Goal: Transaction & Acquisition: Purchase product/service

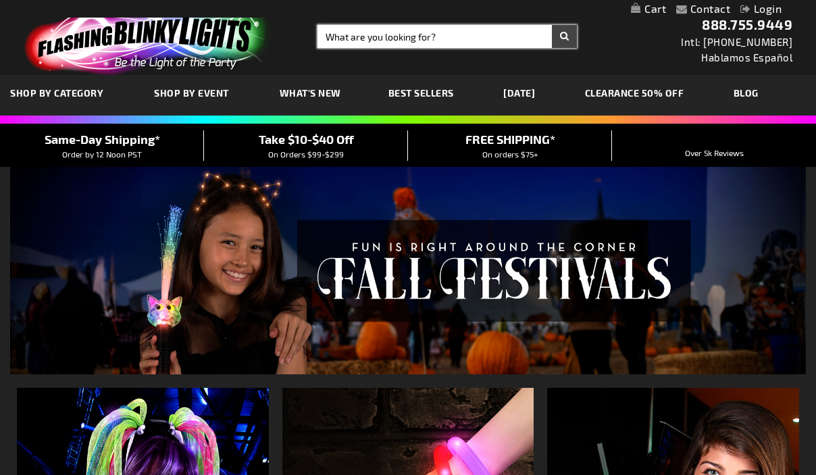
click at [382, 42] on input "Search" at bounding box center [447, 36] width 259 height 23
type input "necklace"
click at [552, 25] on button "Search" at bounding box center [564, 36] width 25 height 23
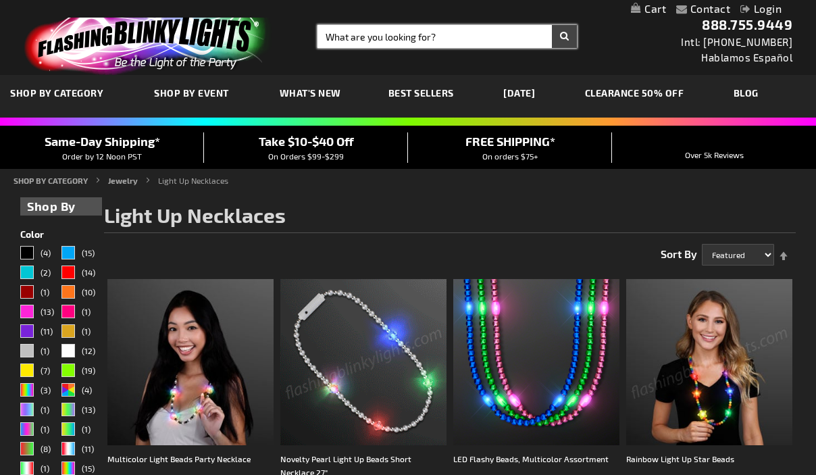
click at [349, 47] on input "Search" at bounding box center [447, 36] width 259 height 23
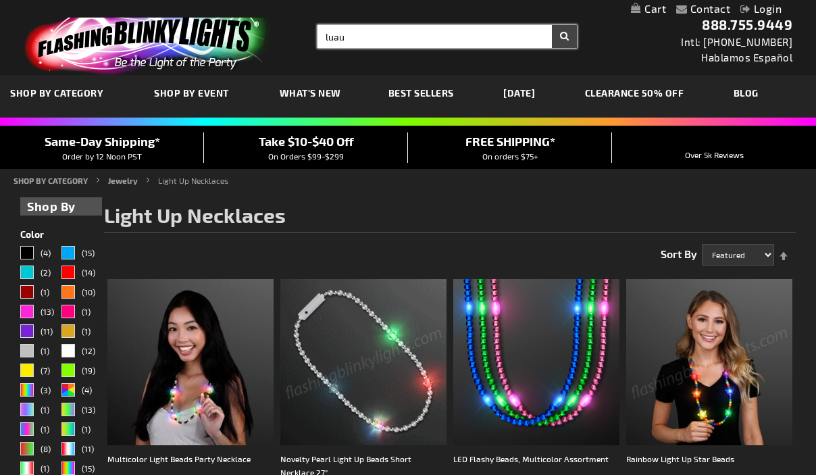
type input "luau"
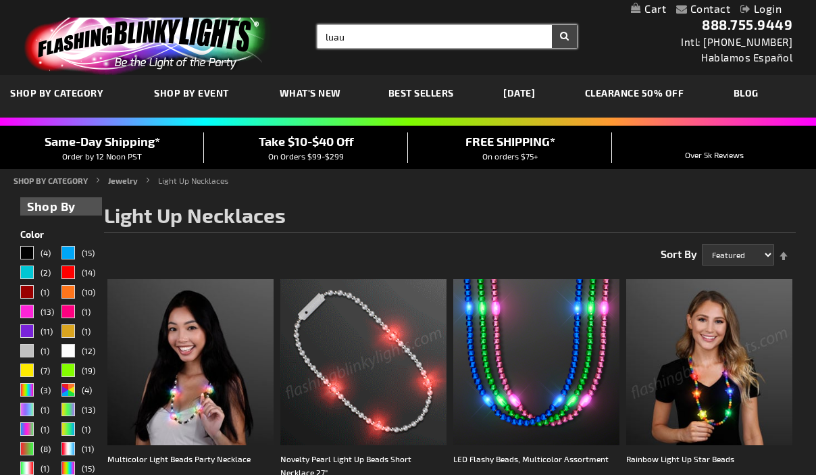
click at [552, 25] on button "Search" at bounding box center [564, 36] width 25 height 23
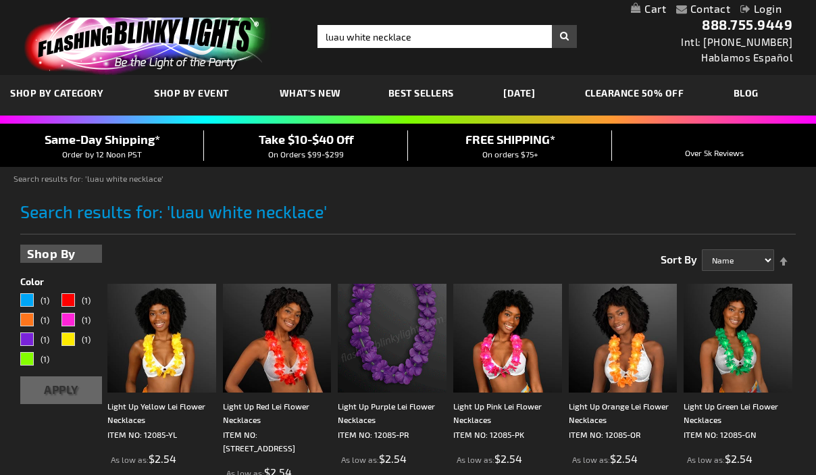
scroll to position [182, 0]
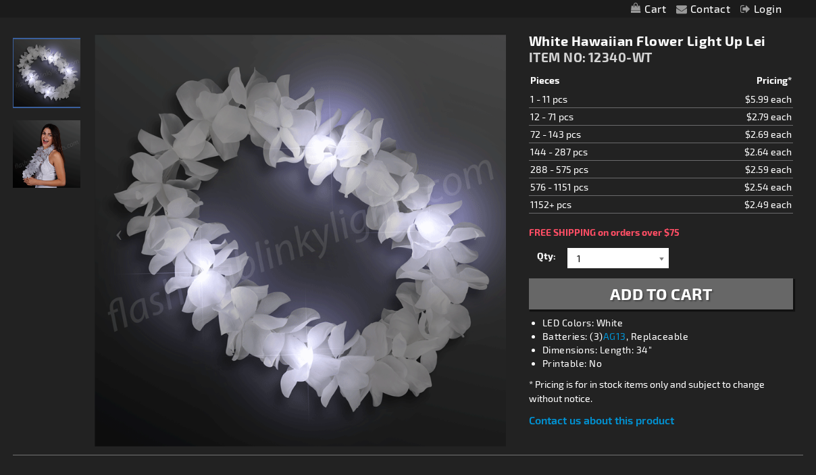
click at [661, 263] on div at bounding box center [662, 258] width 14 height 20
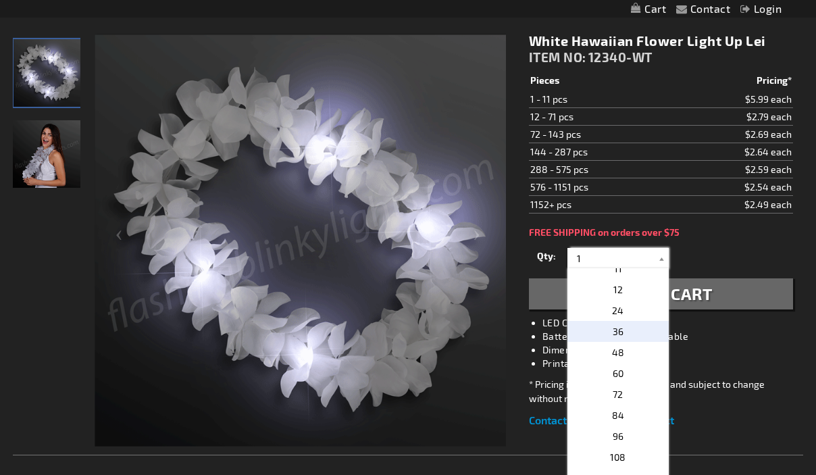
scroll to position [219, 0]
click at [630, 358] on p "48" at bounding box center [618, 353] width 101 height 21
type input "48"
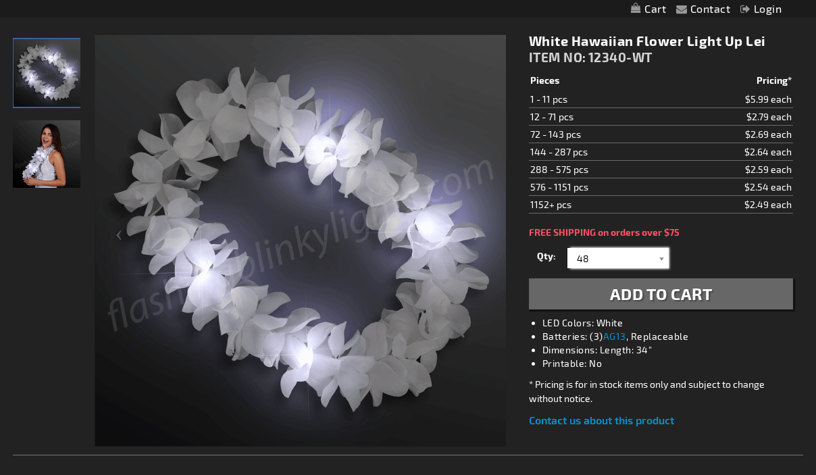
click at [651, 256] on input "48" at bounding box center [620, 258] width 98 height 20
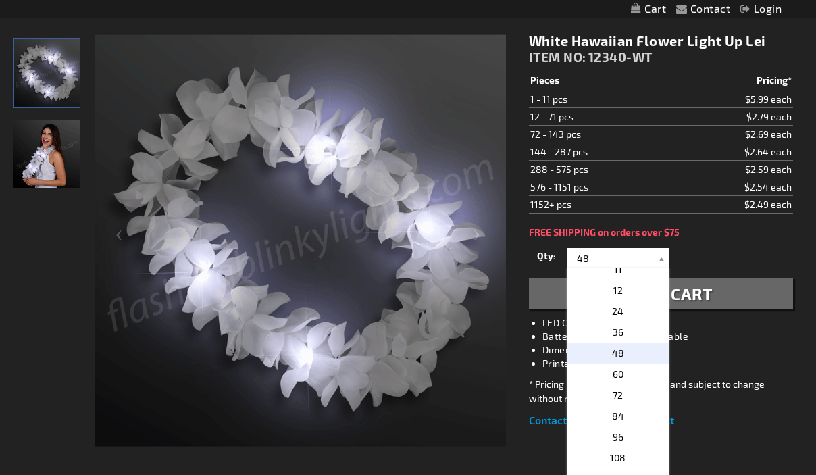
click at [634, 351] on p "48" at bounding box center [618, 353] width 101 height 21
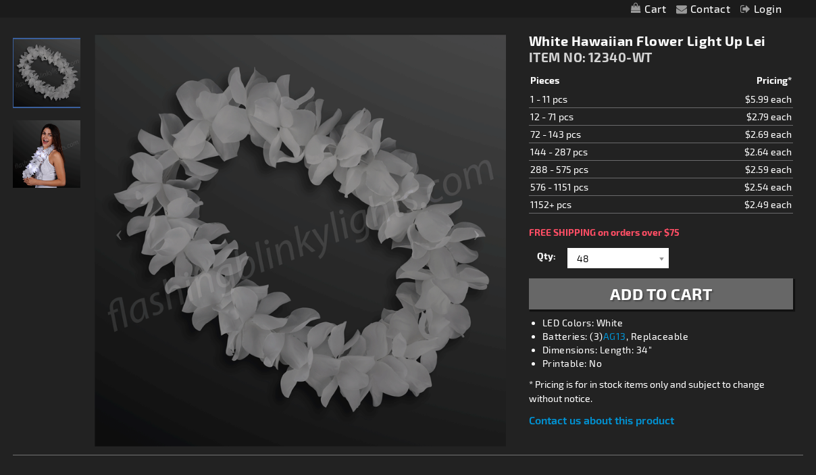
click at [711, 293] on span "Add to Cart" at bounding box center [661, 294] width 103 height 20
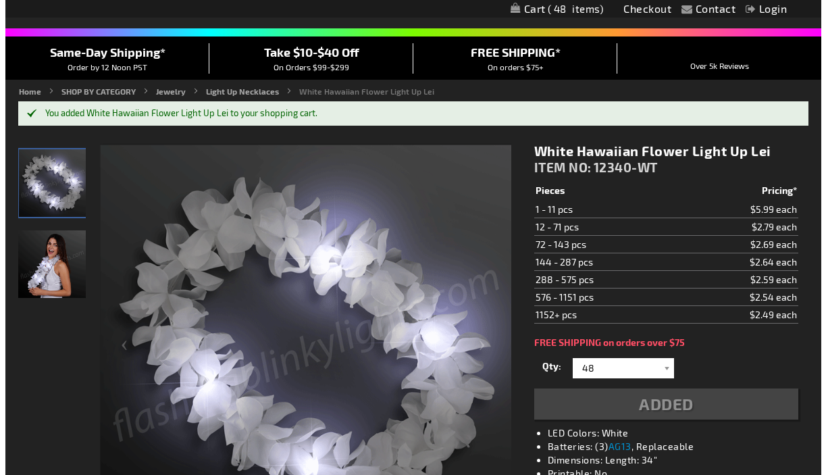
scroll to position [0, 0]
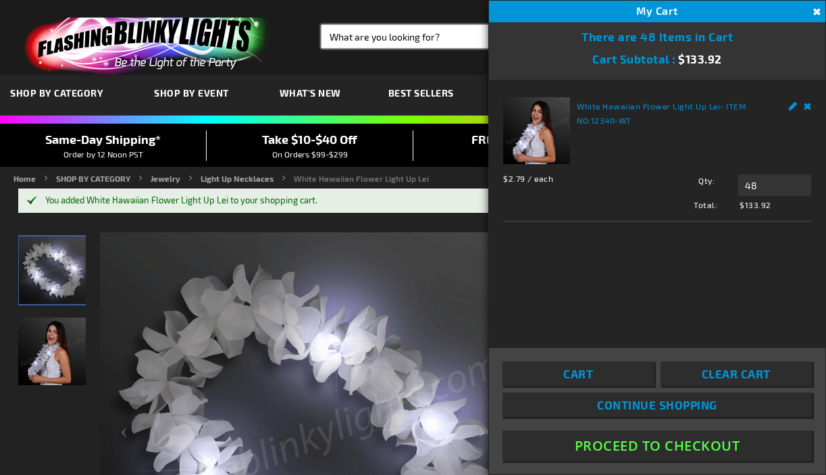
click at [423, 39] on input "Search" at bounding box center [453, 36] width 262 height 23
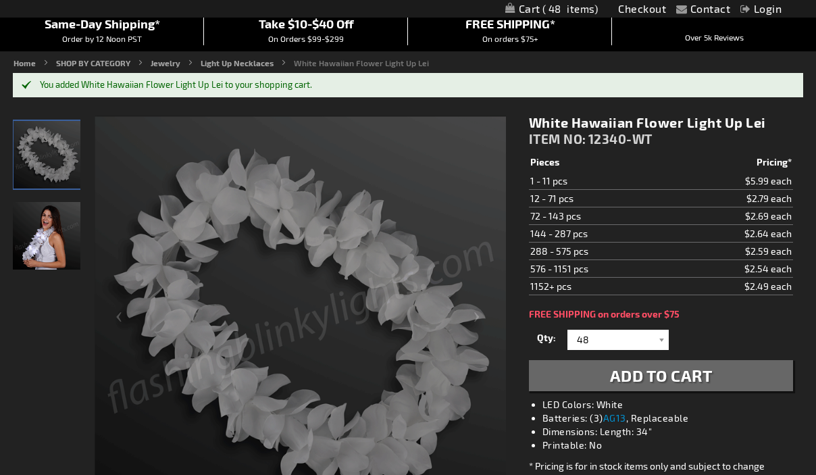
scroll to position [253, 0]
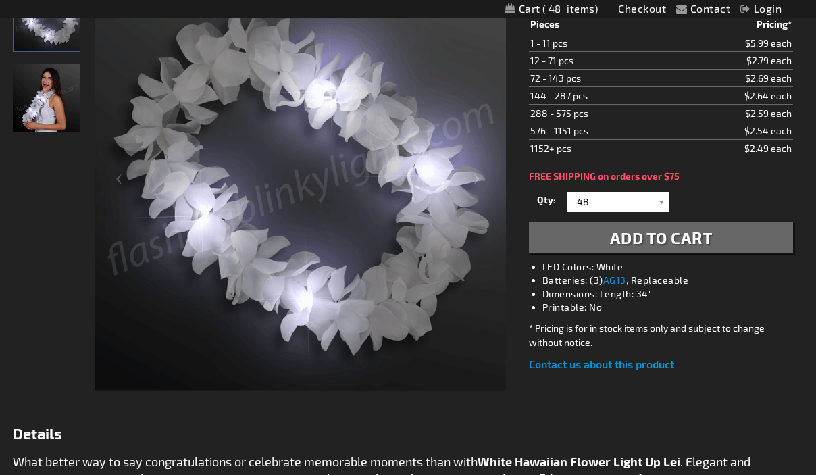
click at [529, 222] on button "Add to Cart" at bounding box center [661, 237] width 264 height 31
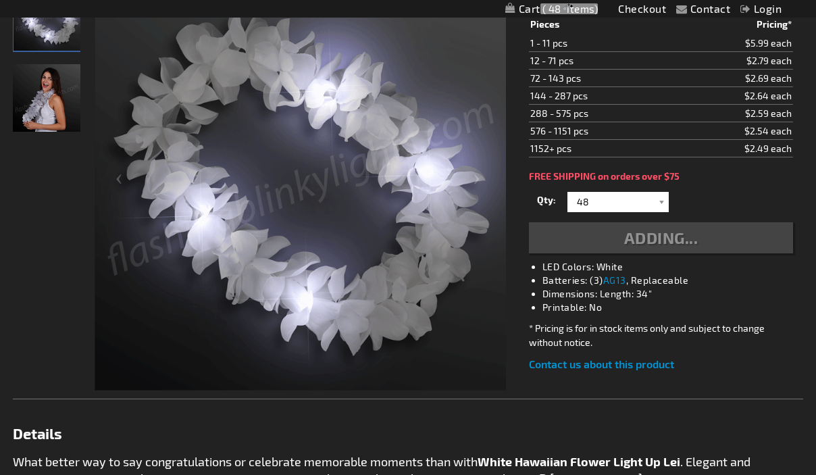
click at [529, 222] on button "Adding..." at bounding box center [661, 237] width 264 height 31
click at [529, 222] on button "Added" at bounding box center [661, 237] width 264 height 31
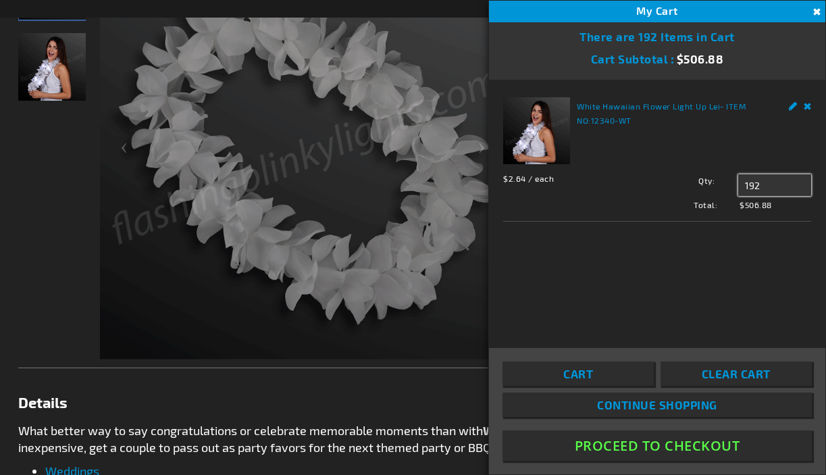
click at [770, 189] on input "192" at bounding box center [774, 185] width 73 height 22
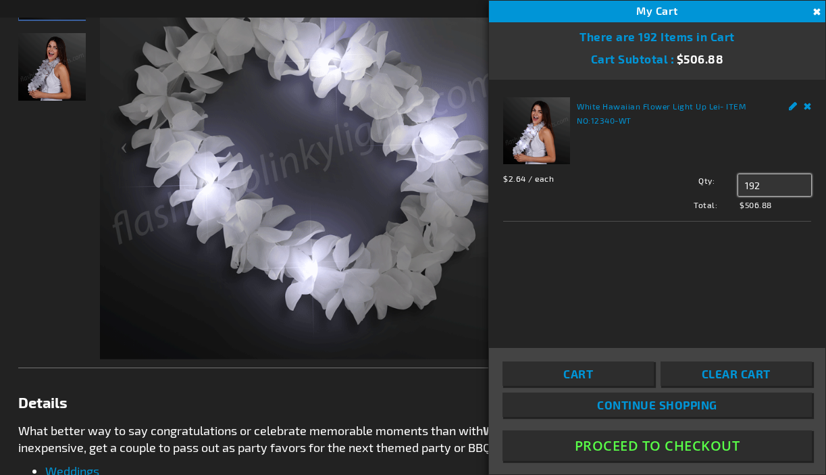
drag, startPoint x: 782, startPoint y: 189, endPoint x: 710, endPoint y: 191, distance: 71.6
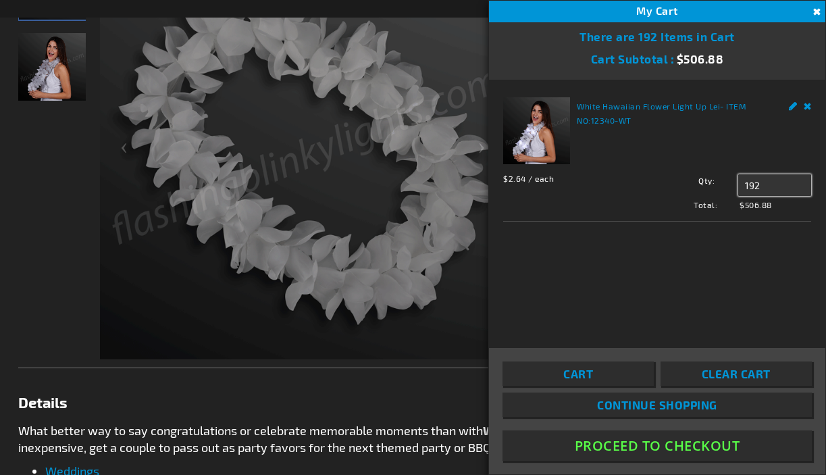
click at [710, 191] on div "Qty 192 Update" at bounding box center [727, 185] width 170 height 22
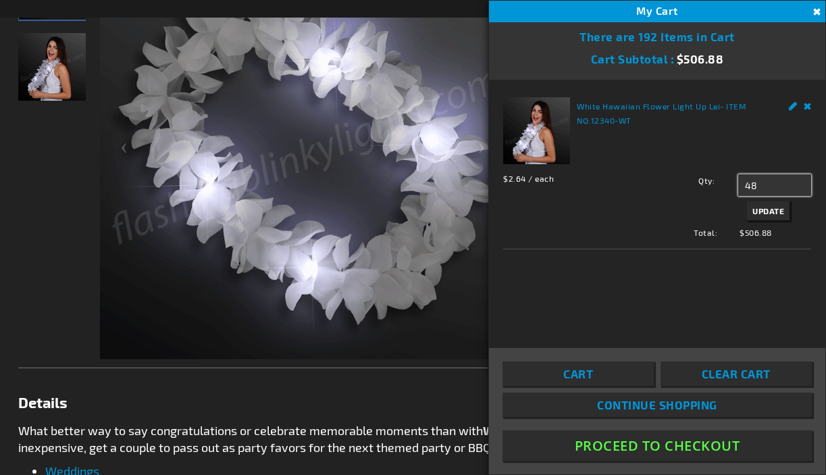
type input "48"
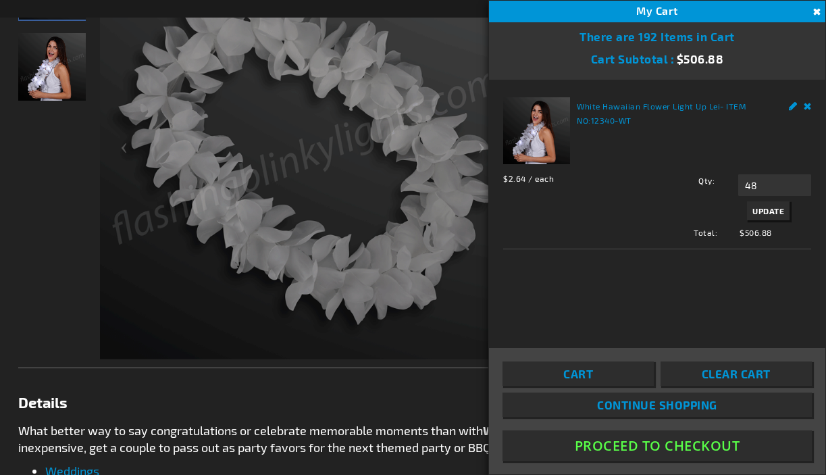
click at [755, 208] on span "Update" at bounding box center [769, 210] width 32 height 9
click at [393, 57] on img at bounding box center [305, 153] width 411 height 411
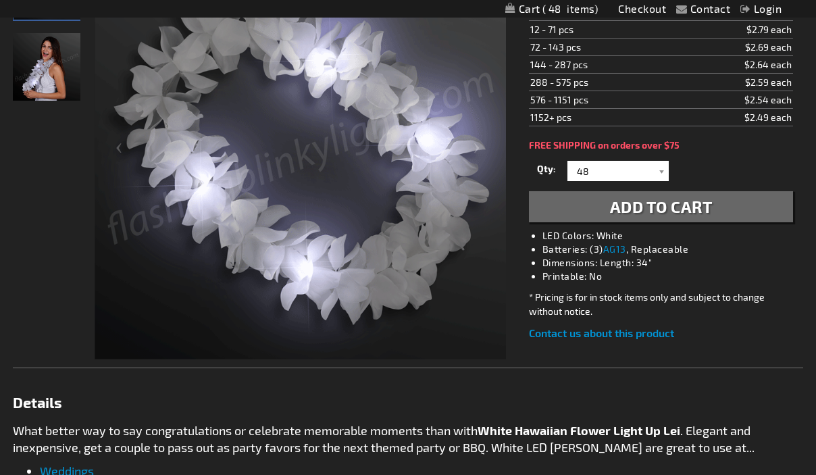
scroll to position [0, 0]
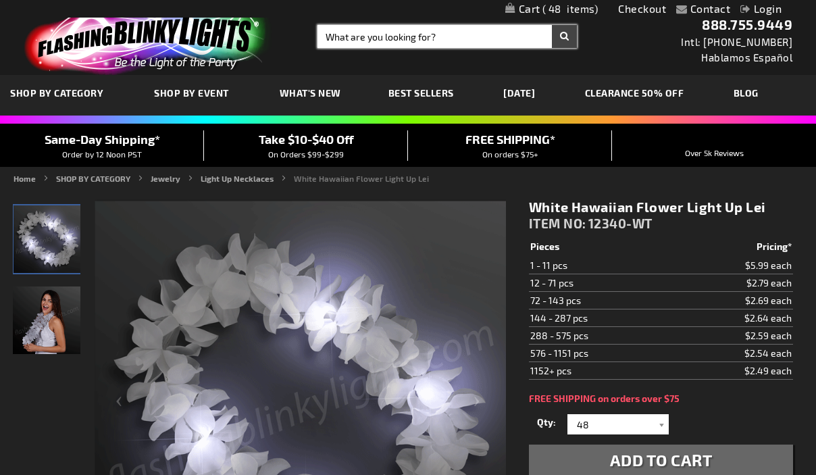
click at [403, 41] on input "Search" at bounding box center [447, 36] width 259 height 23
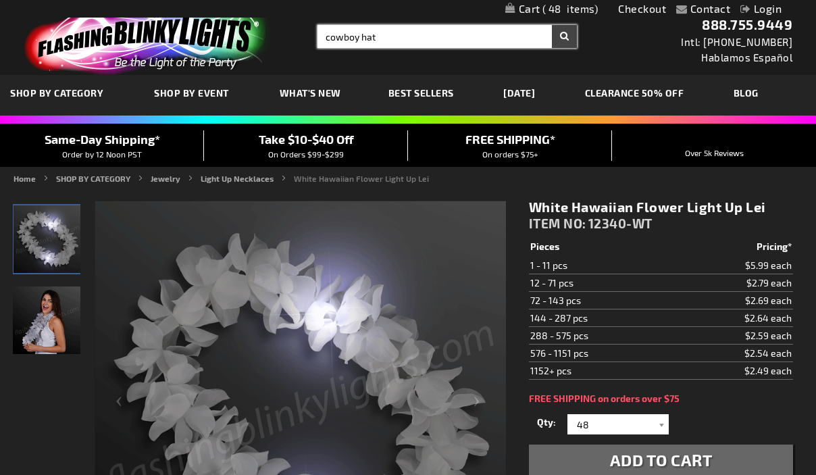
type input "cowboy hat"
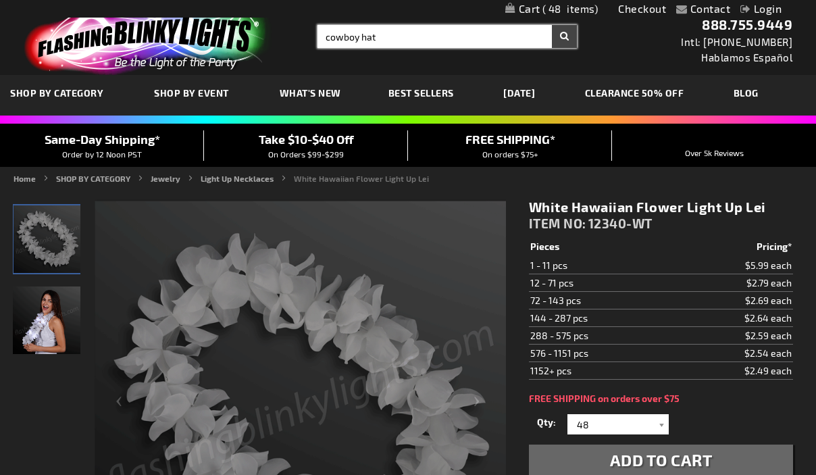
click at [552, 25] on button "Search" at bounding box center [564, 36] width 25 height 23
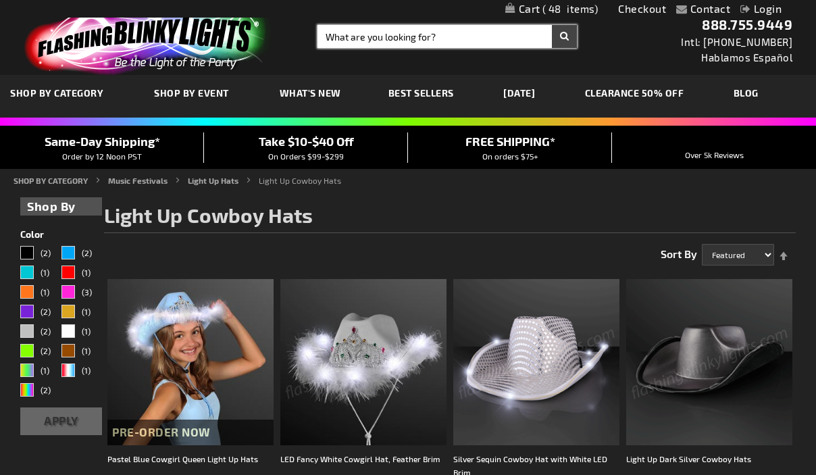
click at [407, 42] on input "Search" at bounding box center [447, 36] width 259 height 23
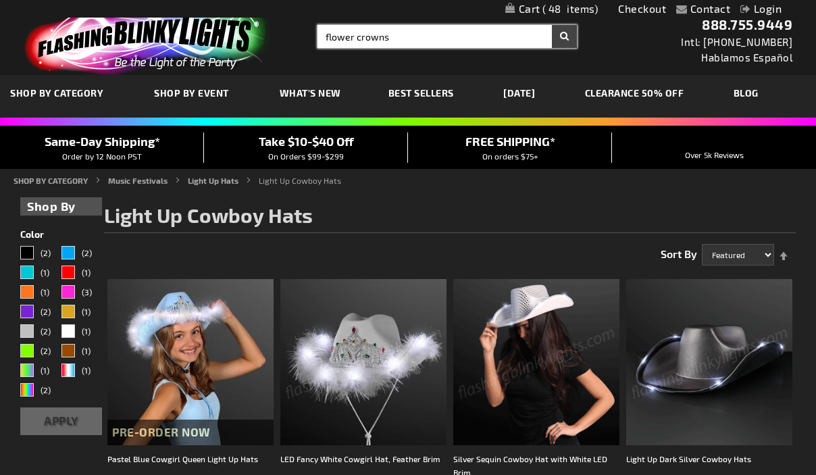
type input "flower crowns"
click at [552, 25] on button "Search" at bounding box center [564, 36] width 25 height 23
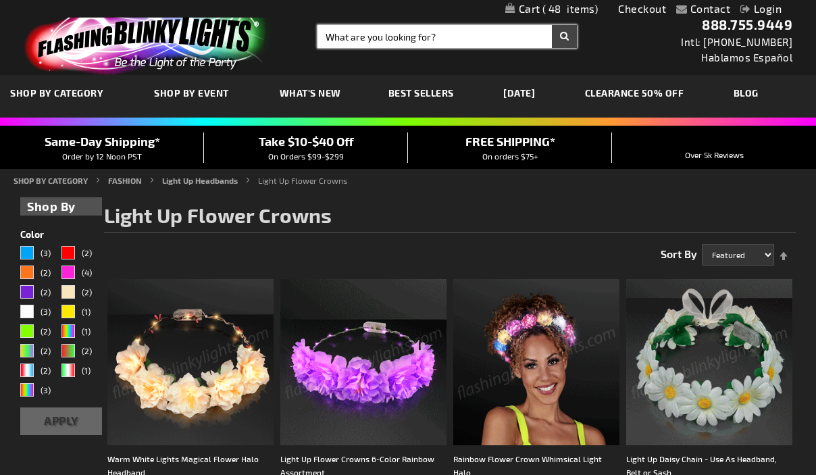
click at [355, 34] on input "Search" at bounding box center [447, 36] width 259 height 23
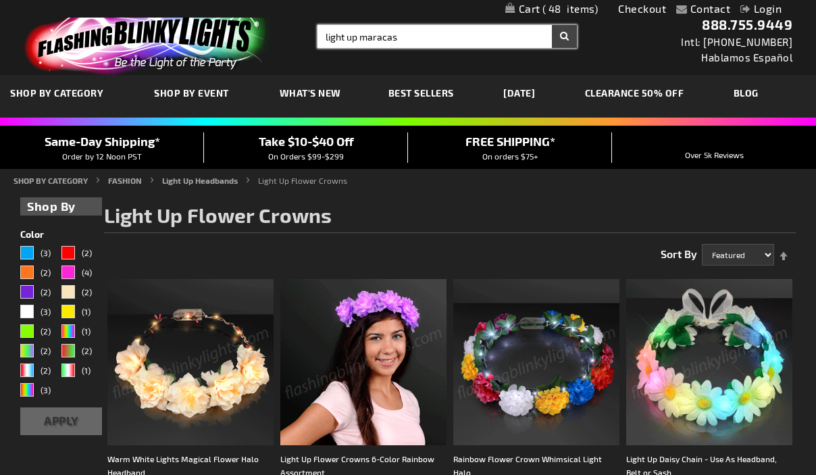
type input "light up maracas"
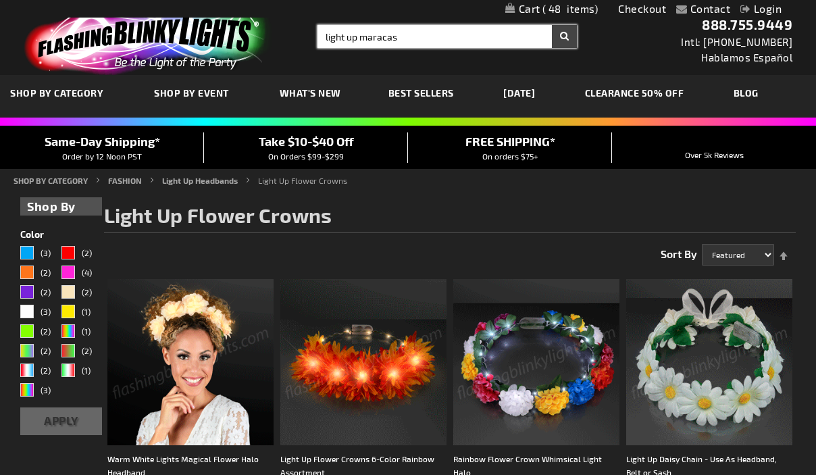
click at [552, 25] on button "Search" at bounding box center [564, 36] width 25 height 23
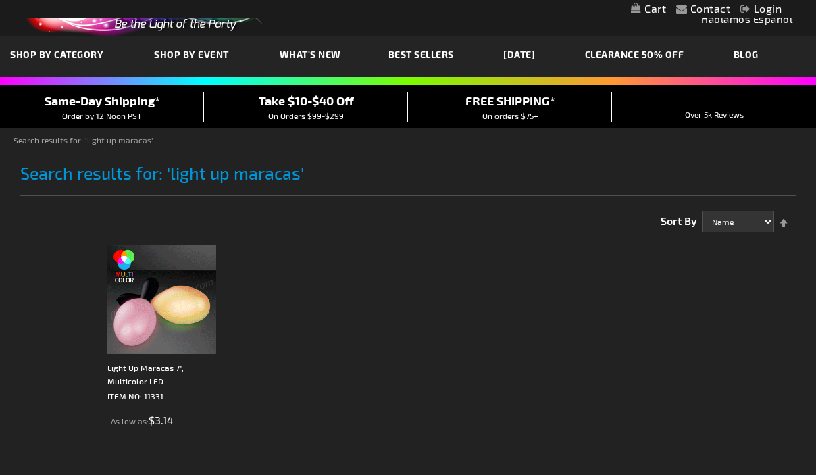
scroll to position [141, 0]
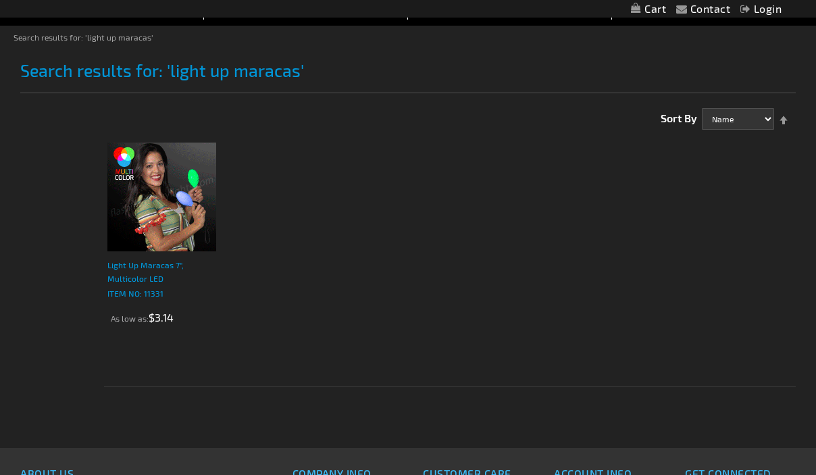
click at [152, 295] on p "ITEM NO: 11331" at bounding box center [161, 293] width 109 height 14
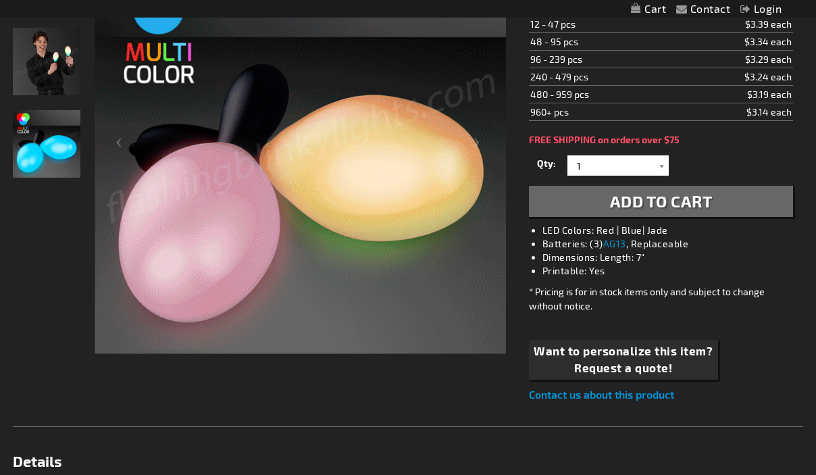
scroll to position [253, 0]
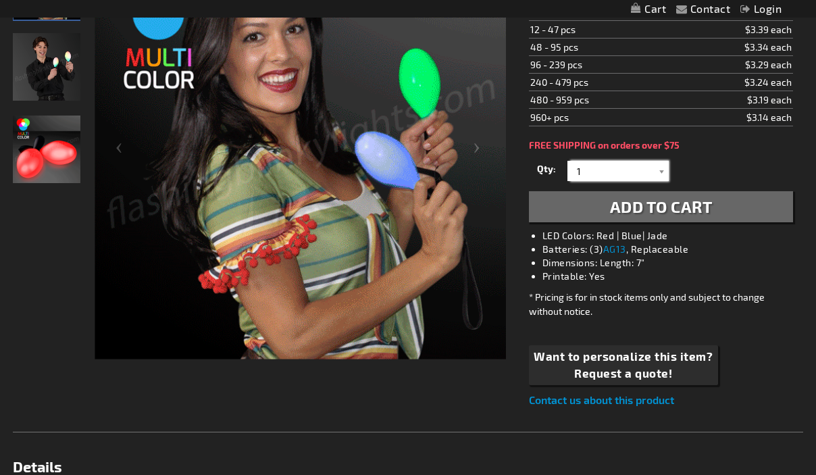
click at [652, 166] on input "1" at bounding box center [620, 171] width 98 height 20
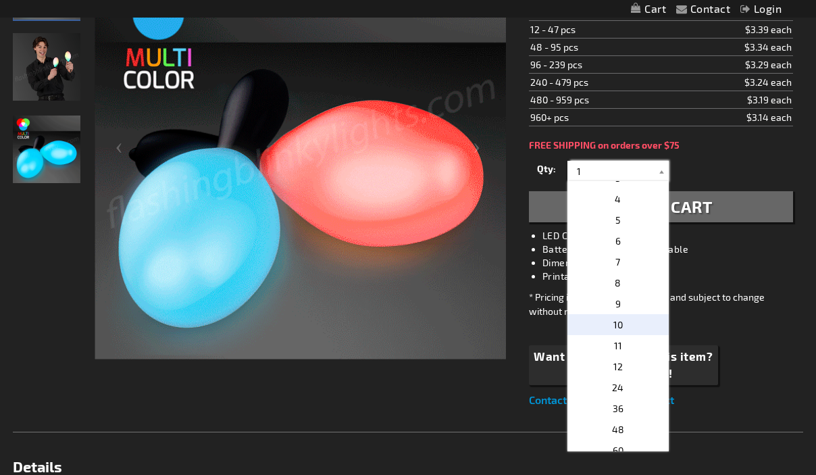
scroll to position [170, 0]
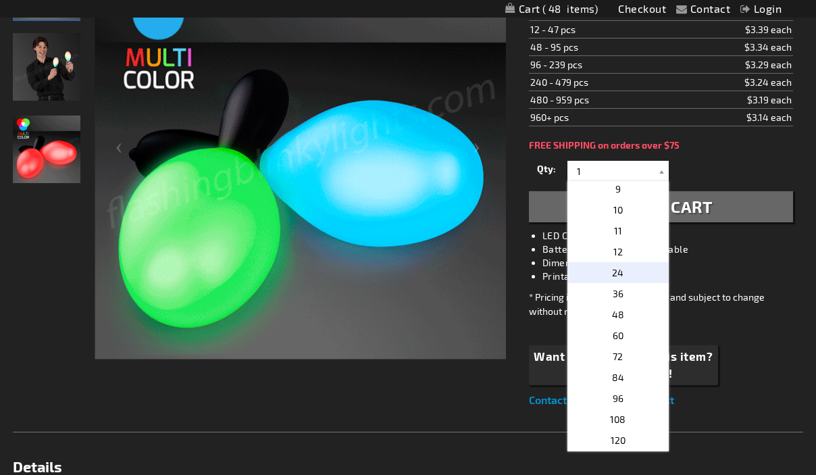
click at [634, 280] on p "24" at bounding box center [618, 272] width 101 height 21
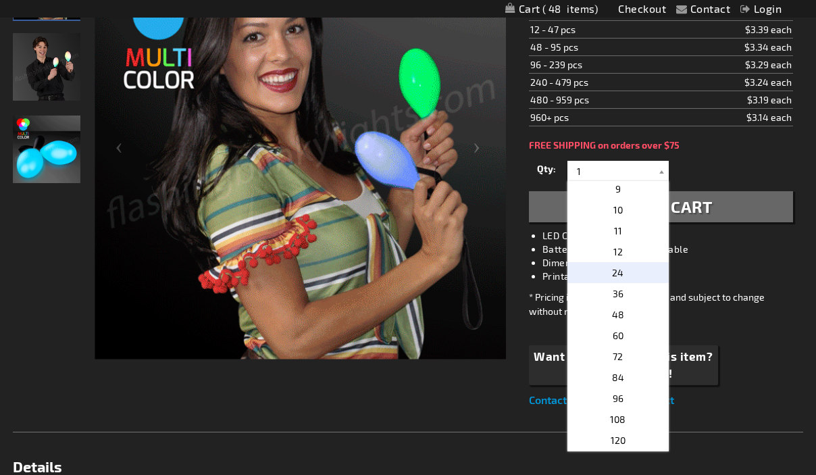
type input "24"
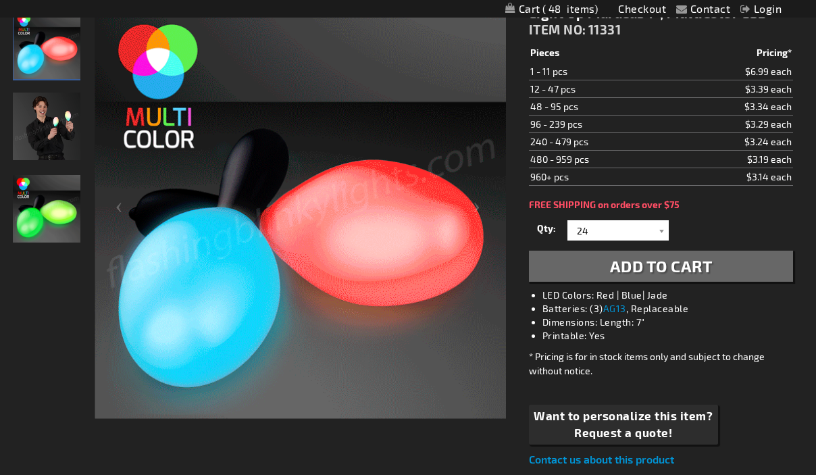
scroll to position [192, 0]
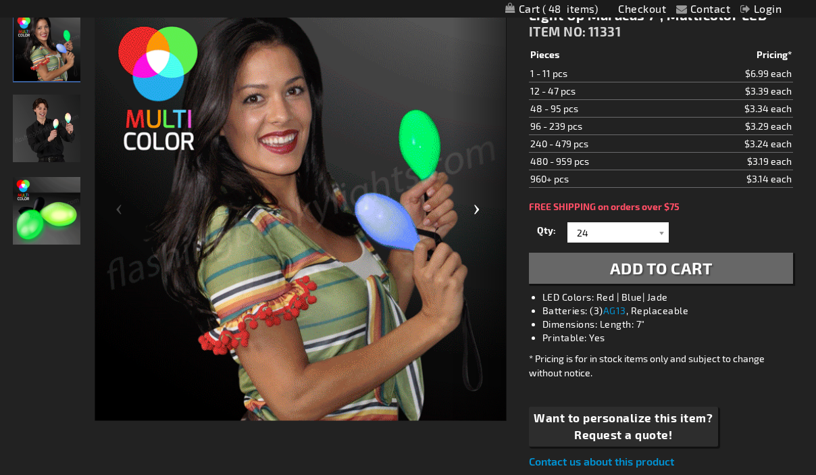
click at [476, 211] on div "Next" at bounding box center [480, 214] width 54 height 415
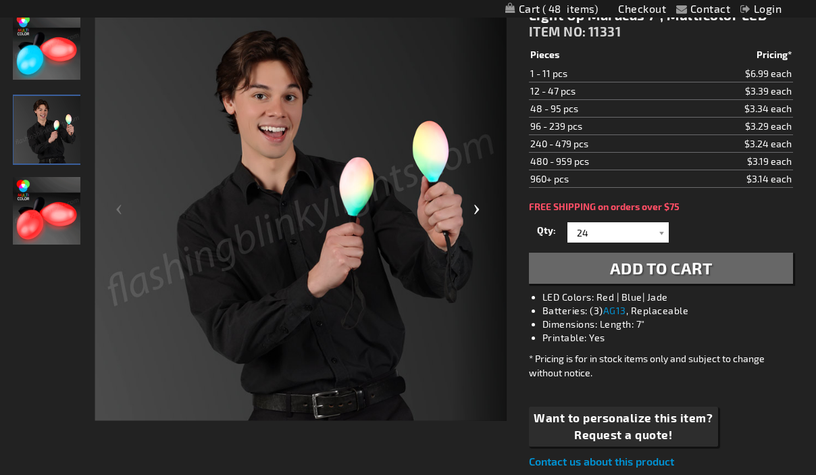
click at [476, 211] on div "Next" at bounding box center [480, 214] width 54 height 415
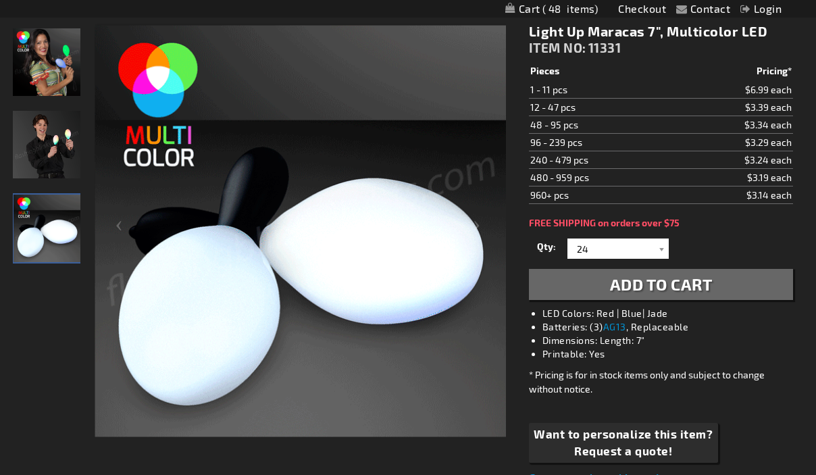
scroll to position [169, 0]
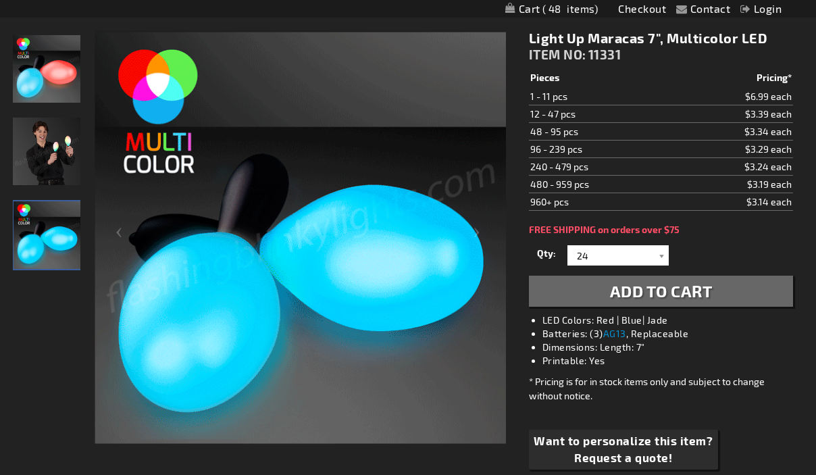
click at [45, 169] on img "Male Model displaying Multicolor LED Light Up Maracas" at bounding box center [47, 152] width 68 height 68
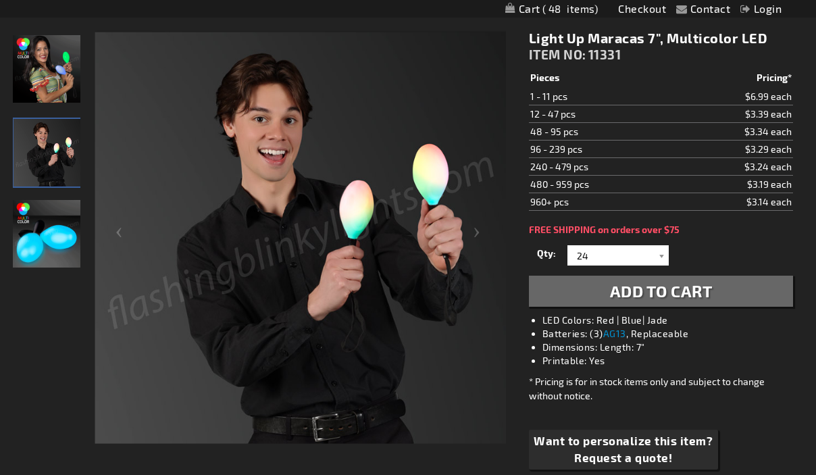
click at [43, 51] on img at bounding box center [47, 69] width 68 height 68
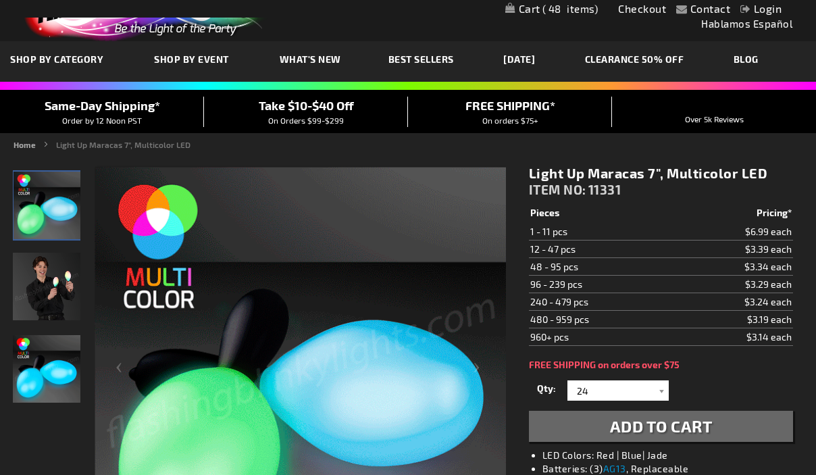
scroll to position [0, 0]
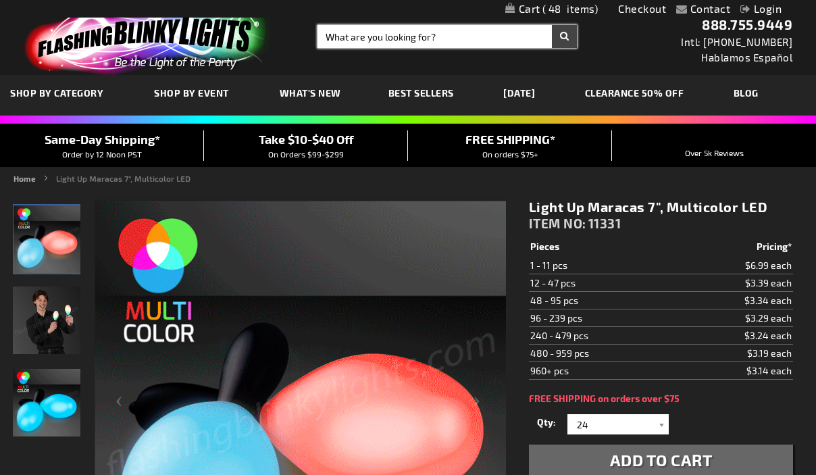
click at [491, 36] on input "Search" at bounding box center [447, 36] width 259 height 23
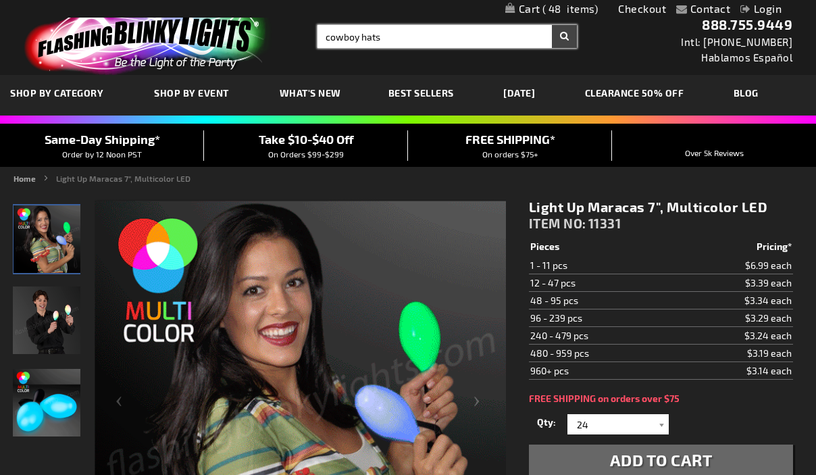
type input "cowboy hats"
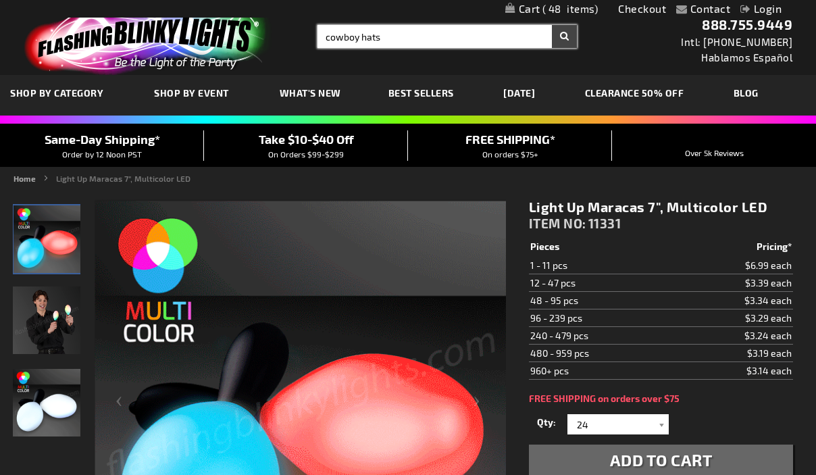
click at [552, 25] on button "Search" at bounding box center [564, 36] width 25 height 23
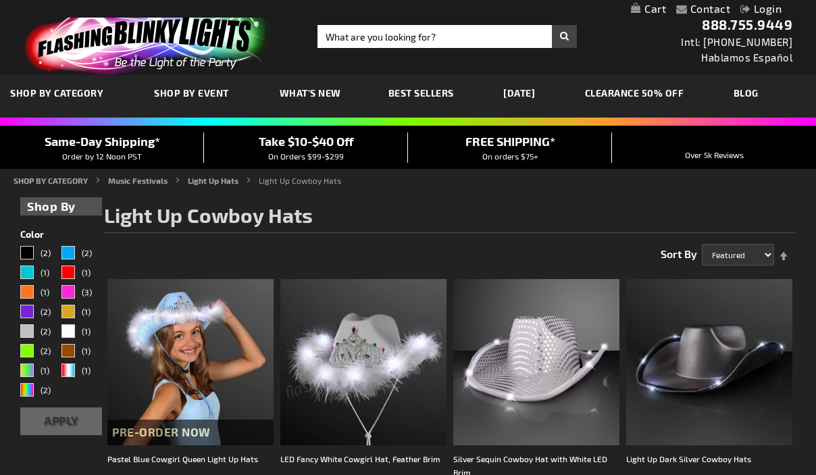
scroll to position [282, 0]
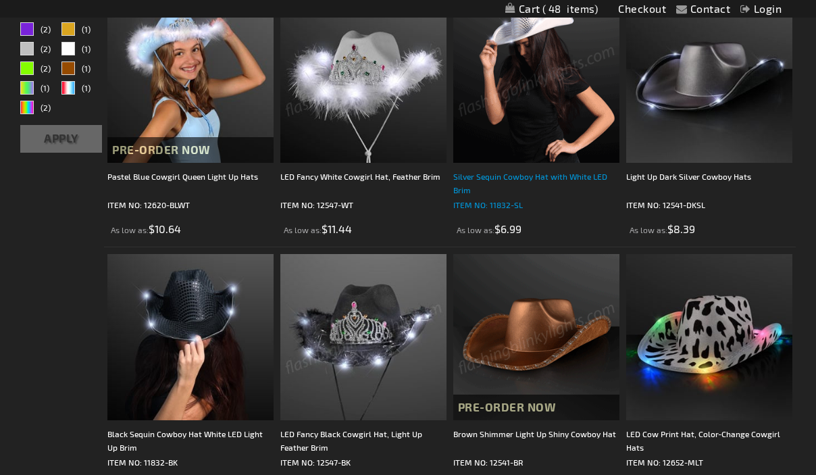
click at [509, 177] on div "Silver Sequin Cowboy Hat with White LED Brim" at bounding box center [536, 183] width 166 height 27
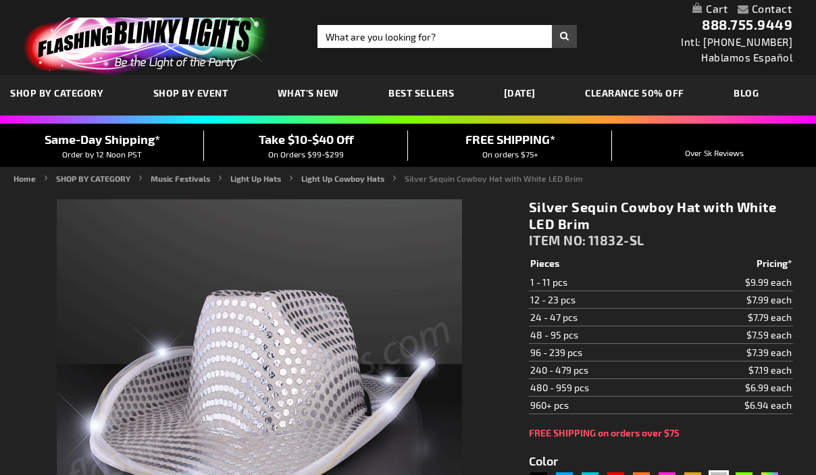
scroll to position [276, 0]
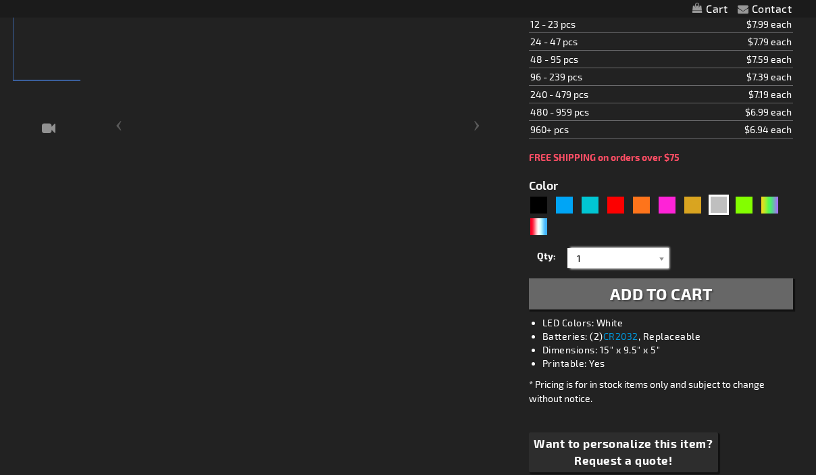
click at [611, 256] on input "1" at bounding box center [620, 258] width 98 height 20
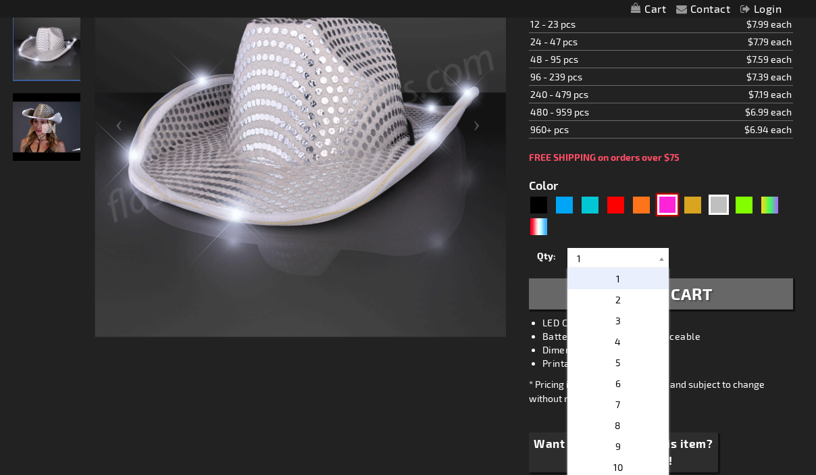
click at [668, 207] on div "Pink" at bounding box center [667, 205] width 20 height 20
type input "5639"
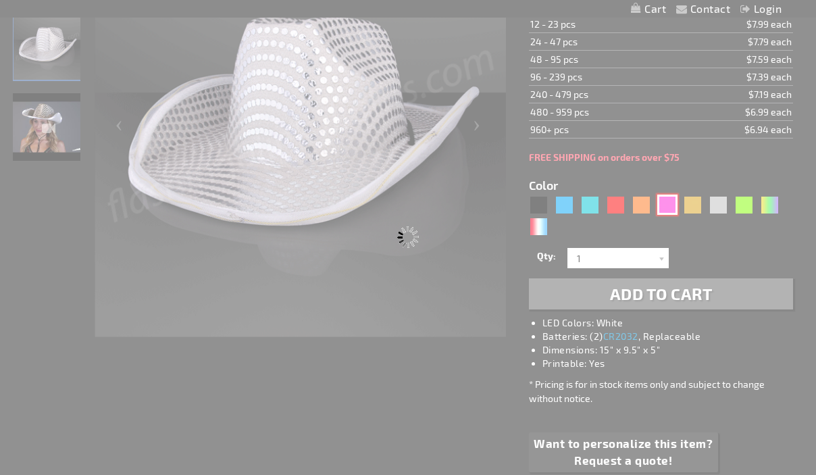
type input "11832-PK"
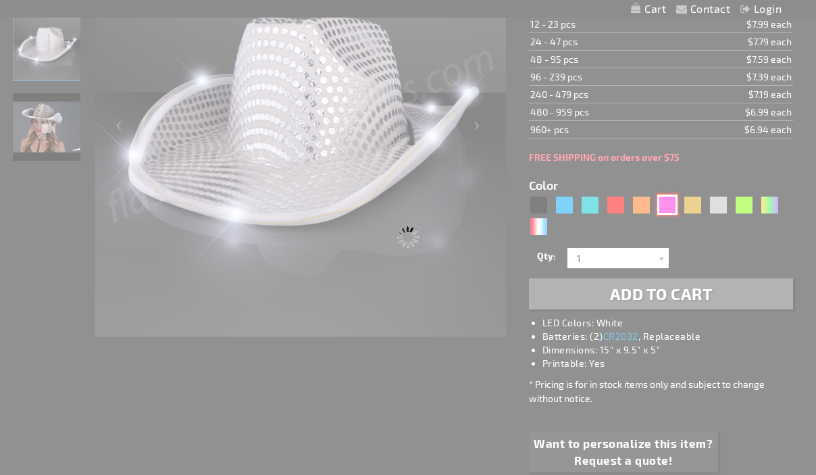
type input "Customize - Pink Sequin Cowboy Hats with Pink LED Brim - ITEM NO: 11832-PK"
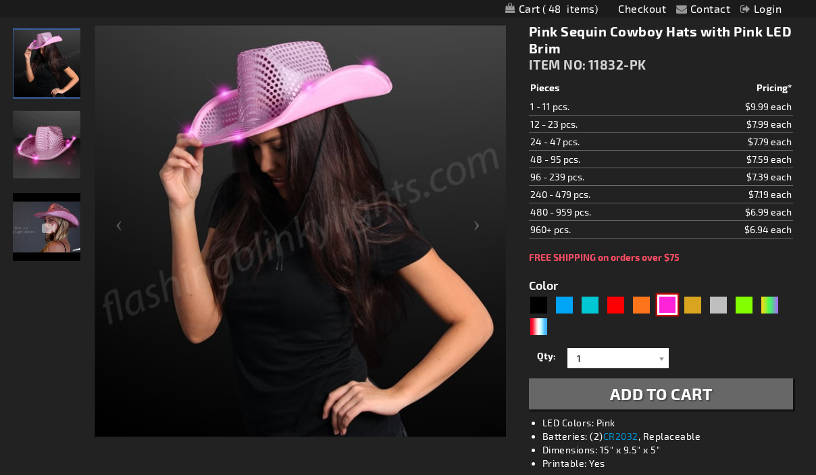
scroll to position [175, 0]
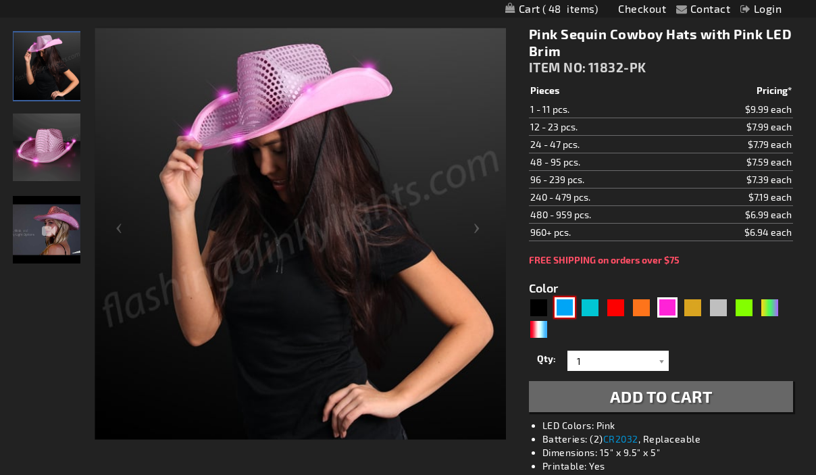
click at [574, 309] on div "Blue" at bounding box center [565, 307] width 20 height 20
type input "5629"
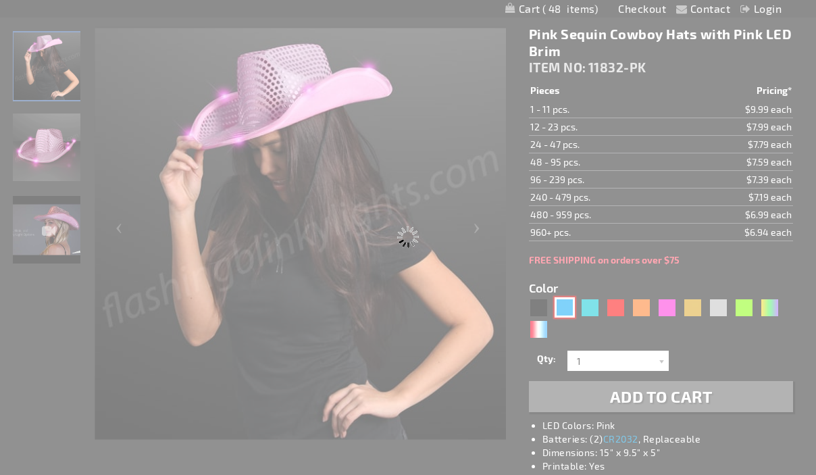
type input "11832-BL"
type input "Customize - Blue Sequin Cowboy Hat with Blue LED Brim - ITEM NO: 11832-BL"
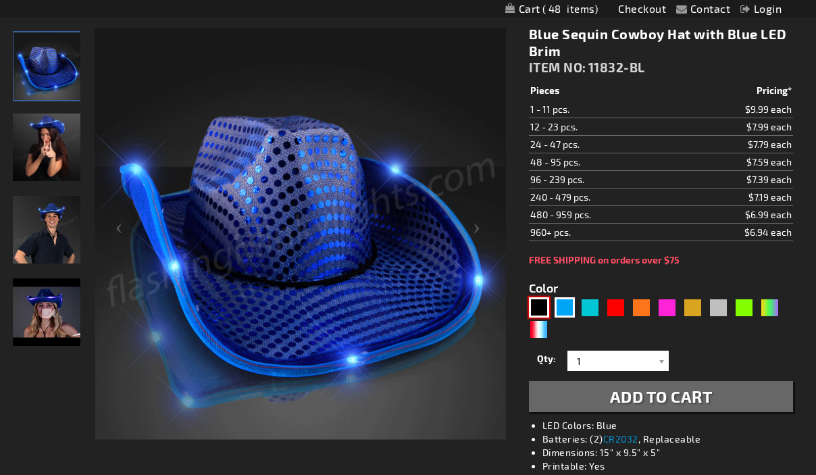
click at [544, 311] on div "Black" at bounding box center [539, 307] width 20 height 20
type input "5631"
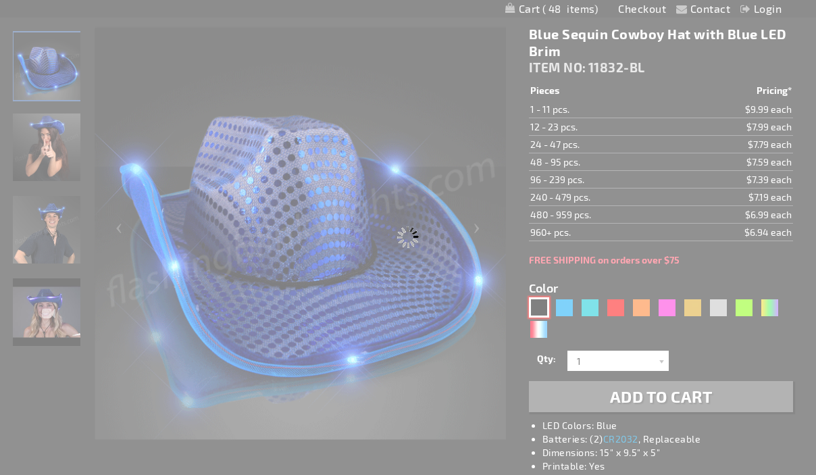
type input "11832-BK"
type input "Customize - Black Sequin Cowboy Hat White LED Light Up Brim - ITEM NO: 11832-BK"
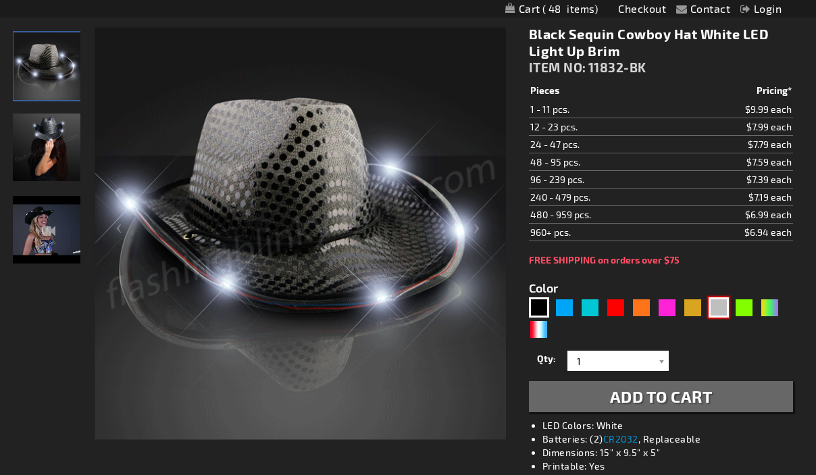
click at [722, 305] on div "Silver" at bounding box center [719, 307] width 20 height 20
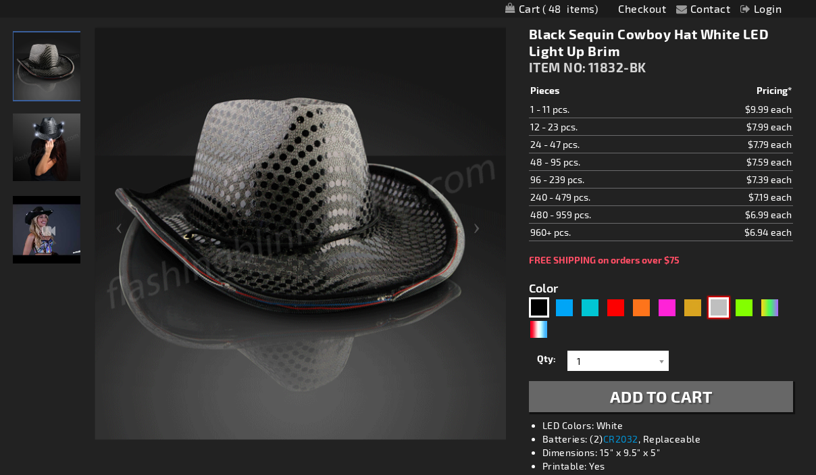
type input "5644"
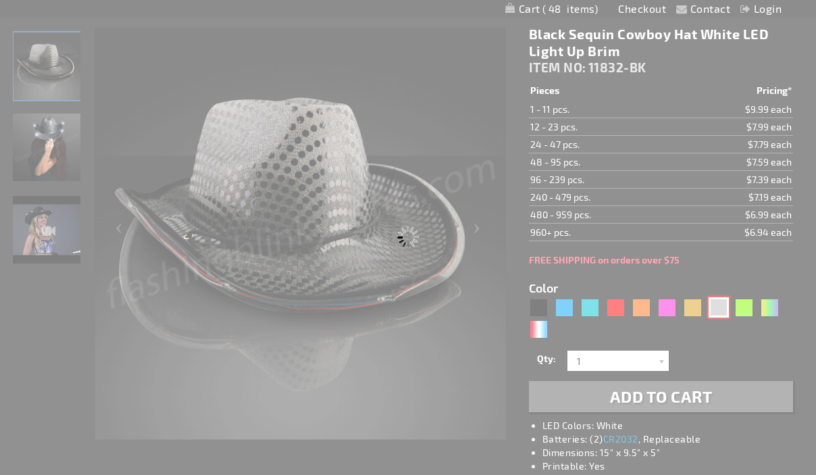
type input "11832-SL"
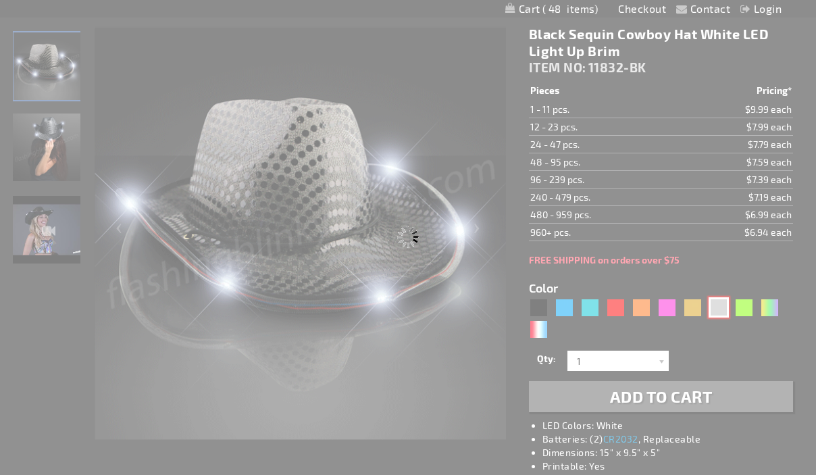
type input "Customize - Silver Sequin Cowboy Hat with White LED Brim - ITEM NO: 11832-SL"
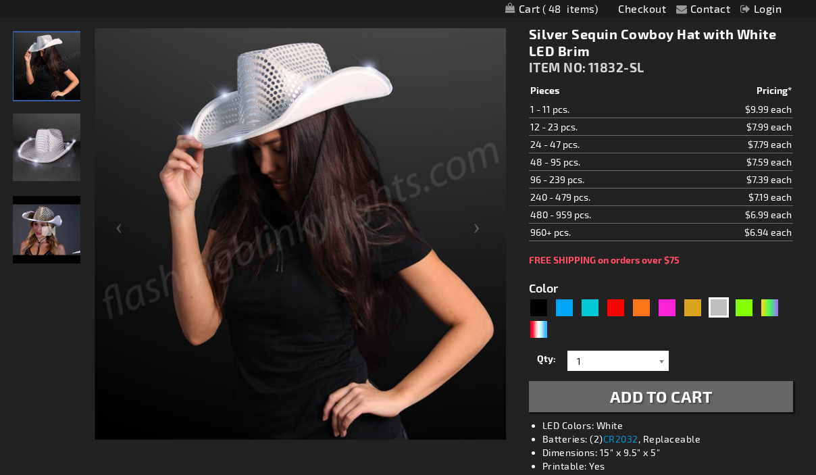
click at [655, 364] on div at bounding box center [662, 361] width 14 height 20
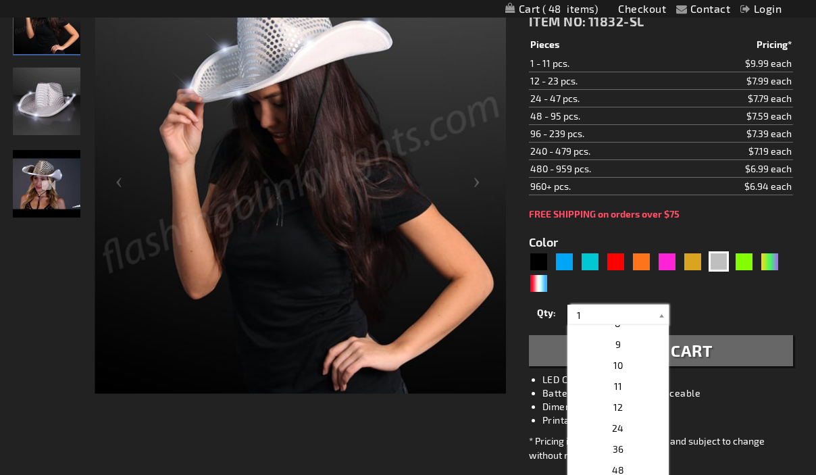
scroll to position [224, 0]
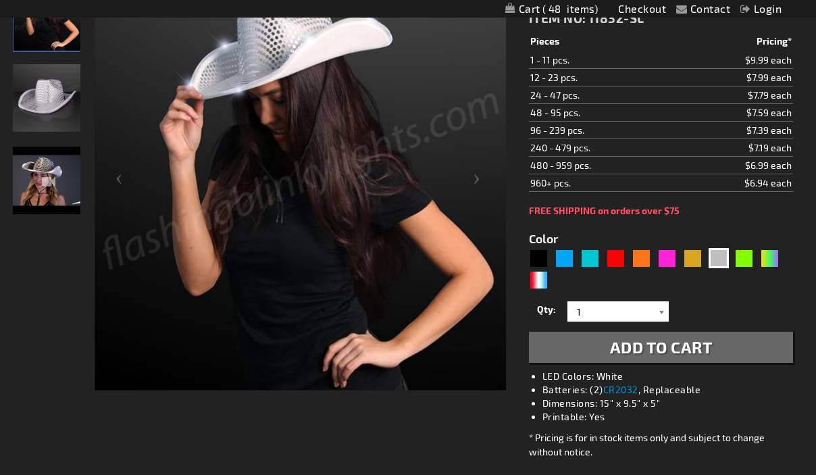
click at [661, 316] on div at bounding box center [662, 311] width 14 height 20
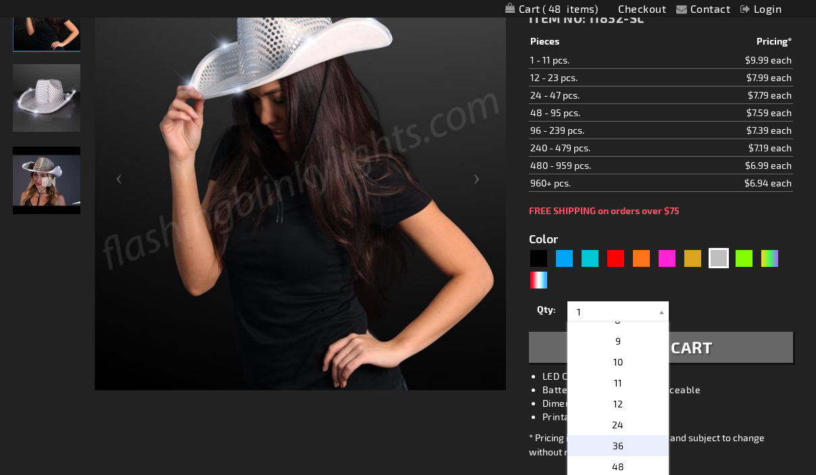
click at [626, 443] on p "36" at bounding box center [618, 445] width 101 height 21
type input "36"
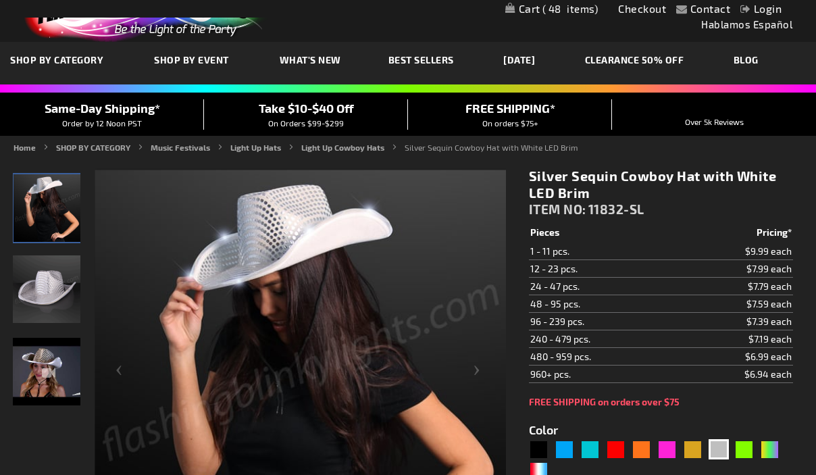
scroll to position [174, 0]
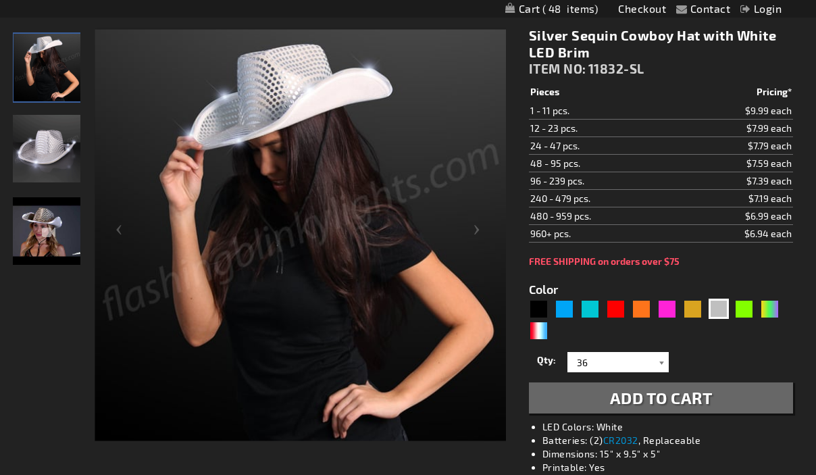
click at [657, 371] on div at bounding box center [662, 362] width 14 height 20
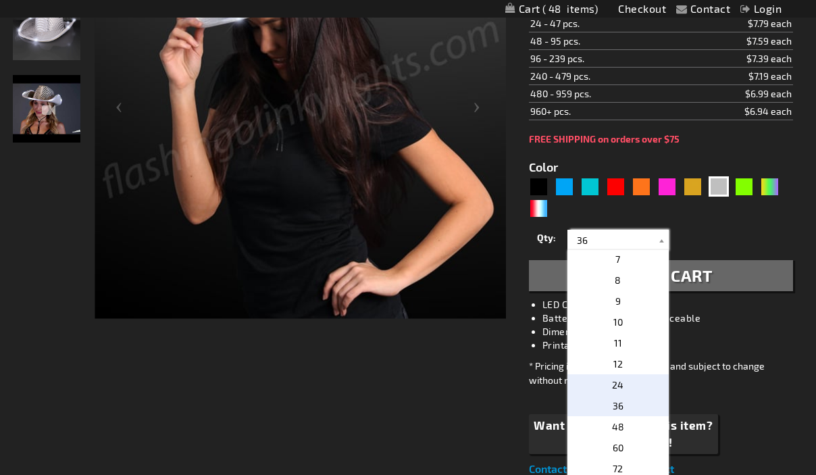
scroll to position [153, 0]
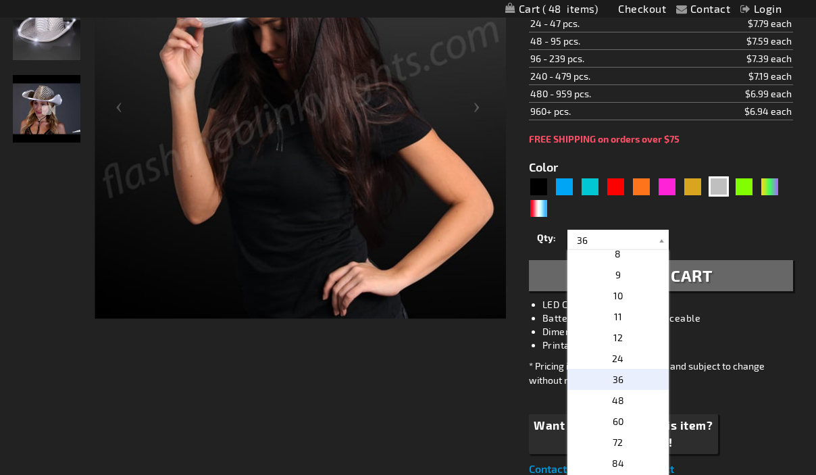
click at [626, 383] on p "36" at bounding box center [618, 379] width 101 height 21
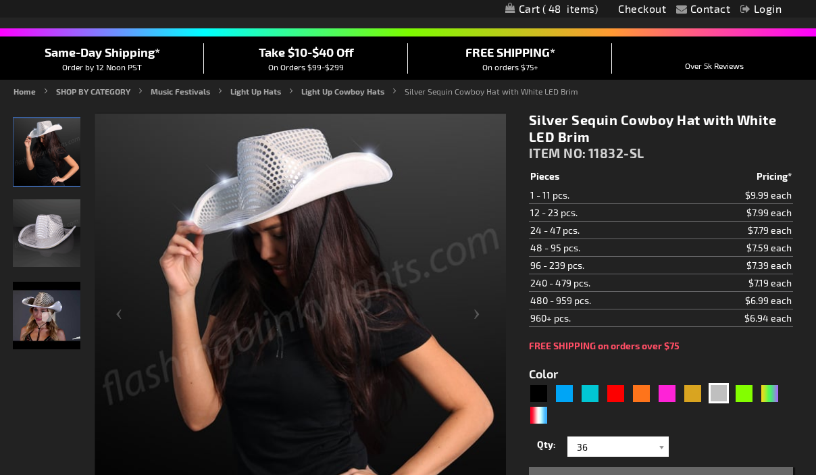
scroll to position [199, 0]
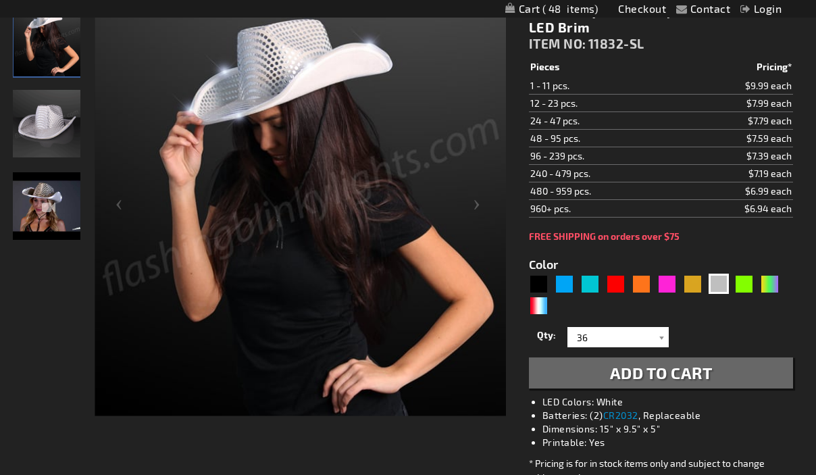
click at [724, 380] on button "Add to Cart" at bounding box center [661, 372] width 264 height 31
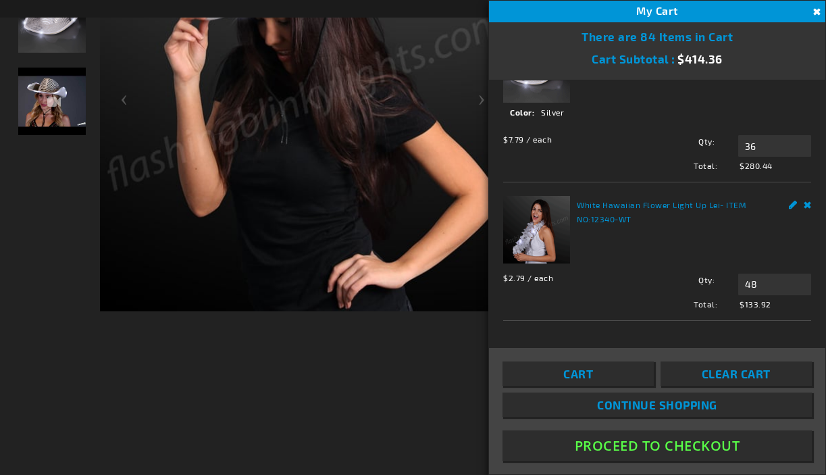
scroll to position [0, 0]
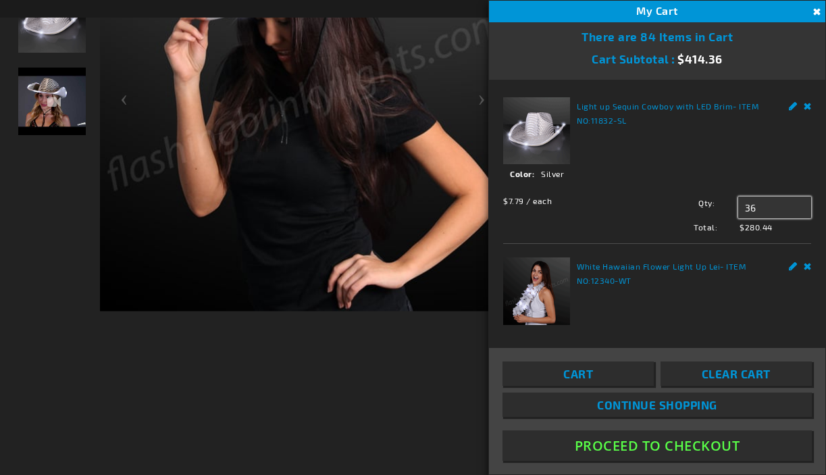
click at [755, 207] on input "36" at bounding box center [774, 208] width 73 height 22
click at [670, 183] on div "See Details Options Details Color Silver" at bounding box center [657, 179] width 308 height 22
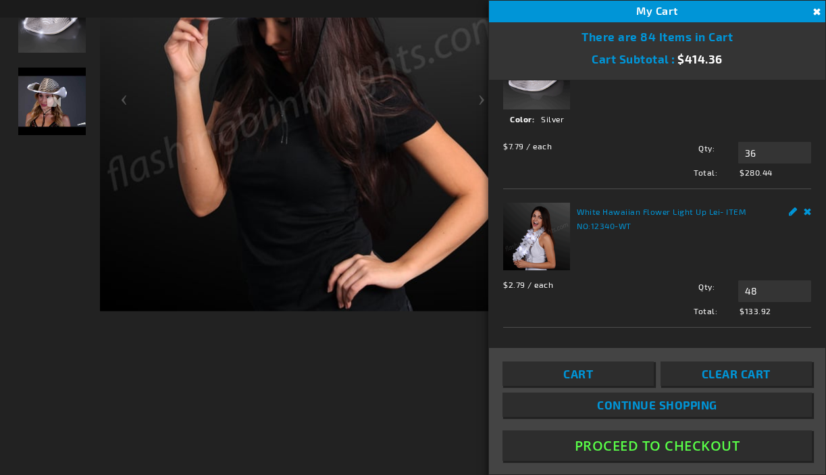
scroll to position [57, 0]
click at [760, 288] on input "48" at bounding box center [774, 289] width 73 height 22
click at [763, 144] on input "36" at bounding box center [774, 151] width 73 height 22
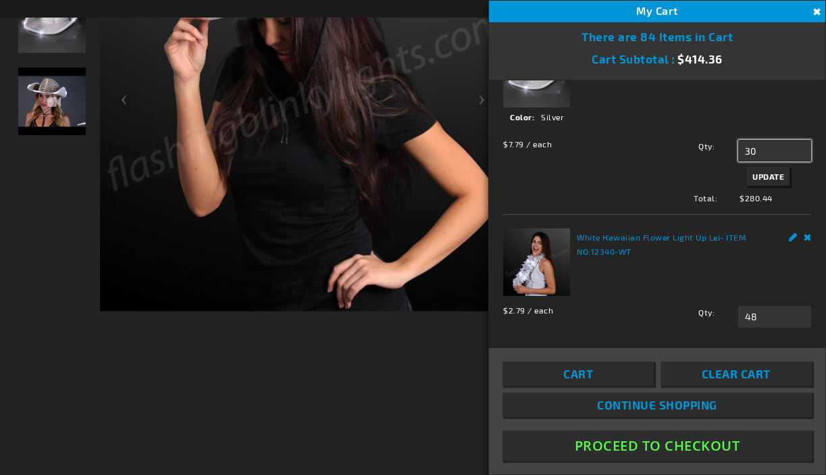
type input "30"
click at [757, 174] on span "Update" at bounding box center [769, 176] width 32 height 9
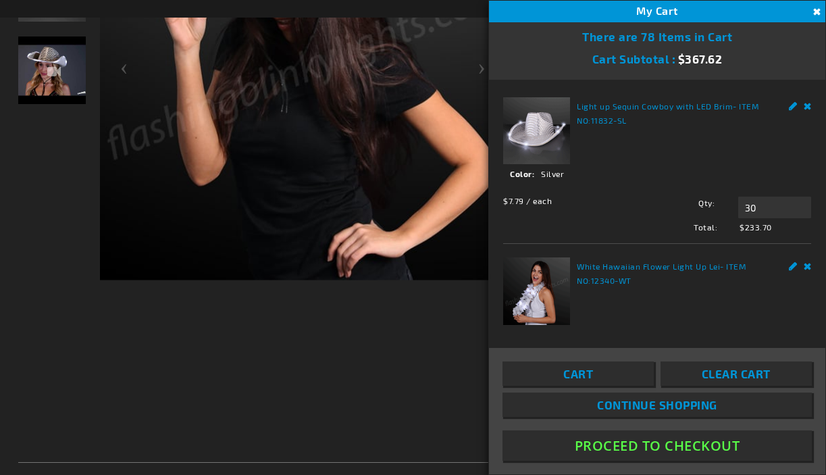
scroll to position [61, 0]
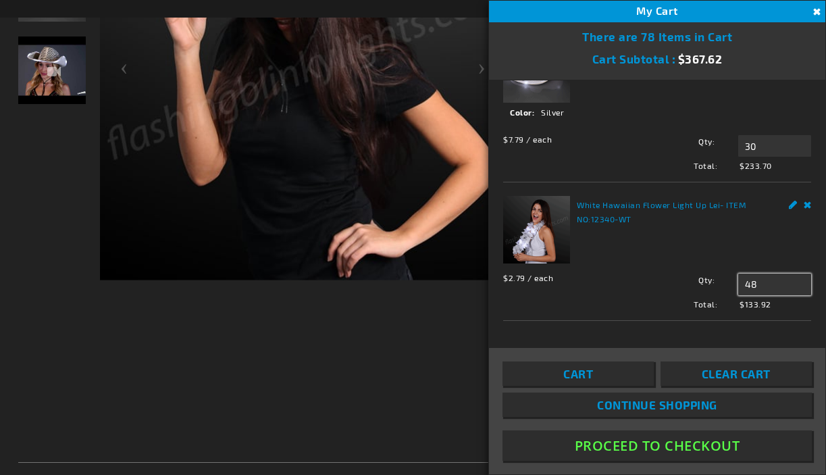
click at [751, 274] on input "48" at bounding box center [774, 285] width 73 height 22
type input "40"
click at [759, 305] on span "Update" at bounding box center [769, 309] width 32 height 9
click at [759, 280] on input "40" at bounding box center [774, 285] width 73 height 22
type input "48"
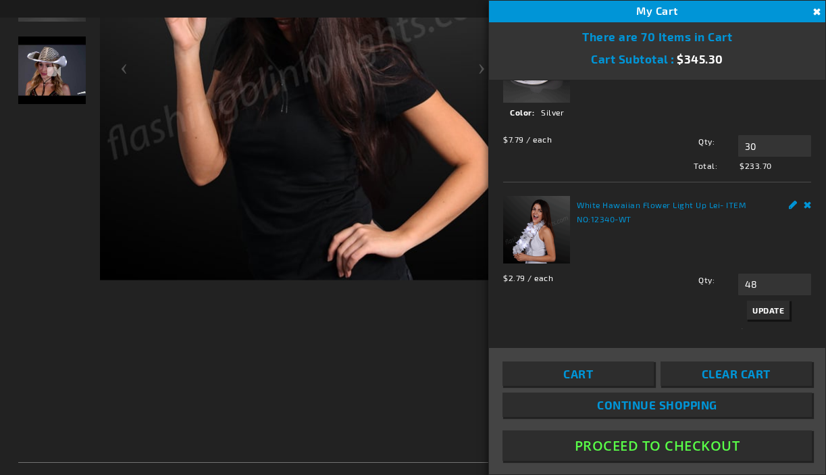
click at [757, 307] on span "Update" at bounding box center [769, 309] width 32 height 9
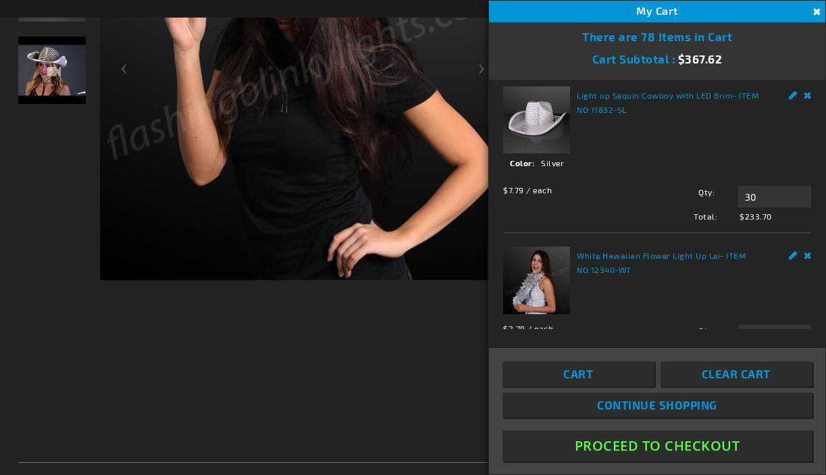
scroll to position [0, 0]
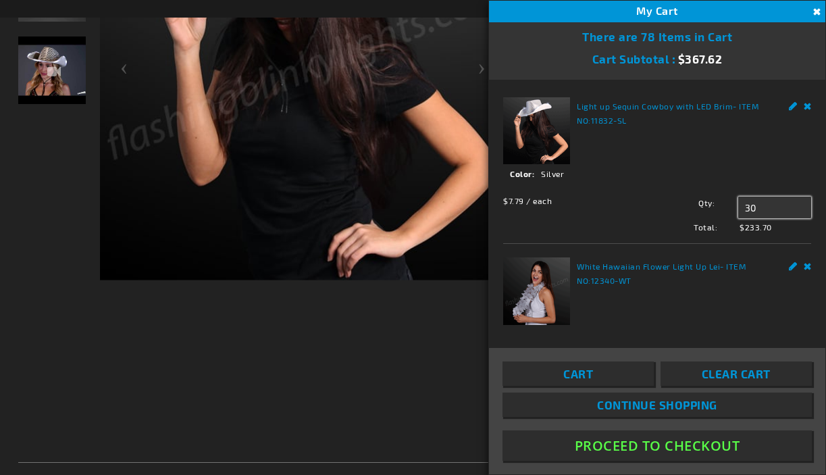
click at [755, 203] on input "30" at bounding box center [774, 208] width 73 height 22
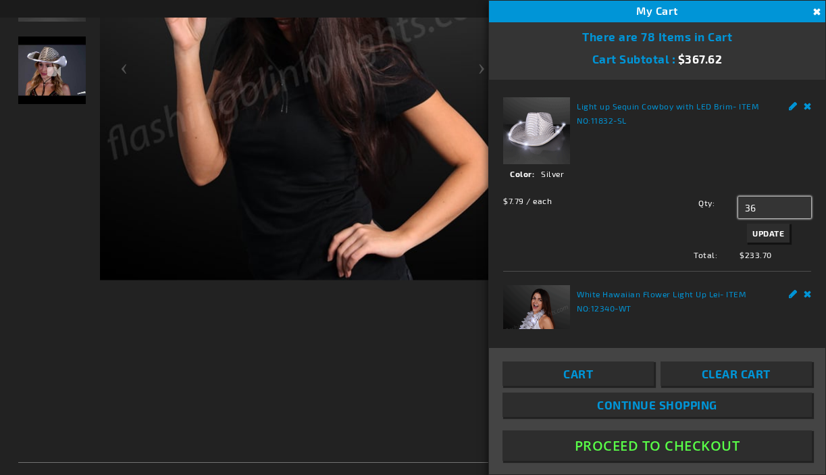
type input "36"
click at [760, 233] on span "Update" at bounding box center [769, 232] width 32 height 9
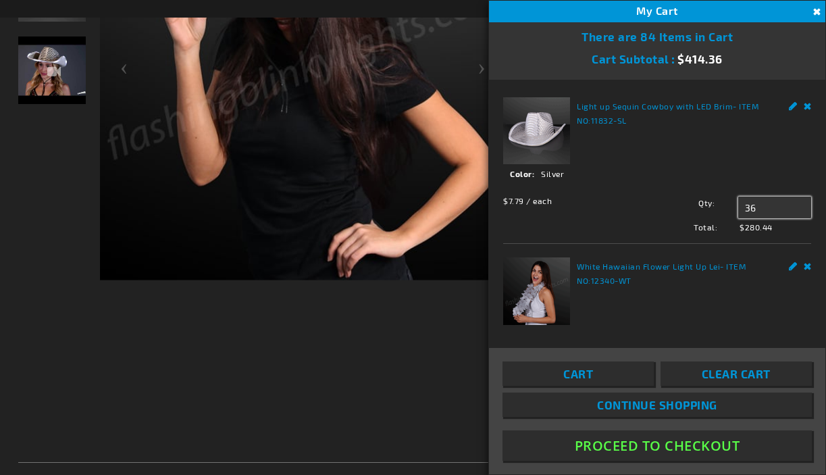
click at [765, 205] on input "36" at bounding box center [774, 208] width 73 height 22
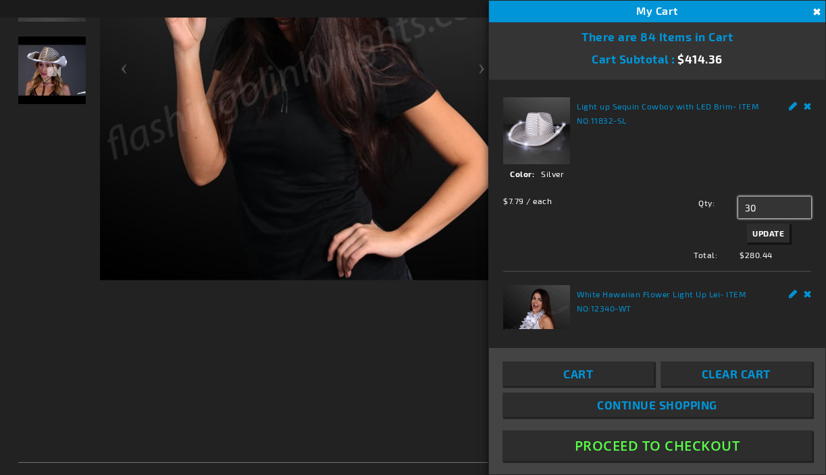
type input "30"
click at [765, 234] on span "Update" at bounding box center [769, 232] width 32 height 9
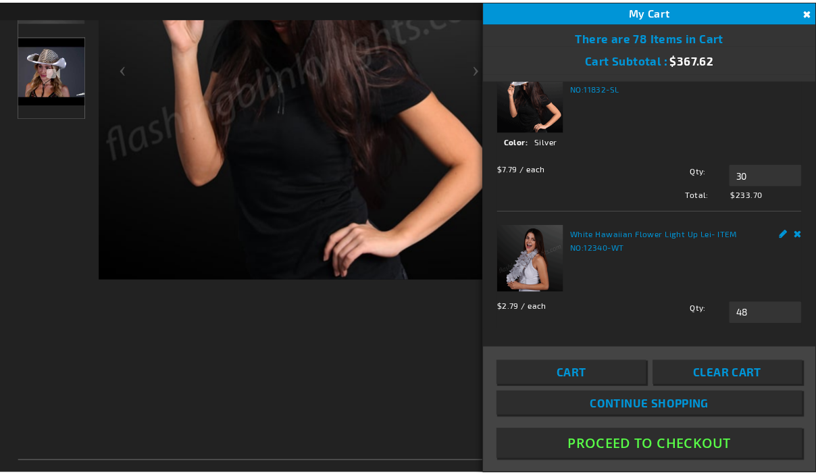
scroll to position [61, 0]
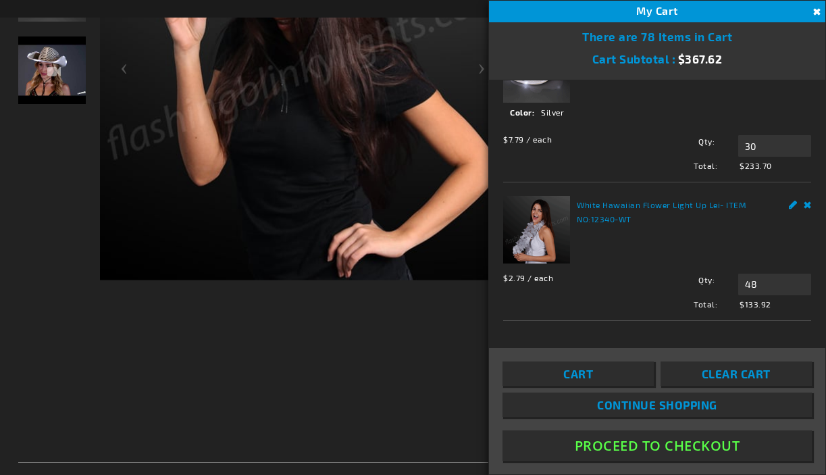
click at [675, 441] on button "Proceed To Checkout" at bounding box center [657, 445] width 309 height 30
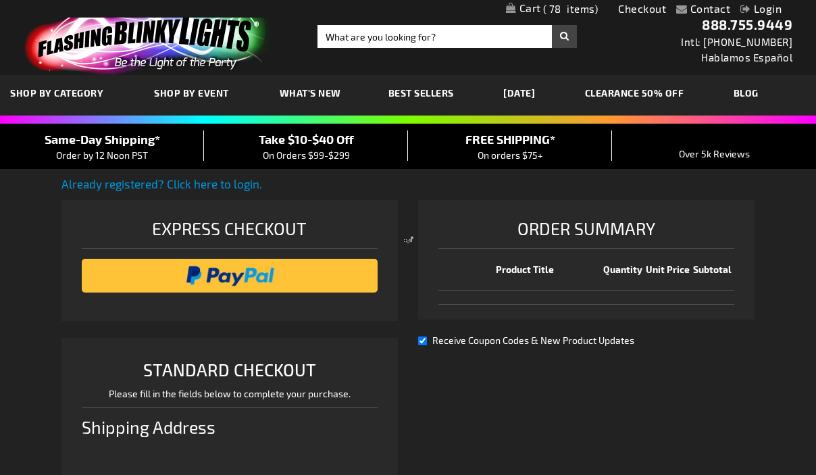
select select "US"
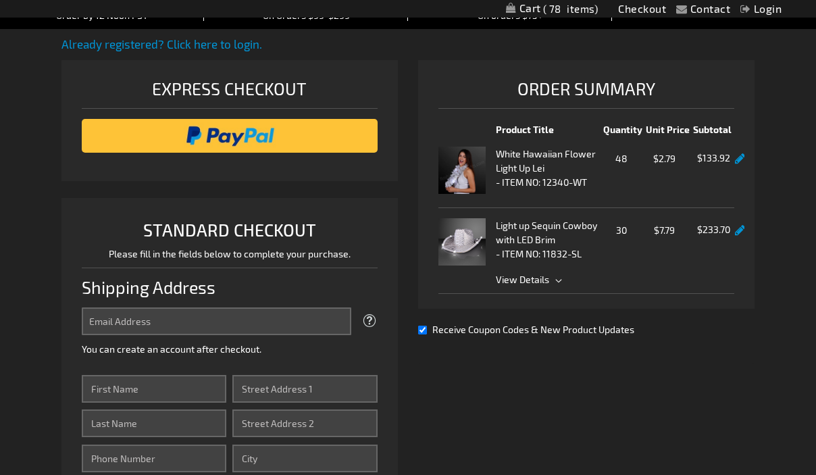
scroll to position [135, 0]
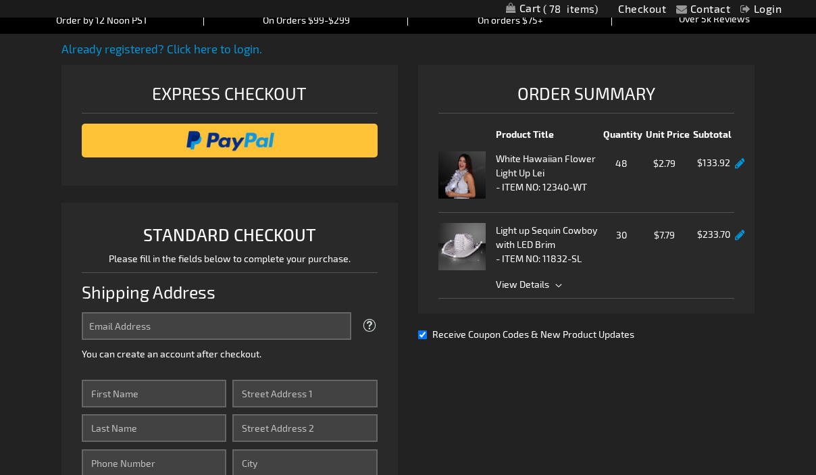
click at [427, 341] on div "Receive Coupon Codes & New Product Updates" at bounding box center [586, 334] width 336 height 14
click at [422, 339] on input "Receive Coupon Codes & New Product Updates" at bounding box center [422, 334] width 9 height 9
checkbox input "false"
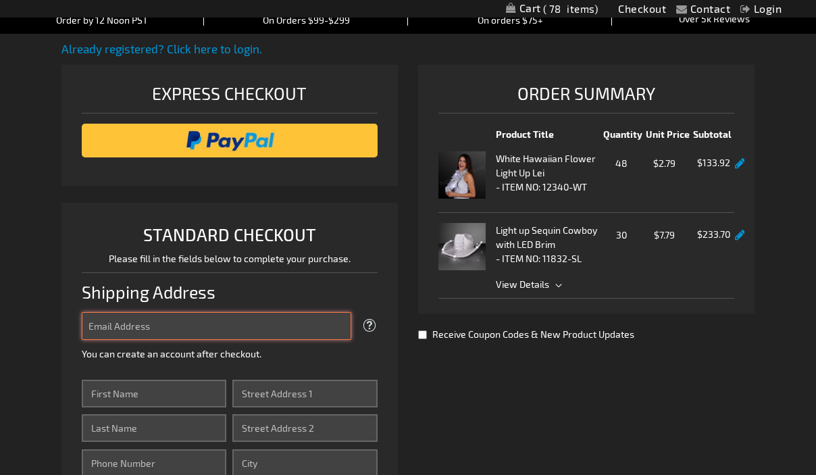
click at [254, 331] on input "Email Address" at bounding box center [217, 326] width 270 height 28
click at [288, 327] on input "1706" at bounding box center [217, 326] width 270 height 28
click at [345, 320] on input "1706" at bounding box center [217, 326] width 270 height 28
type input "1706"
click at [334, 320] on input "1706" at bounding box center [217, 326] width 270 height 28
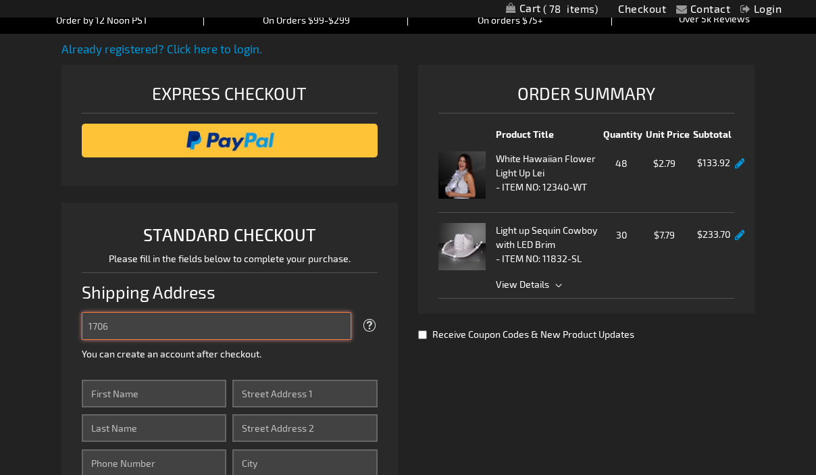
click at [334, 320] on input "1706" at bounding box center [217, 326] width 270 height 28
type input "[EMAIL_ADDRESS][DOMAIN_NAME]"
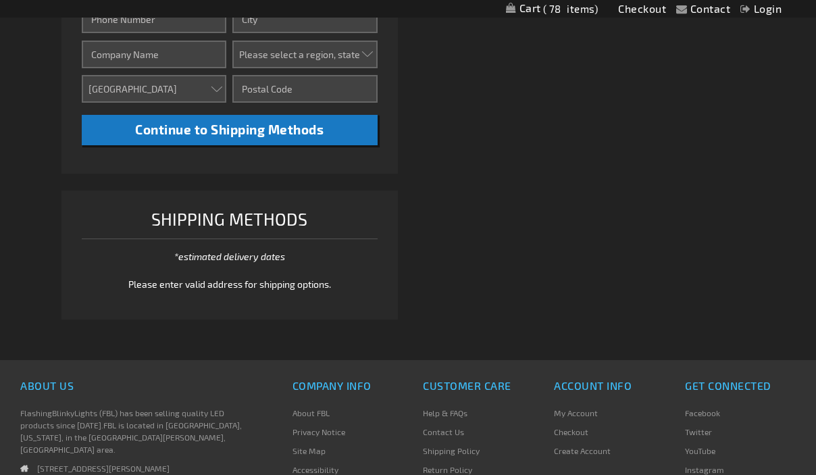
scroll to position [266, 0]
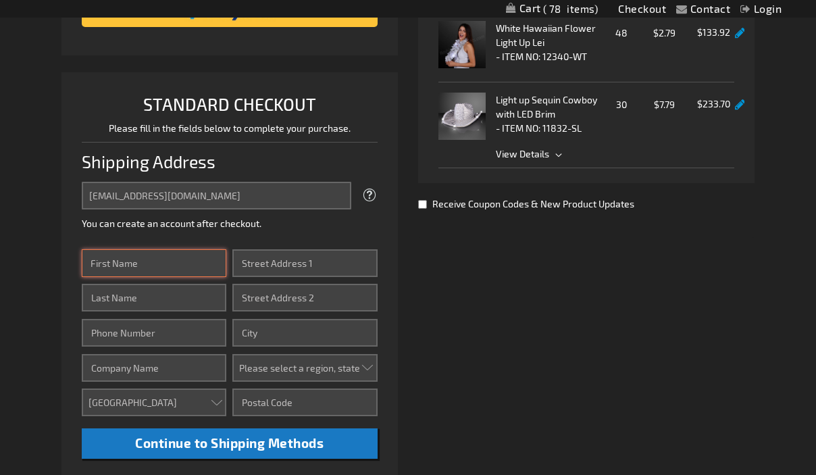
click at [163, 268] on input "First Name" at bounding box center [154, 263] width 145 height 28
type input "[PERSON_NAME]"
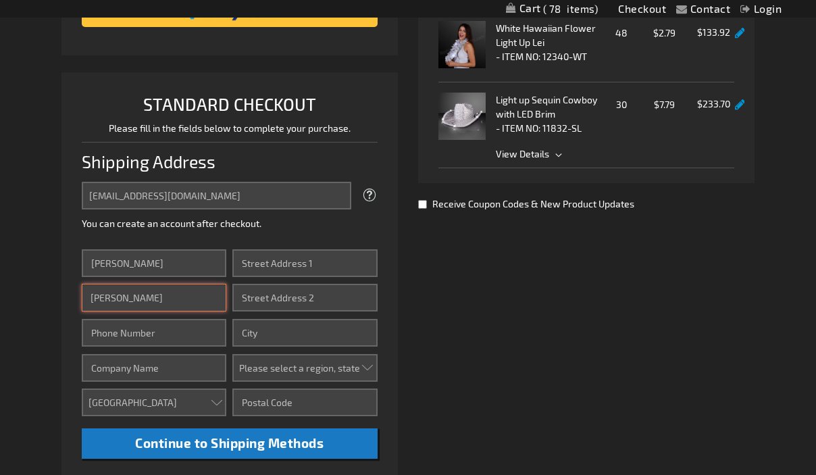
type input "[PERSON_NAME]"
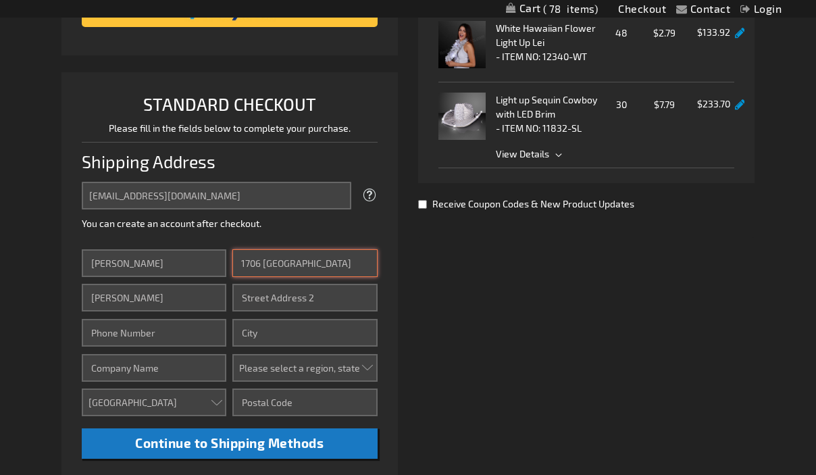
type input "1706 Juniper Ridge"
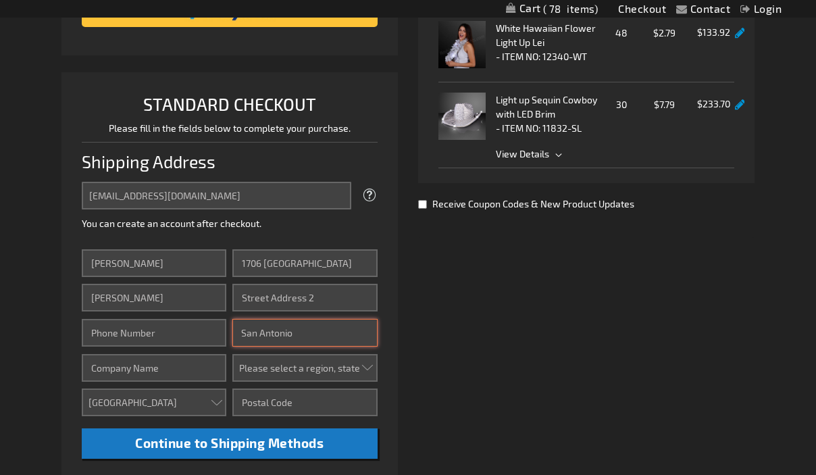
type input "San Antonio"
click at [268, 358] on select "Please select a region, state or province. Alabama Alaska Arizona Arkansas Cali…" at bounding box center [304, 368] width 145 height 28
select select "57"
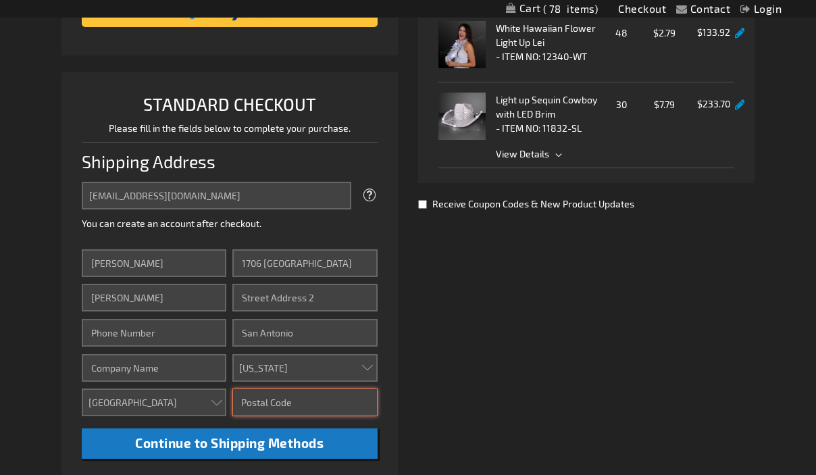
click at [345, 399] on input "Zip/Postal Code" at bounding box center [304, 402] width 145 height 28
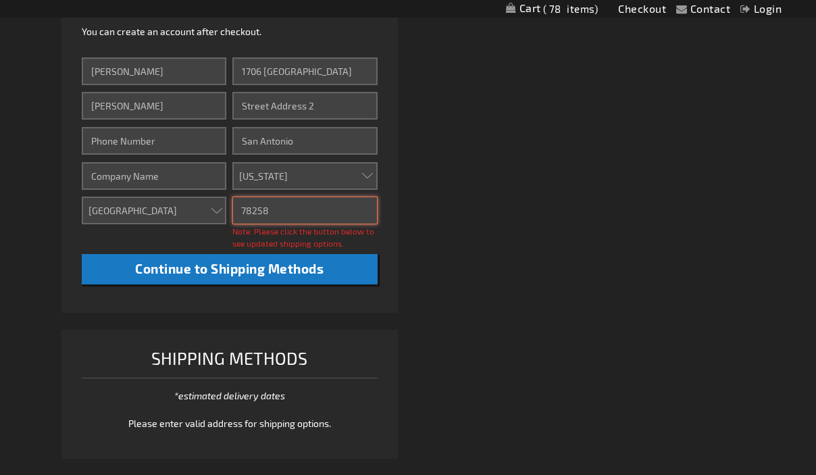
scroll to position [484, 0]
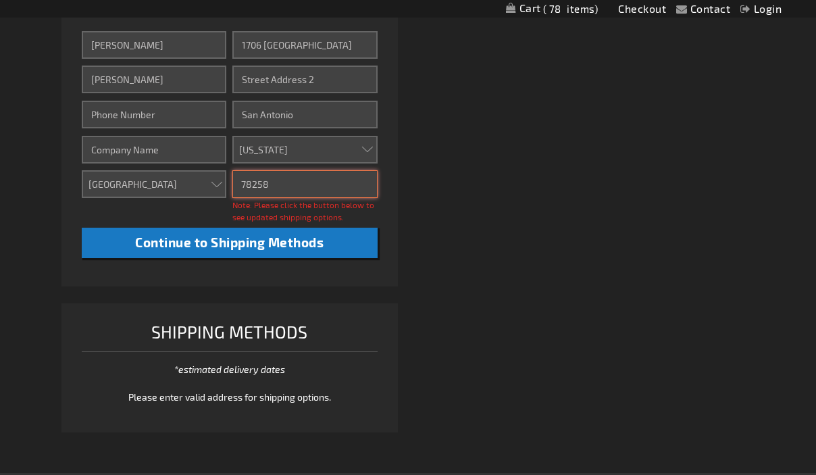
type input "78258"
click at [333, 399] on div "Please enter valid address for shipping options." at bounding box center [230, 397] width 296 height 14
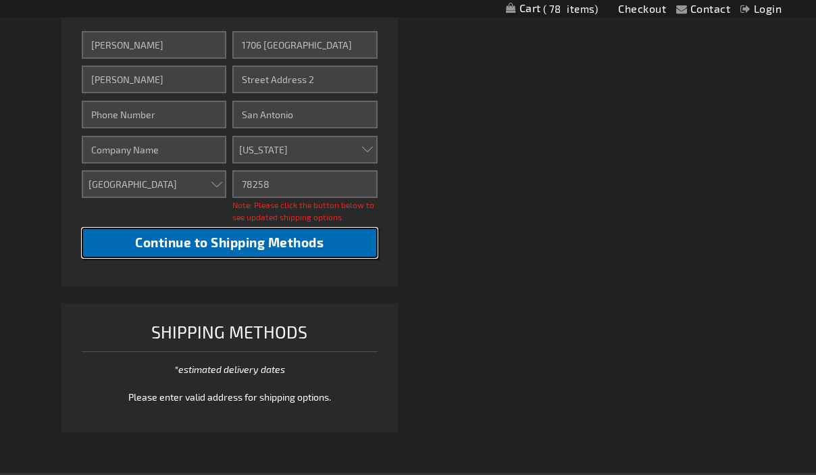
click at [320, 247] on span "Continue to Shipping Methods" at bounding box center [229, 242] width 189 height 16
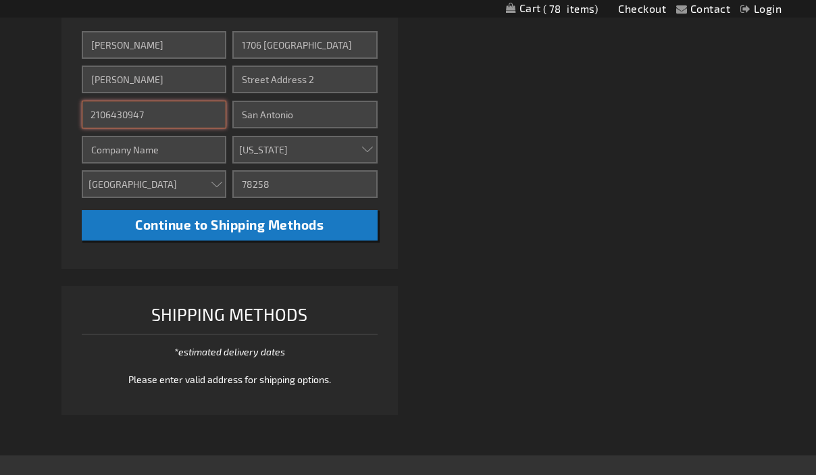
type input "2106430947"
click at [445, 120] on div "Already registered? Click here to login. Shipping Review & Payments Estimated T…" at bounding box center [408, 60] width 694 height 736
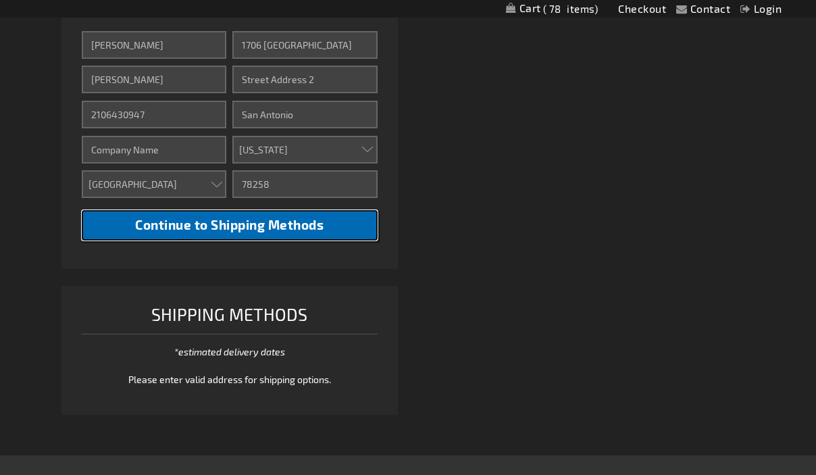
click at [288, 229] on span "Continue to Shipping Methods" at bounding box center [229, 225] width 189 height 16
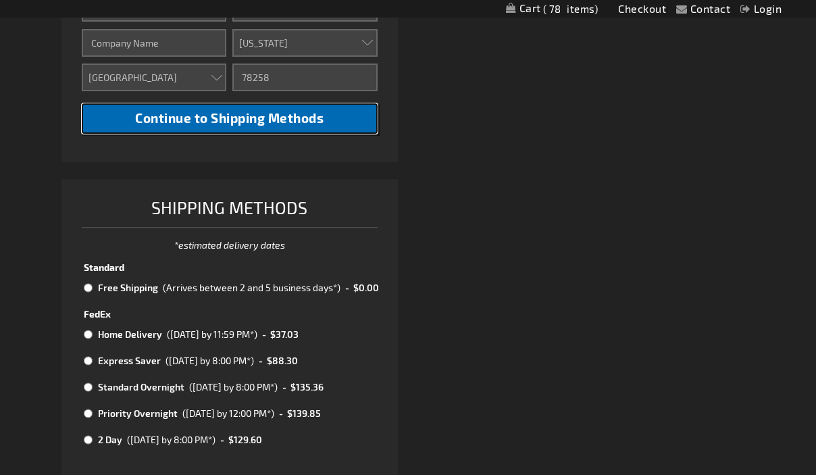
scroll to position [616, 0]
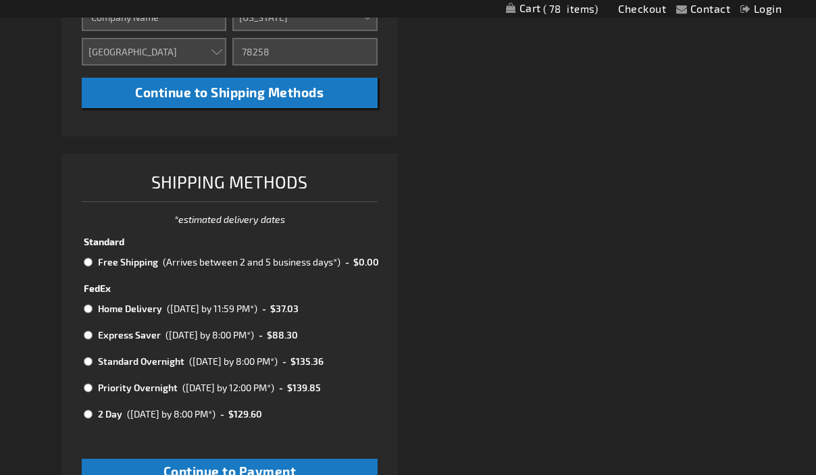
click at [89, 266] on input "radio" at bounding box center [88, 262] width 9 height 11
radio input "true"
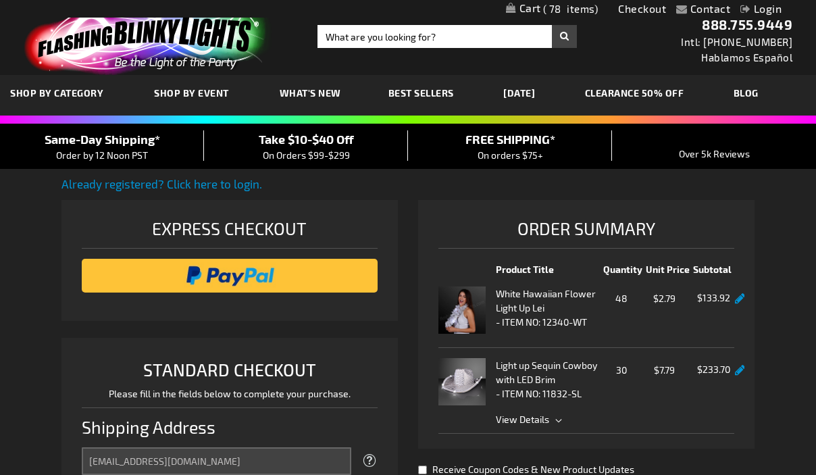
click at [741, 374] on link at bounding box center [740, 370] width 10 height 11
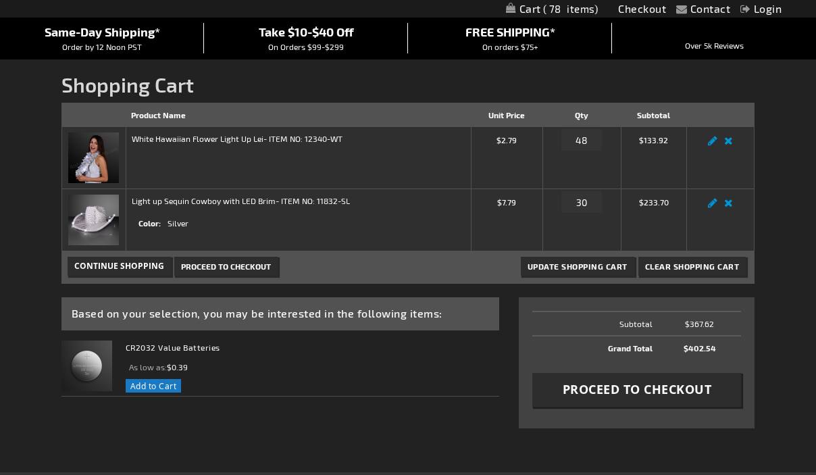
scroll to position [130, 0]
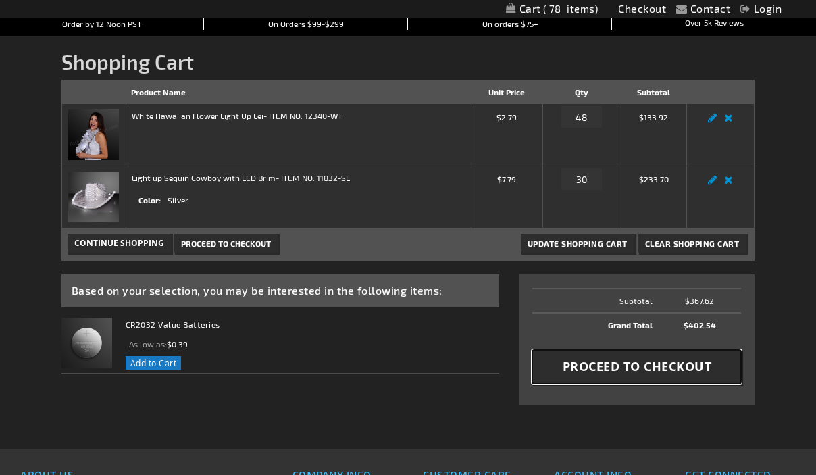
click at [653, 370] on span "Proceed to Checkout" at bounding box center [637, 366] width 149 height 17
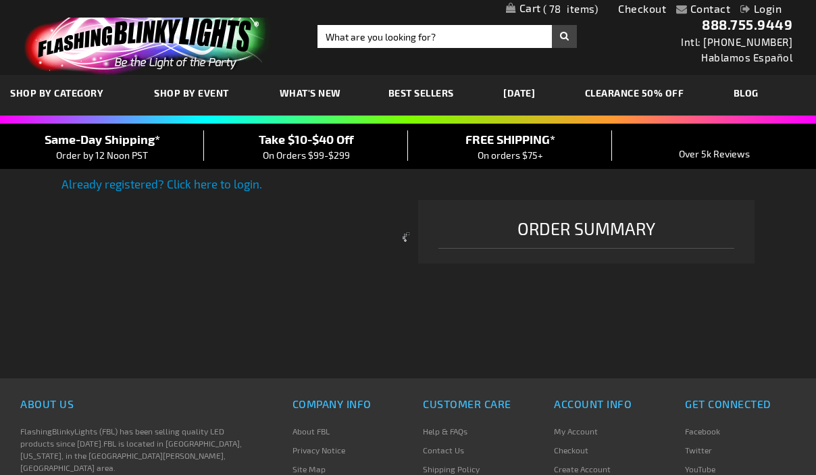
select select "US"
select select "57"
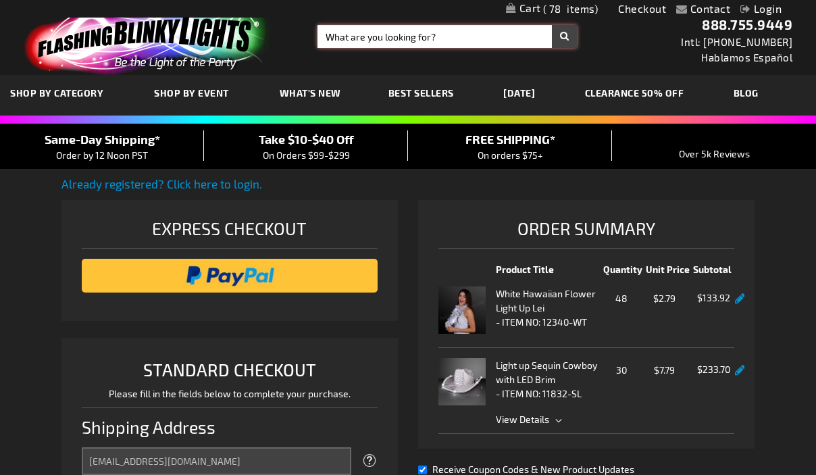
click at [454, 34] on input "Search" at bounding box center [447, 36] width 259 height 23
type input "cowboy hats"
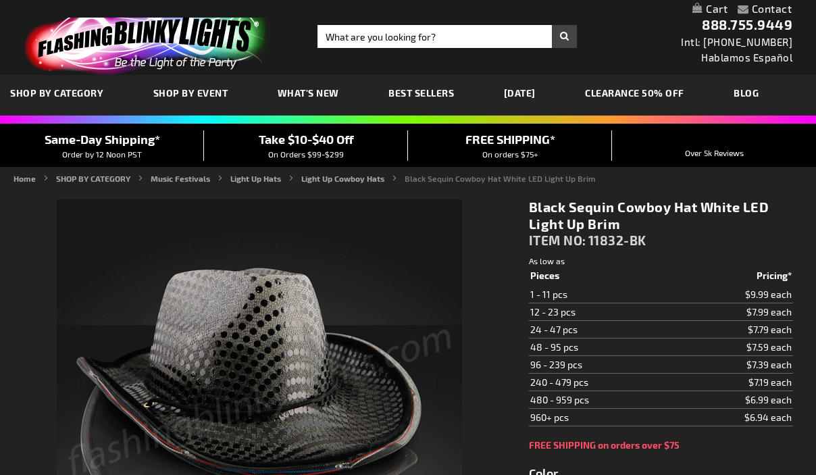
type input "5631"
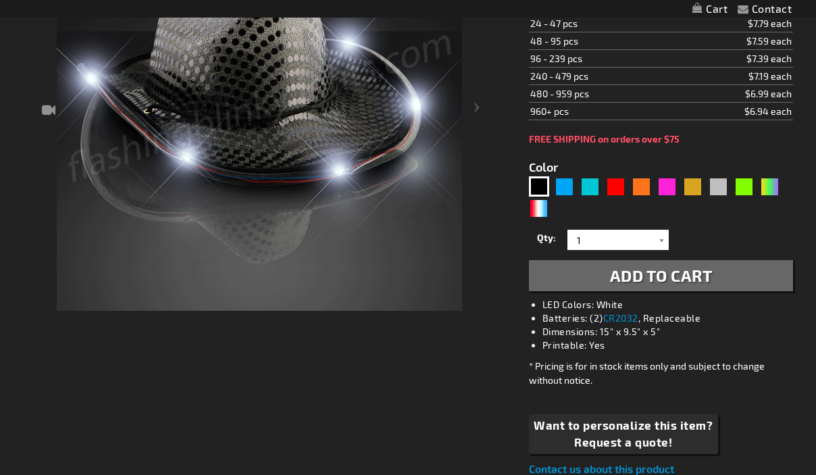
scroll to position [298, 0]
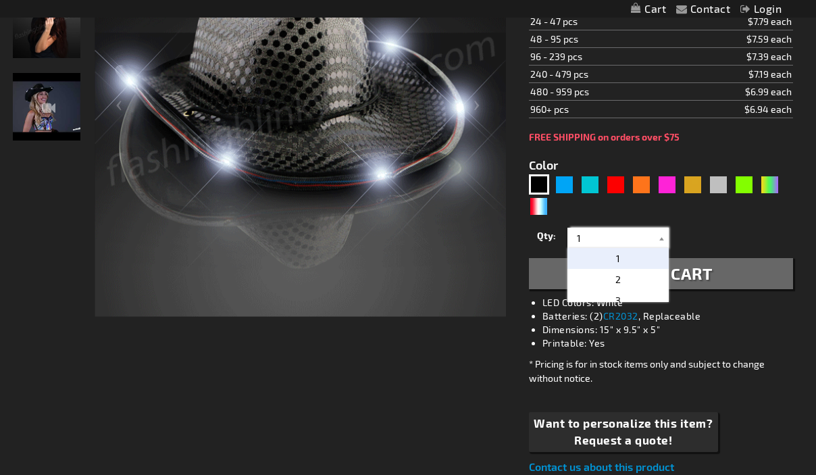
click at [647, 236] on input "1" at bounding box center [620, 238] width 98 height 20
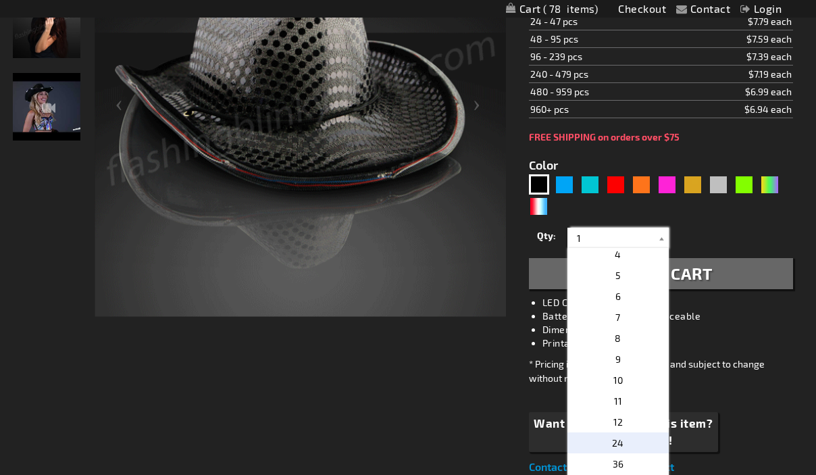
scroll to position [68, 0]
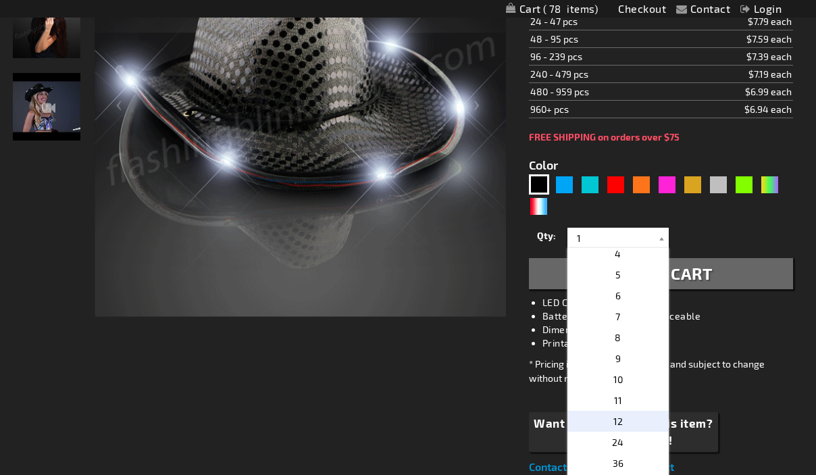
click at [629, 425] on p "12" at bounding box center [618, 421] width 101 height 21
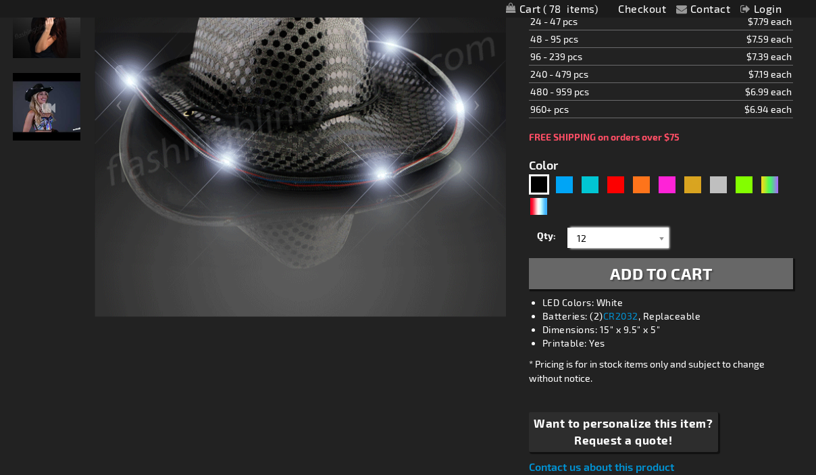
click at [647, 235] on input "12" at bounding box center [620, 238] width 98 height 20
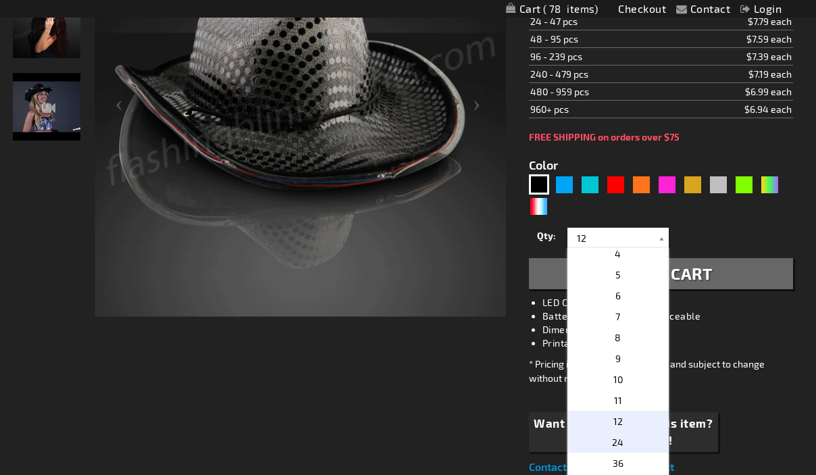
click at [629, 438] on p "24" at bounding box center [618, 442] width 101 height 21
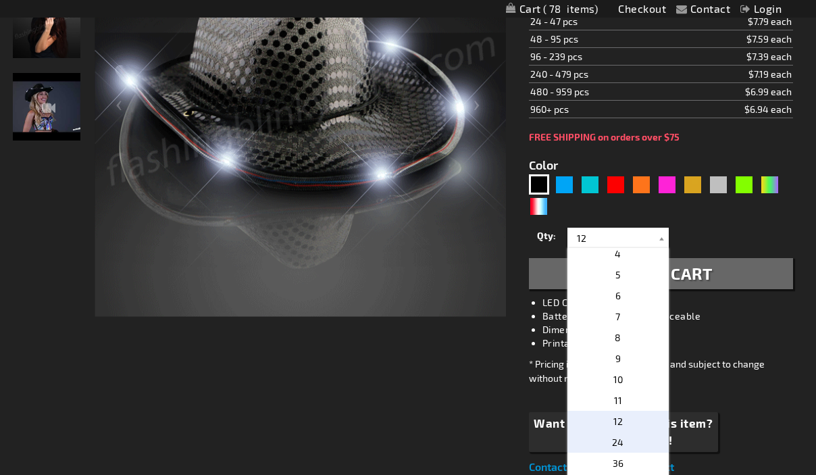
type input "24"
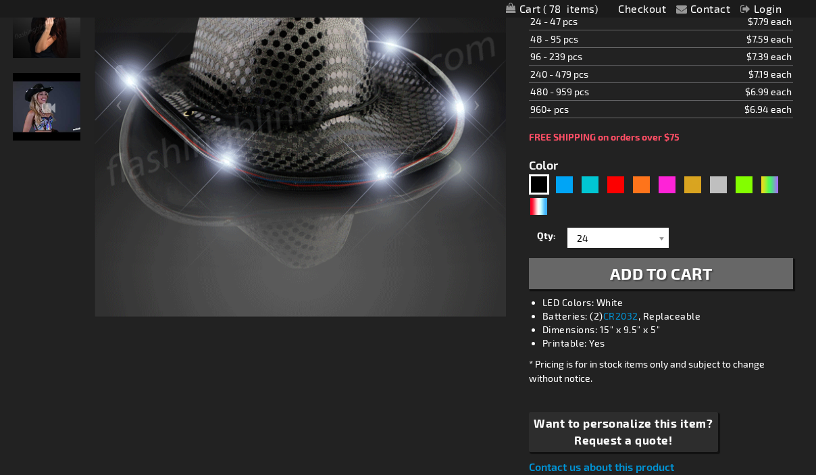
click at [687, 282] on span "Add to Cart" at bounding box center [661, 273] width 103 height 20
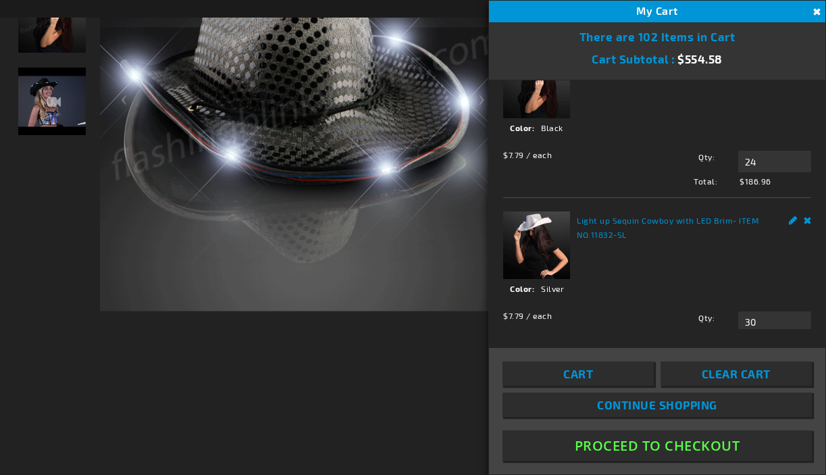
scroll to position [2, 0]
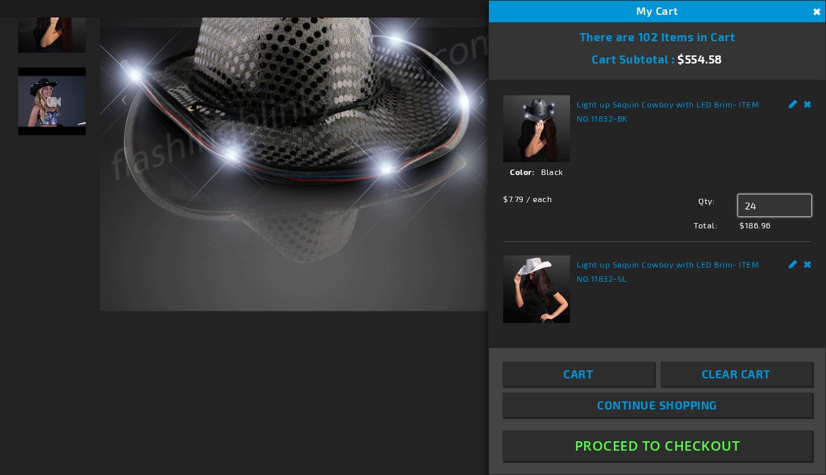
click at [753, 203] on input "24" at bounding box center [774, 206] width 73 height 22
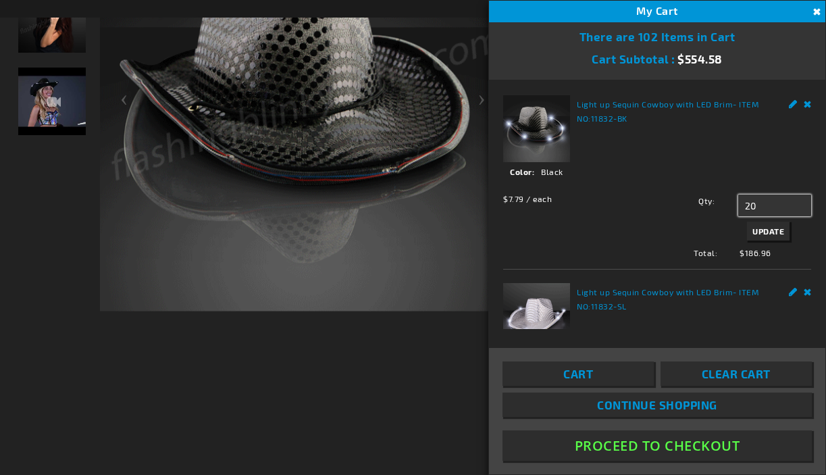
type input "20"
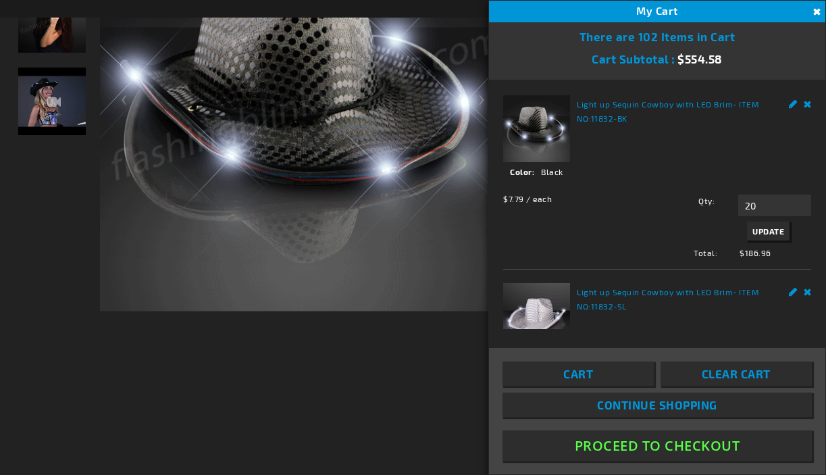
click at [762, 228] on span "Update" at bounding box center [769, 230] width 32 height 9
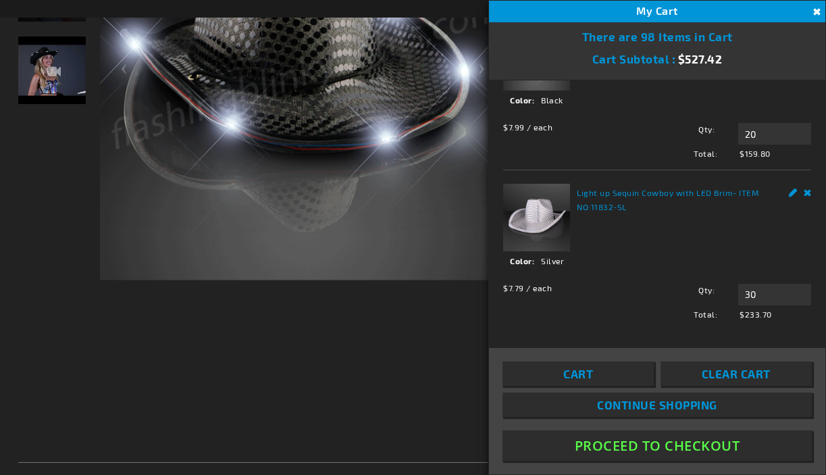
scroll to position [78, 0]
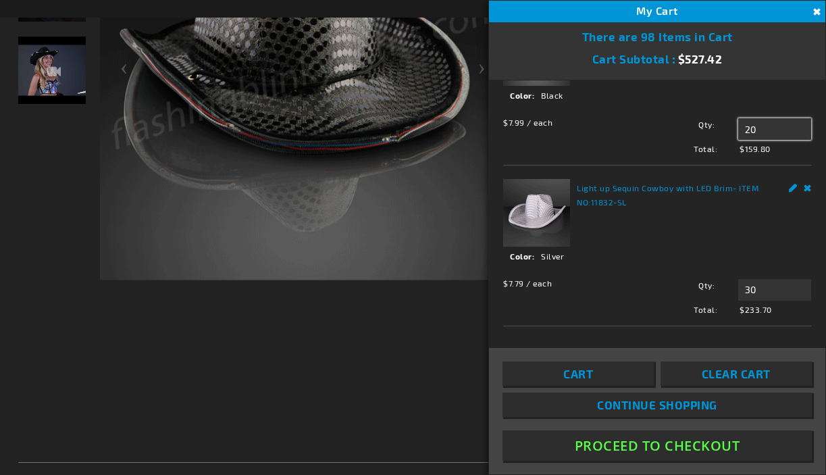
click at [754, 125] on input "20" at bounding box center [774, 129] width 73 height 22
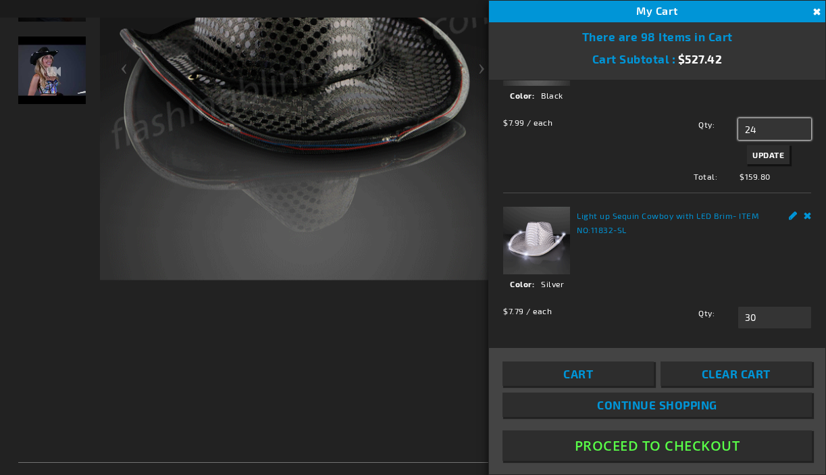
type input "24"
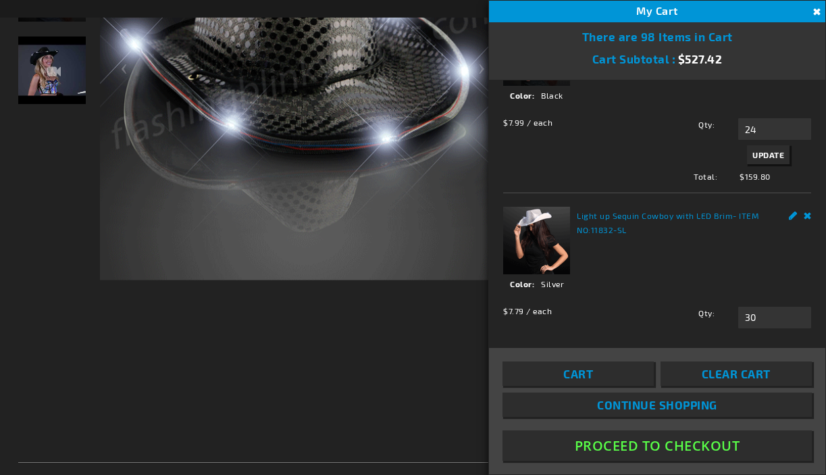
click at [767, 153] on span "Update" at bounding box center [769, 154] width 32 height 9
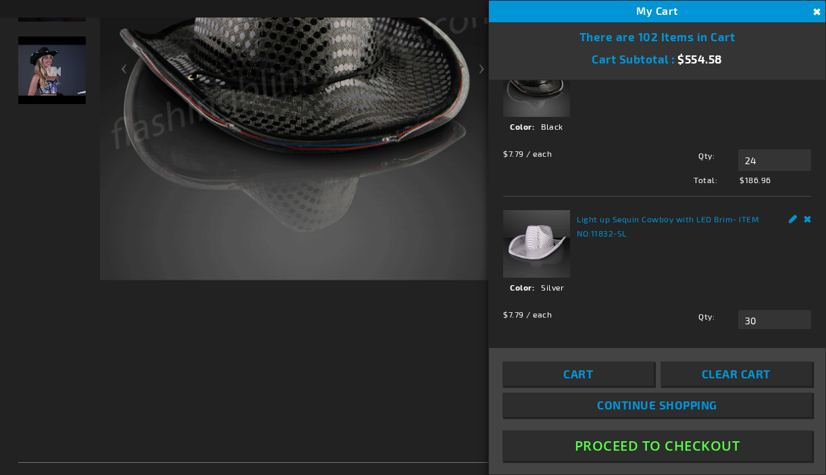
scroll to position [118, 0]
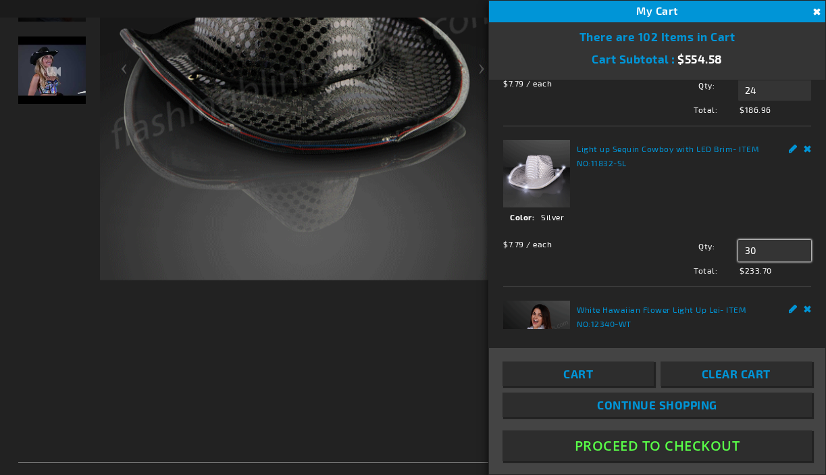
drag, startPoint x: 755, startPoint y: 251, endPoint x: 734, endPoint y: 251, distance: 20.3
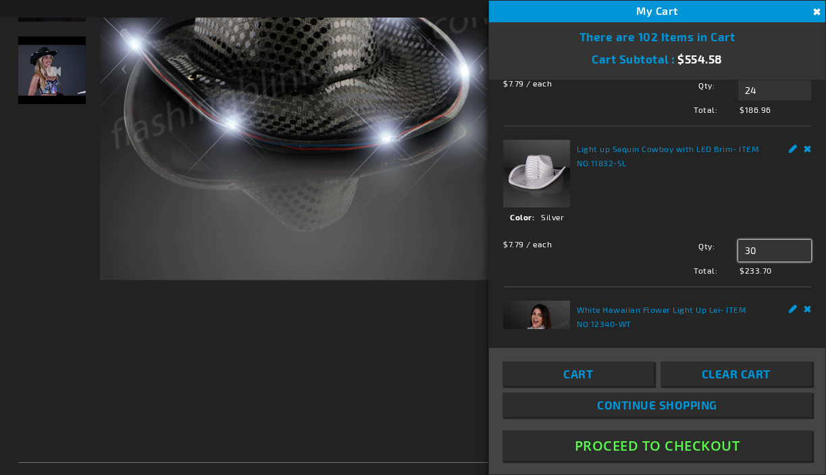
click at [738, 251] on input "30" at bounding box center [774, 251] width 73 height 22
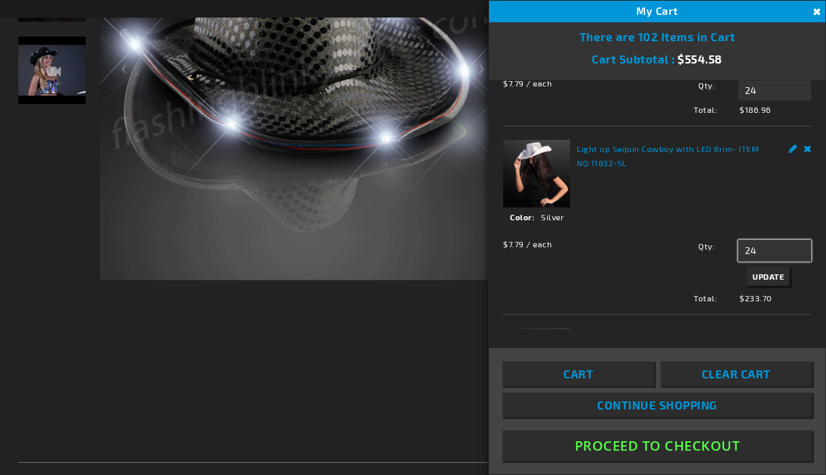
type input "24"
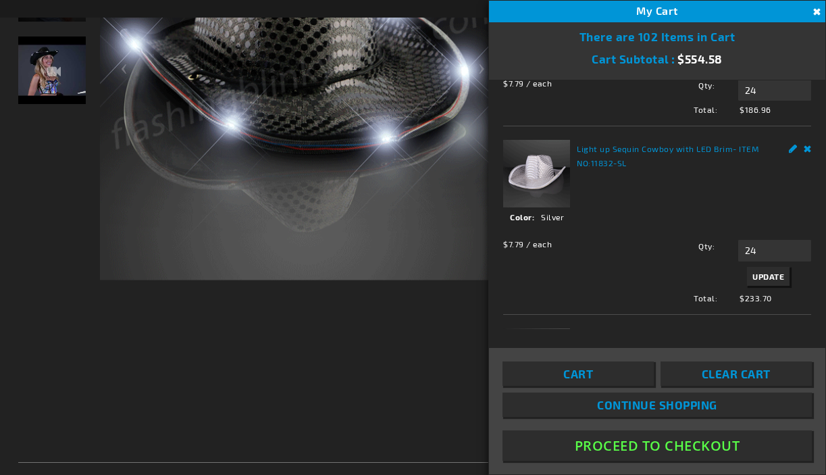
click at [753, 272] on span "Update" at bounding box center [769, 276] width 32 height 9
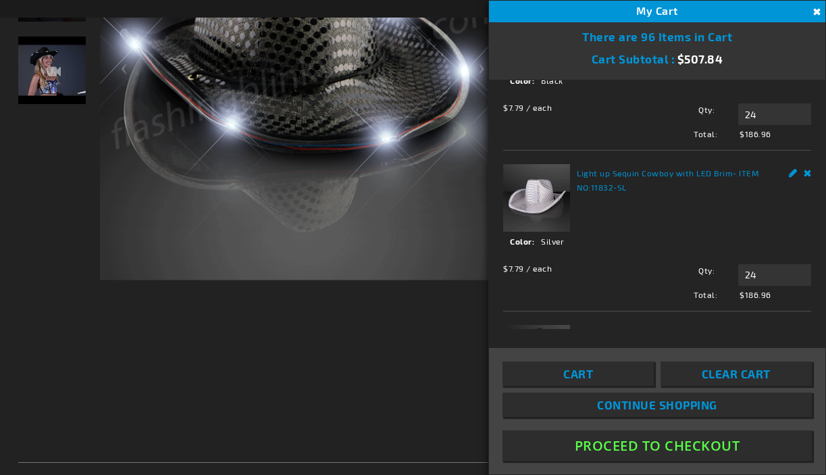
scroll to position [34, 0]
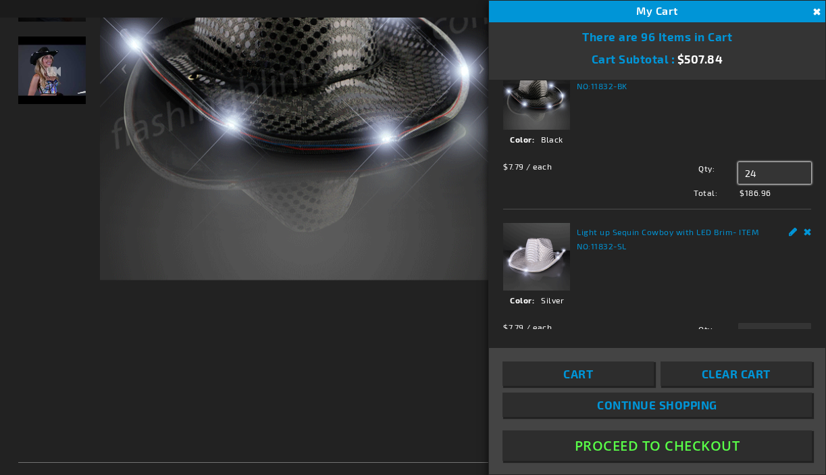
click at [757, 172] on input "24" at bounding box center [774, 173] width 73 height 22
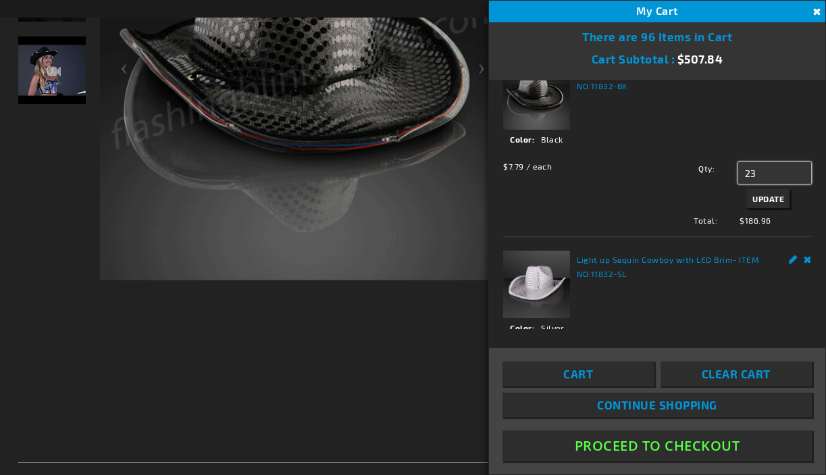
type input "23"
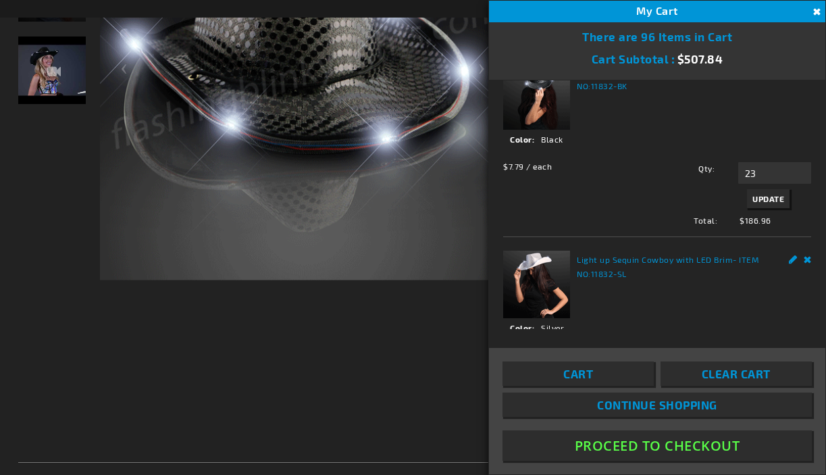
click at [766, 195] on span "Update" at bounding box center [769, 198] width 32 height 9
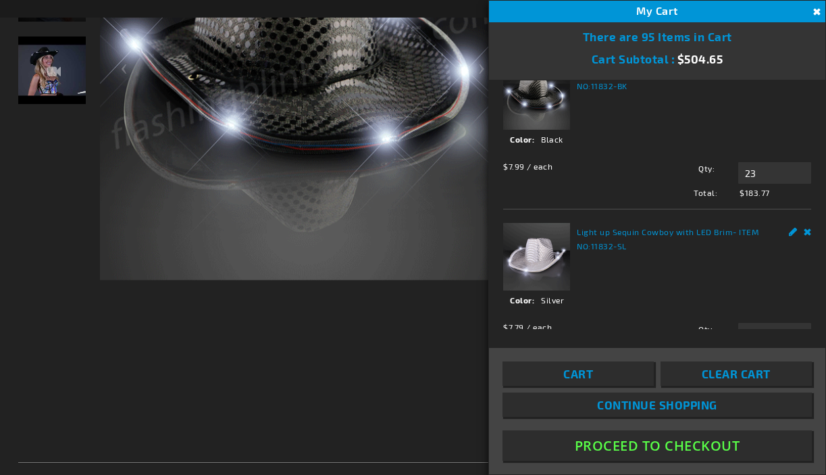
scroll to position [0, 0]
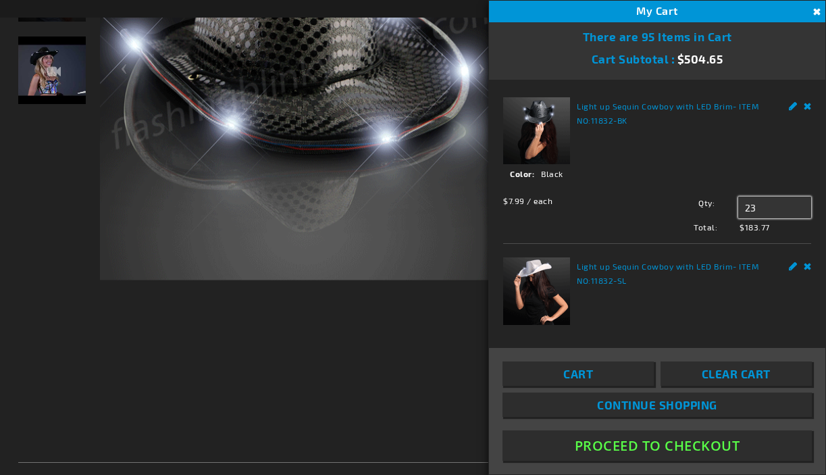
click at [761, 199] on input "23" at bounding box center [774, 208] width 73 height 22
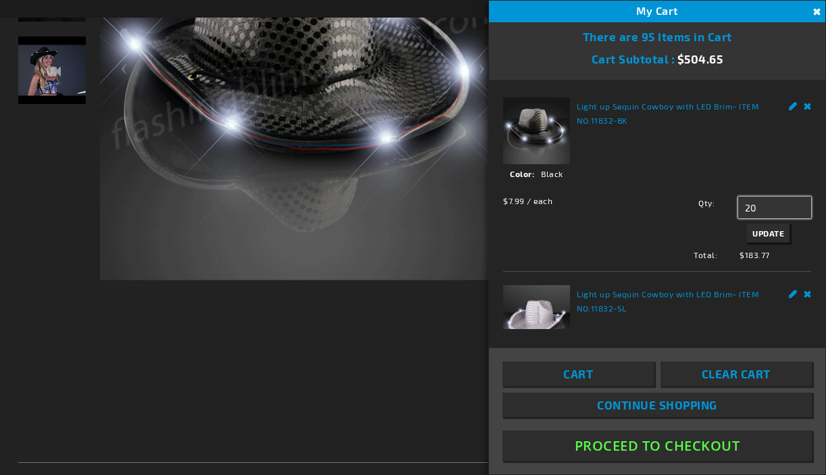
type input "20"
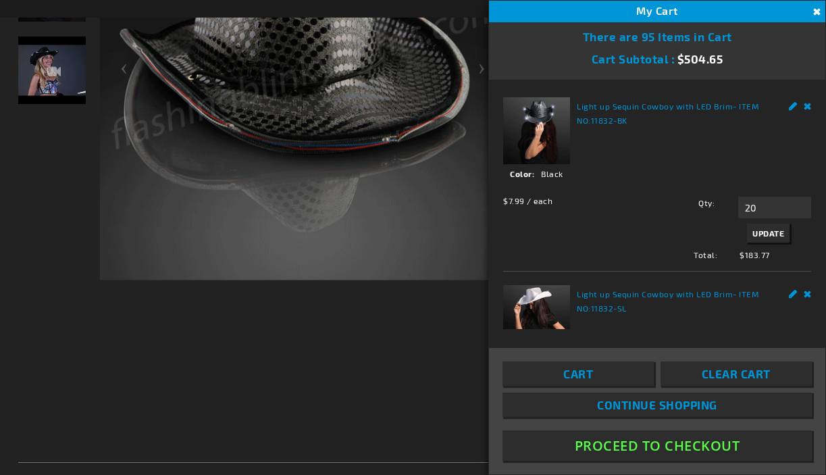
click at [768, 230] on span "Update" at bounding box center [769, 232] width 32 height 9
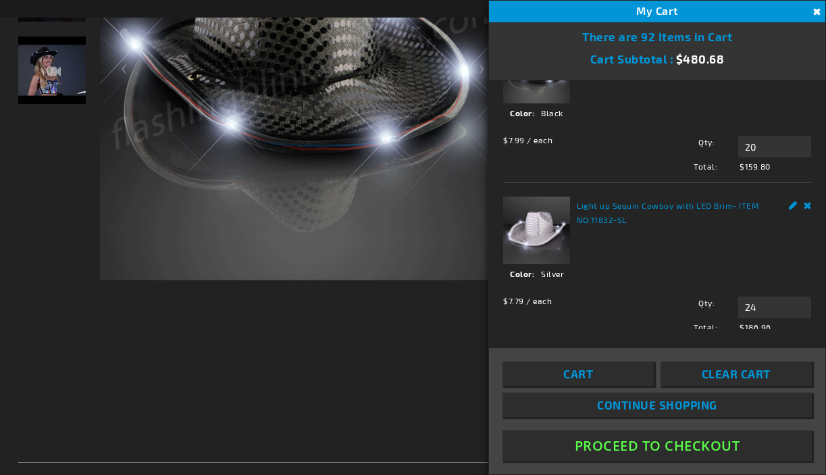
scroll to position [141, 0]
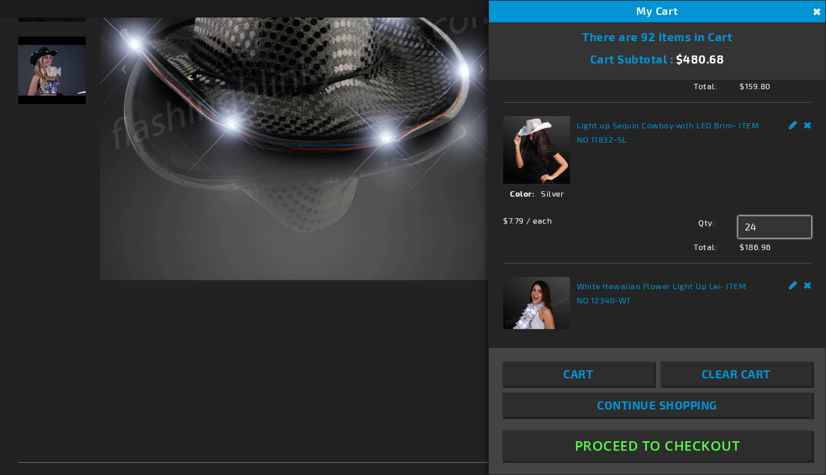
click at [757, 219] on input "24" at bounding box center [774, 227] width 73 height 22
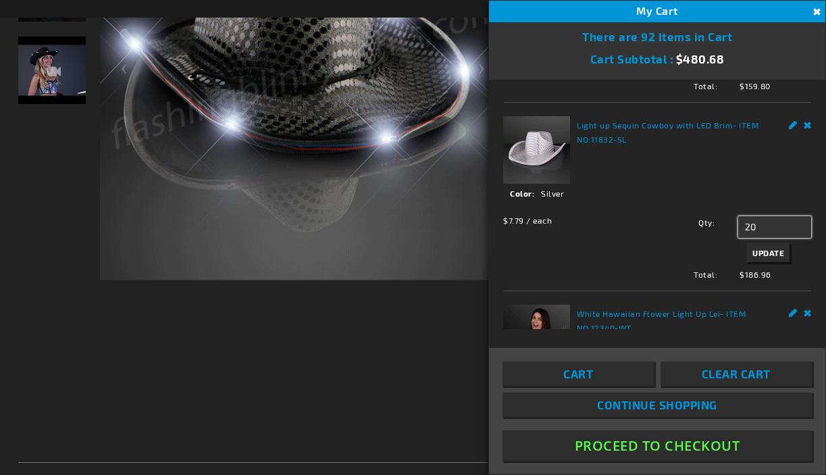
type input "20"
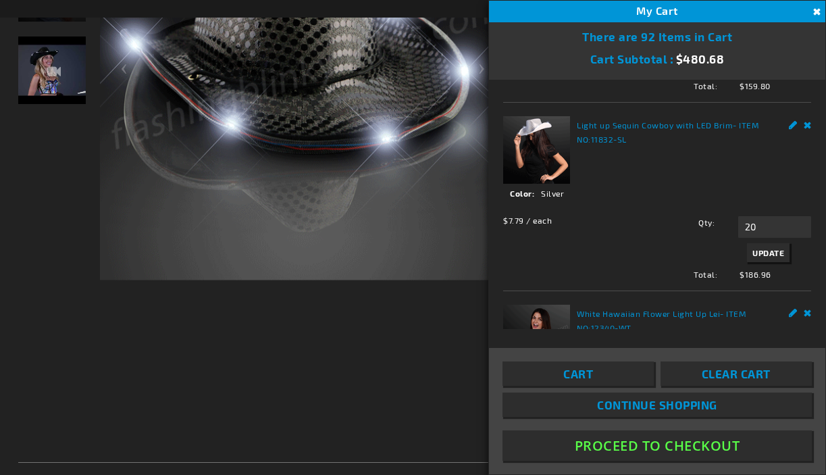
click at [755, 252] on span "Update" at bounding box center [769, 252] width 32 height 9
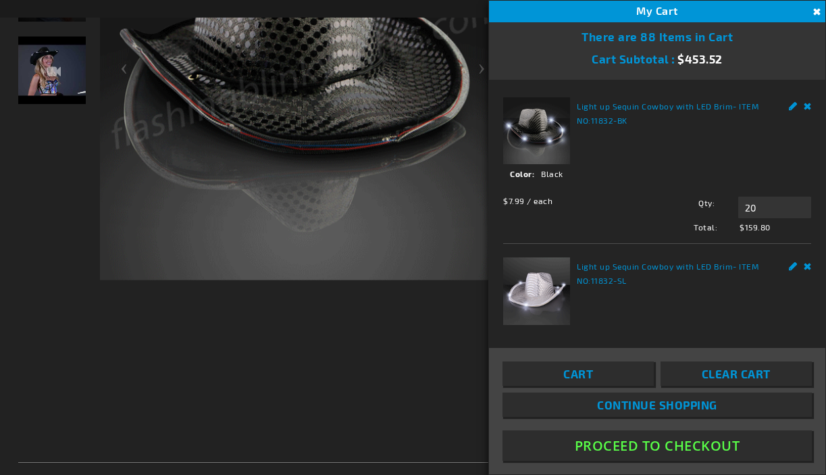
scroll to position [220, 0]
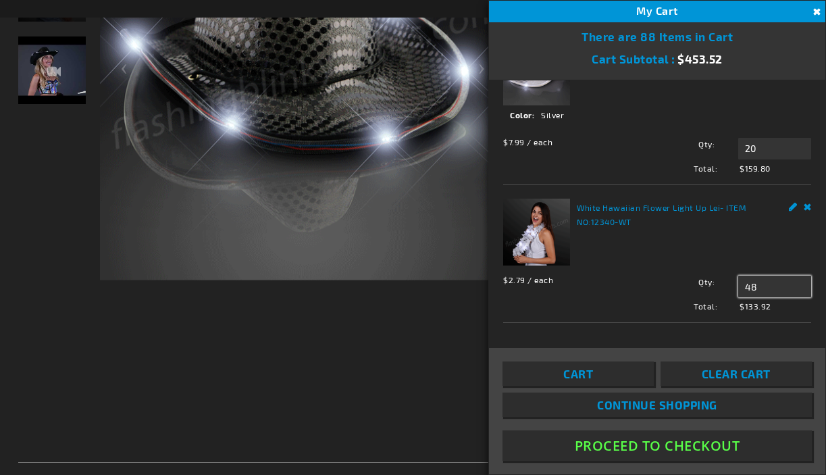
click at [764, 281] on input "48" at bounding box center [774, 287] width 73 height 22
type input "40"
click at [766, 307] on span "Update" at bounding box center [769, 311] width 32 height 9
click at [661, 443] on button "Proceed To Checkout" at bounding box center [657, 445] width 309 height 30
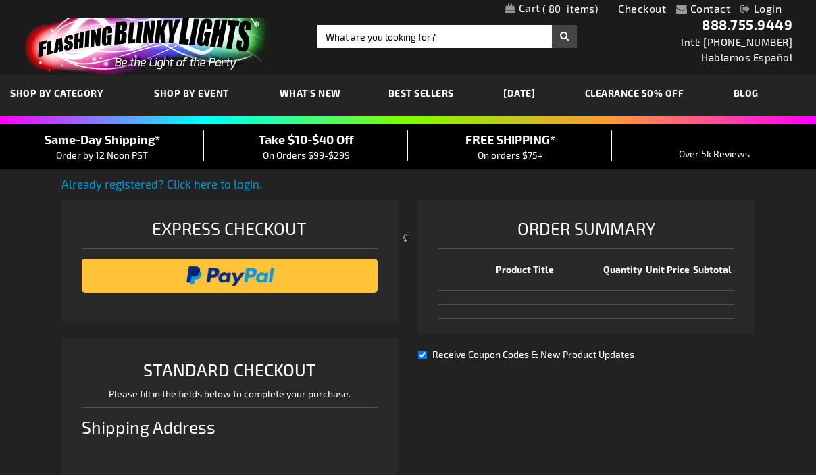
select select "US"
select select "57"
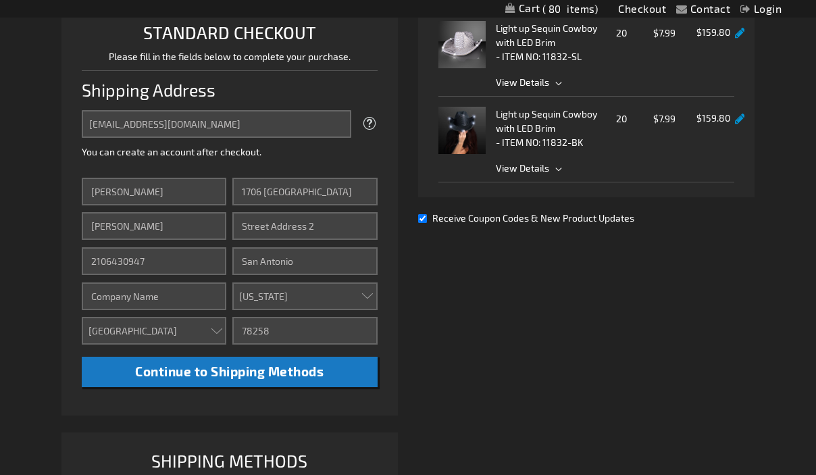
scroll to position [502, 0]
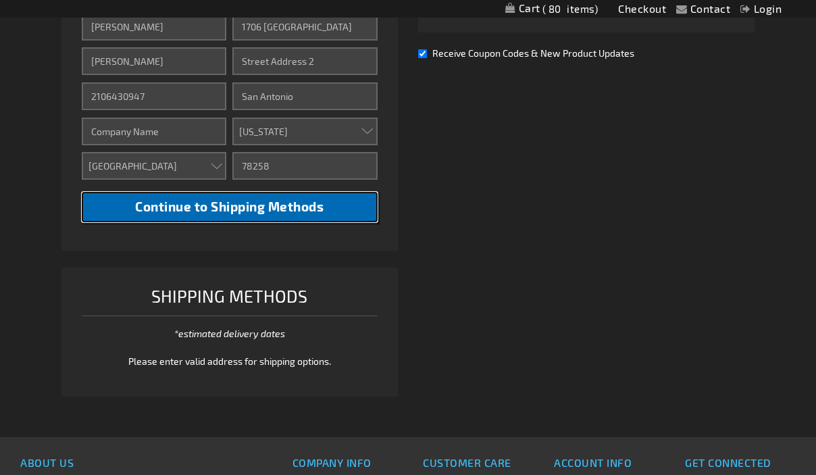
click at [338, 211] on button "Continue to Shipping Methods" at bounding box center [230, 207] width 296 height 30
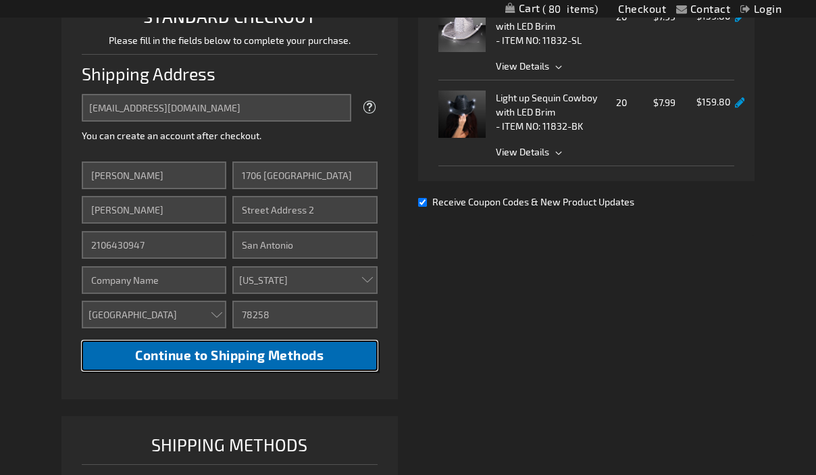
scroll to position [250, 0]
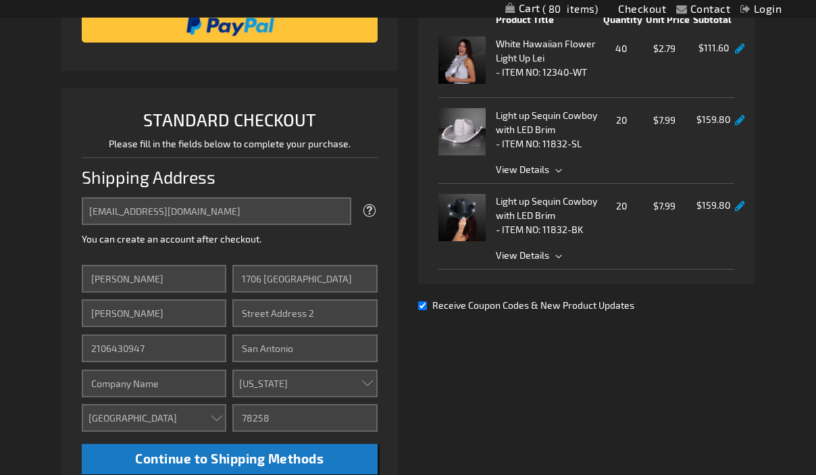
click at [423, 310] on input "Receive Coupon Codes & New Product Updates" at bounding box center [422, 305] width 9 height 9
checkbox input "false"
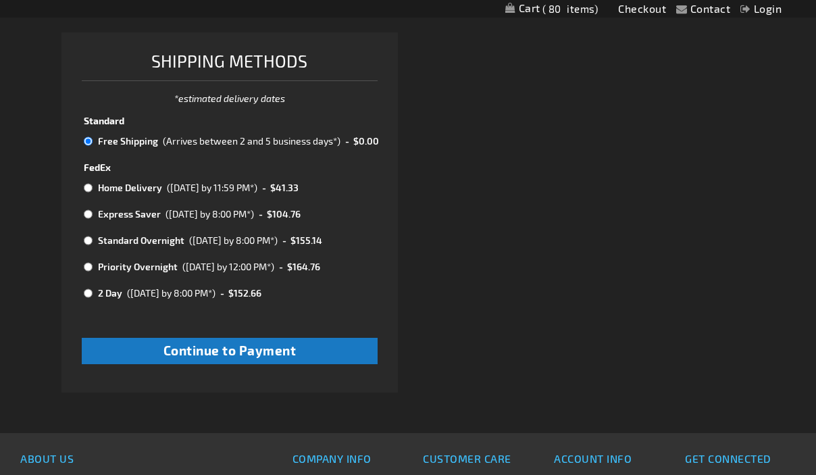
scroll to position [942, 0]
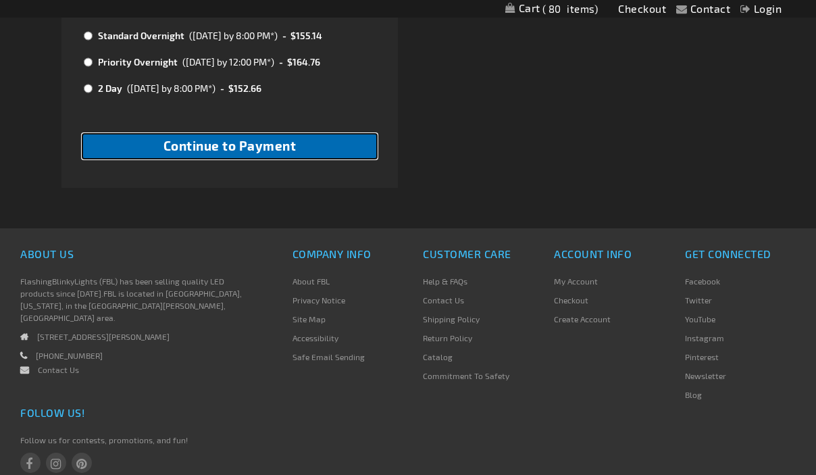
click at [320, 147] on button "Continue to Payment" at bounding box center [230, 146] width 296 height 26
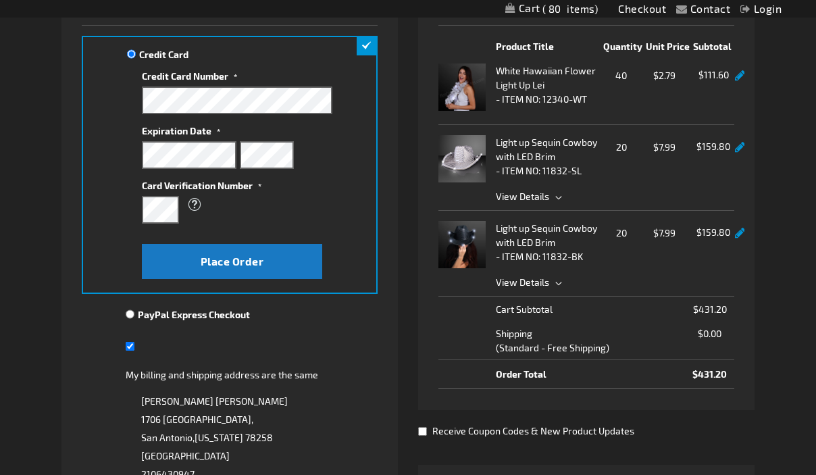
scroll to position [139, 0]
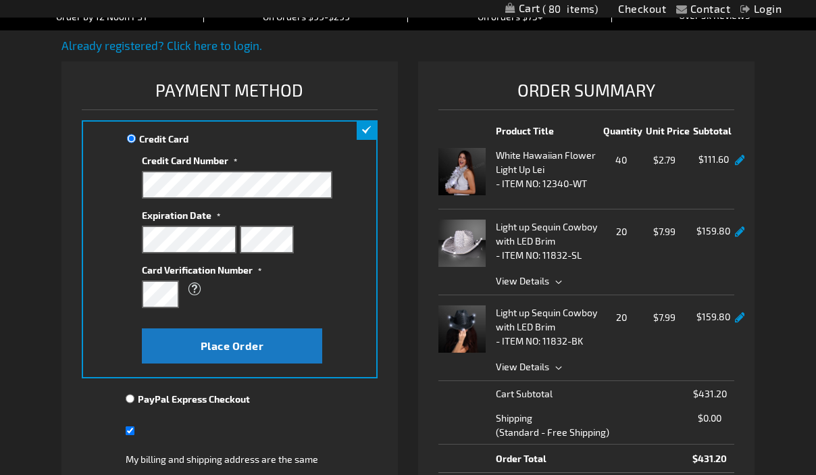
click at [355, 177] on div "Credit Card Credit Card Information" at bounding box center [230, 249] width 296 height 258
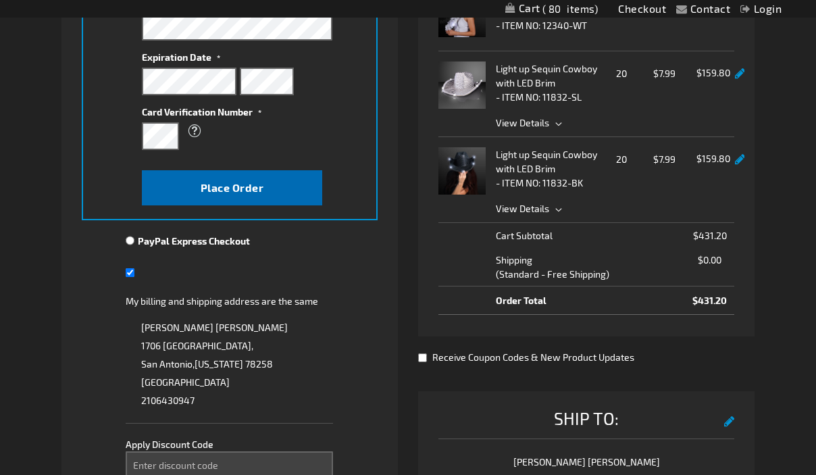
scroll to position [340, 0]
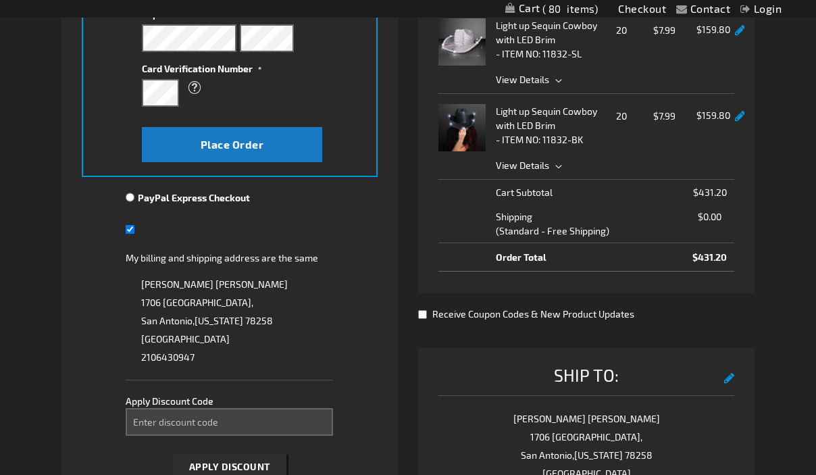
click at [130, 232] on input "My billing and shipping address are the same" at bounding box center [130, 230] width 9 height 28
checkbox input "false"
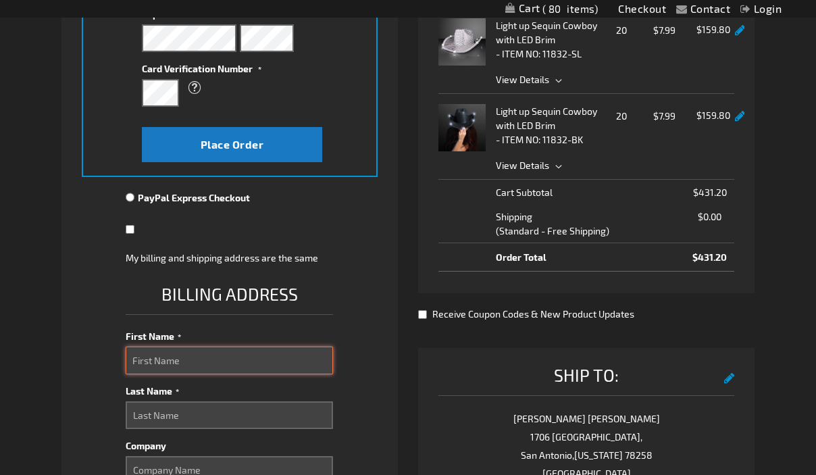
click at [193, 369] on input "First Name" at bounding box center [229, 361] width 207 height 28
type input "Laura"
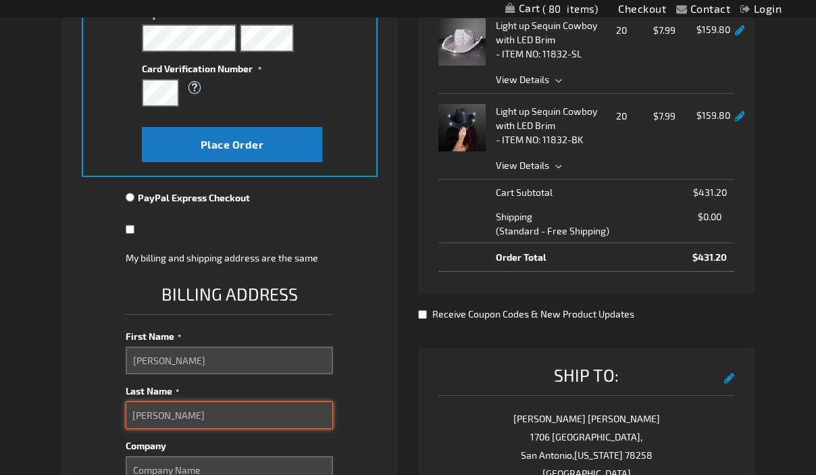
type input "Robertson"
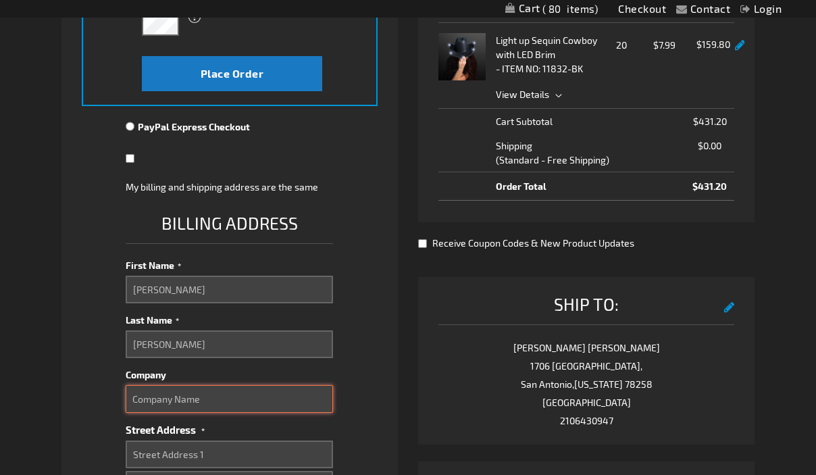
scroll to position [560, 0]
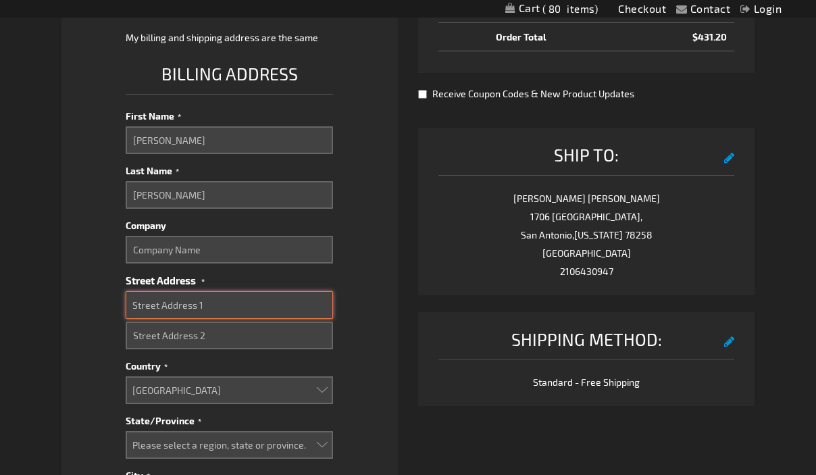
click at [201, 299] on input "Street Address: Line 1" at bounding box center [229, 305] width 207 height 28
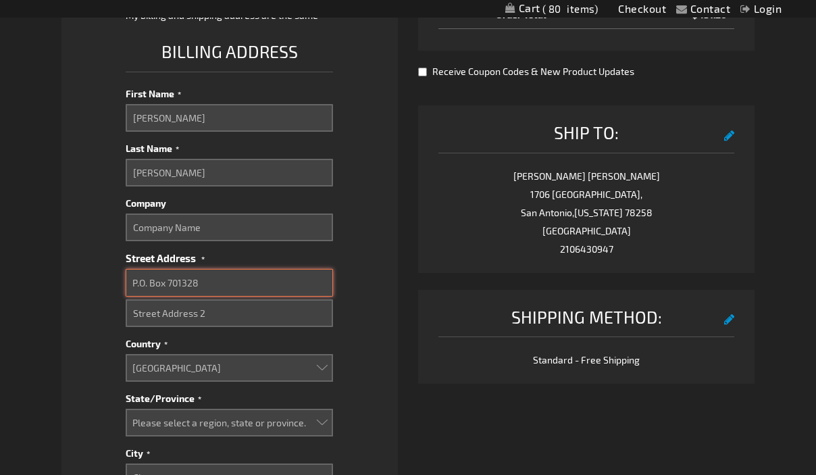
type input "P.O. Box 701328"
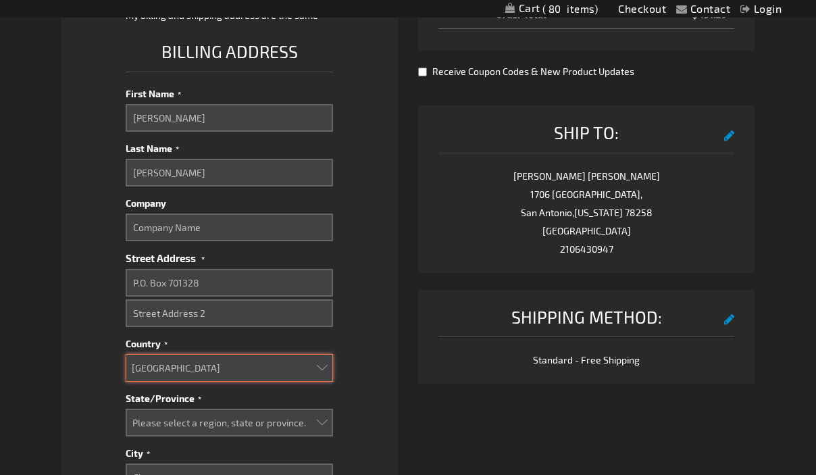
click at [187, 371] on select "Aruba Australia Austria Bahamas Barbados Belgium Belize Bermuda British Virgin …" at bounding box center [229, 368] width 207 height 28
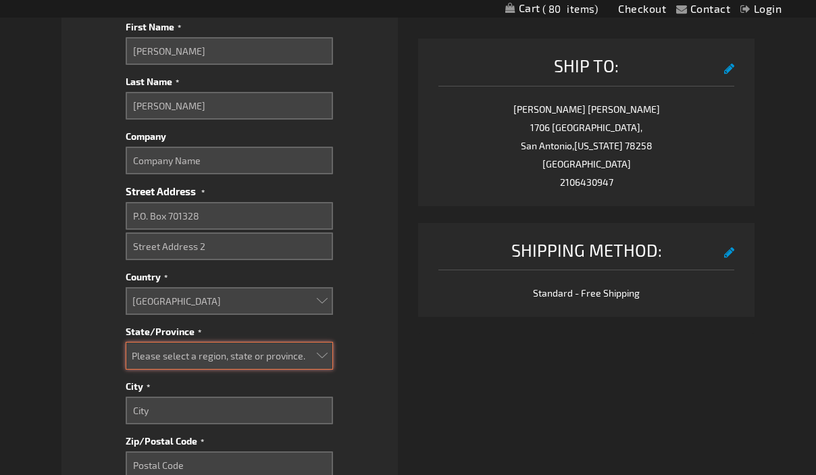
click at [191, 349] on select "Please select a region, state or province. Alabama Alaska Arizona Arkansas Cali…" at bounding box center [229, 356] width 207 height 28
select select "57"
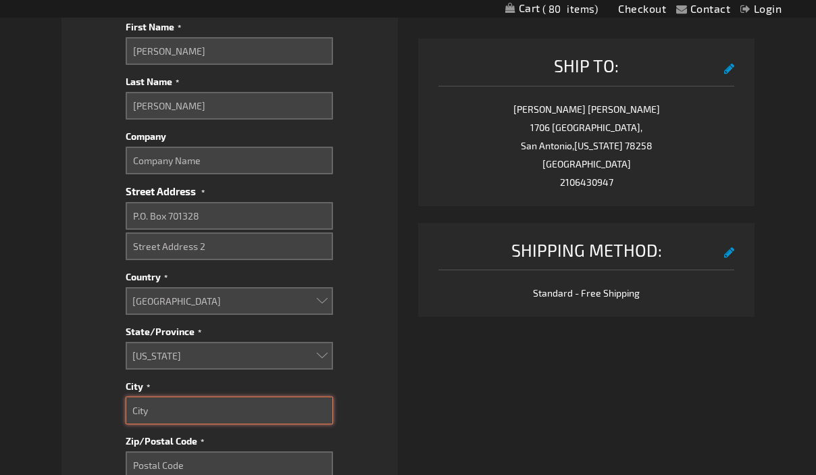
click at [178, 416] on input "City" at bounding box center [229, 411] width 207 height 28
type input "San Antonio"
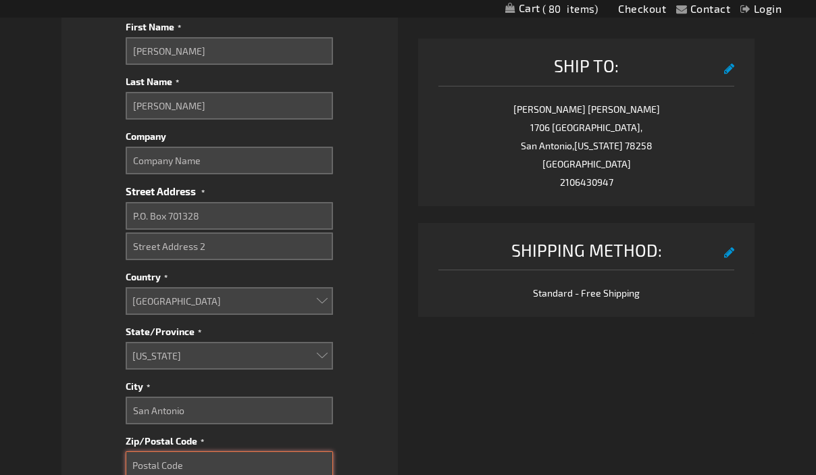
scroll to position [653, 0]
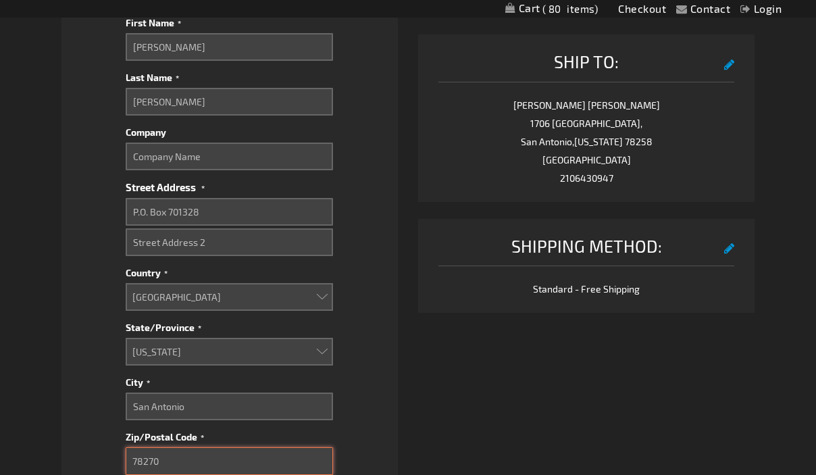
type input "78270"
click at [376, 421] on fieldset "Payment Information Payment Method Credit Card Credit Card Information" at bounding box center [230, 132] width 296 height 1140
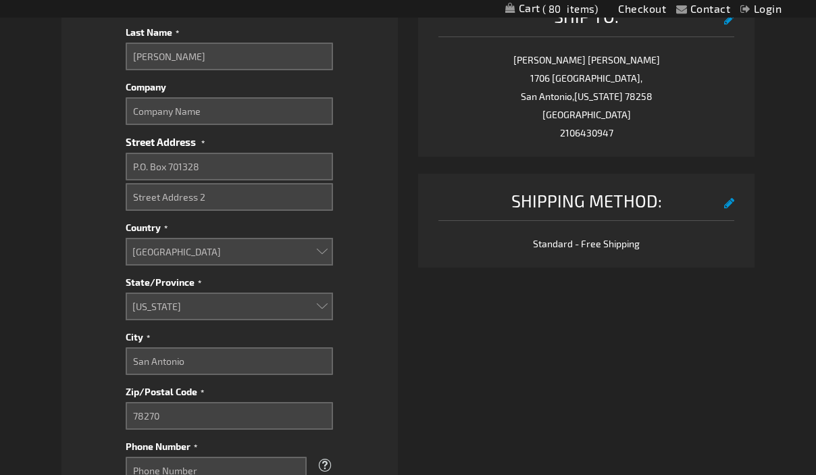
scroll to position [755, 0]
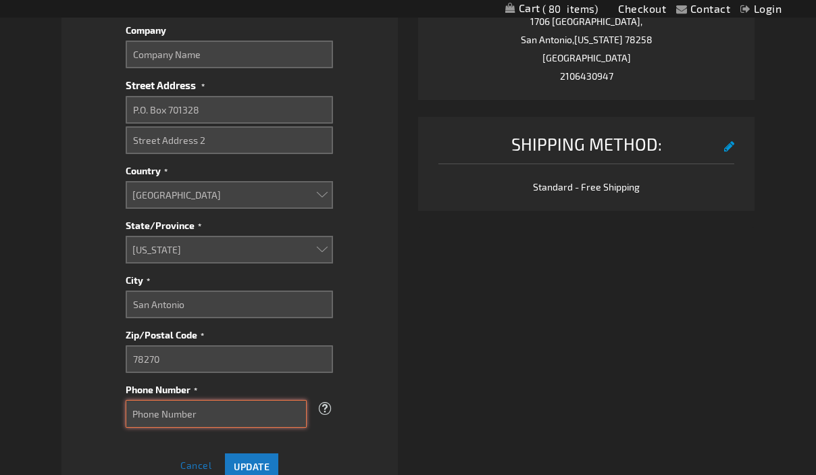
click at [230, 411] on input "Phone Number" at bounding box center [216, 414] width 181 height 28
type input "2106430947"
click at [374, 383] on fieldset "Payment Information Payment Method Credit Card Credit Card Information" at bounding box center [230, 29] width 296 height 1140
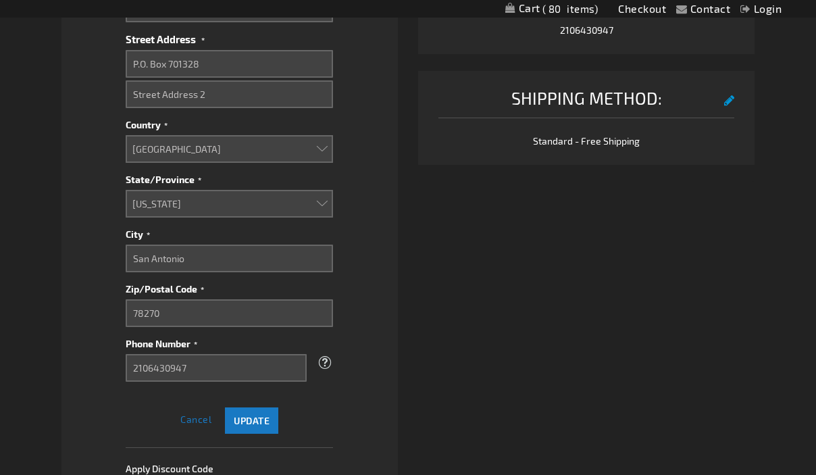
scroll to position [877, 0]
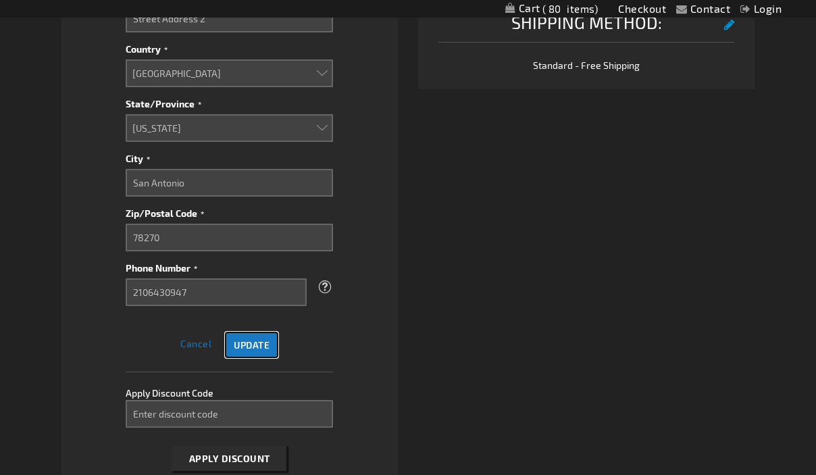
click at [245, 348] on span "Update" at bounding box center [252, 344] width 36 height 11
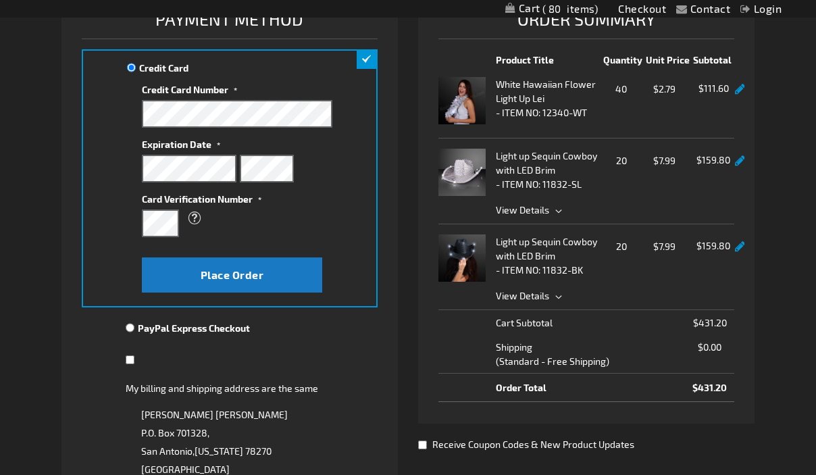
scroll to position [205, 0]
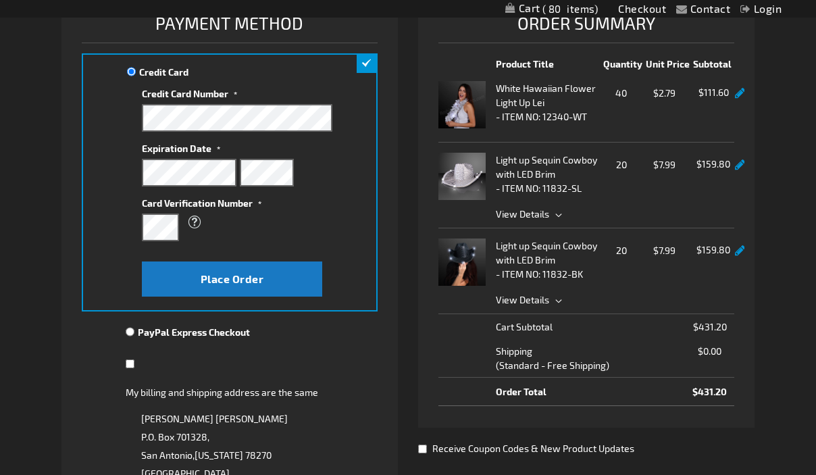
click at [284, 217] on div "What is this?" at bounding box center [230, 222] width 177 height 24
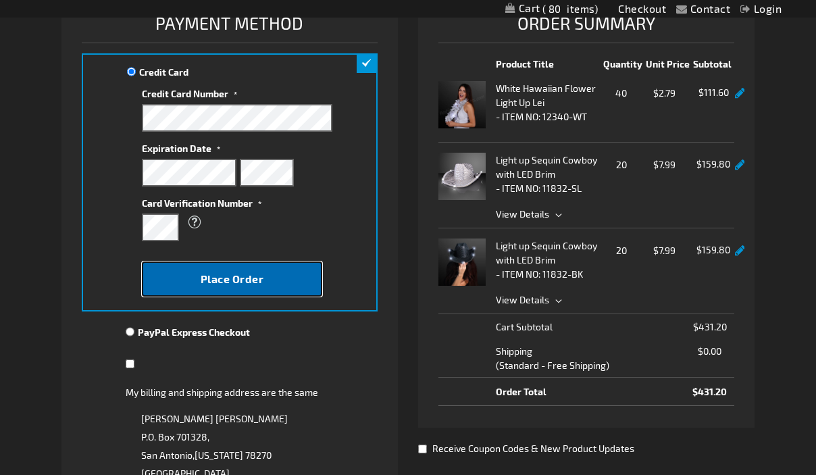
click at [274, 282] on button "Place Order" at bounding box center [232, 278] width 180 height 35
